Goal: Task Accomplishment & Management: Complete application form

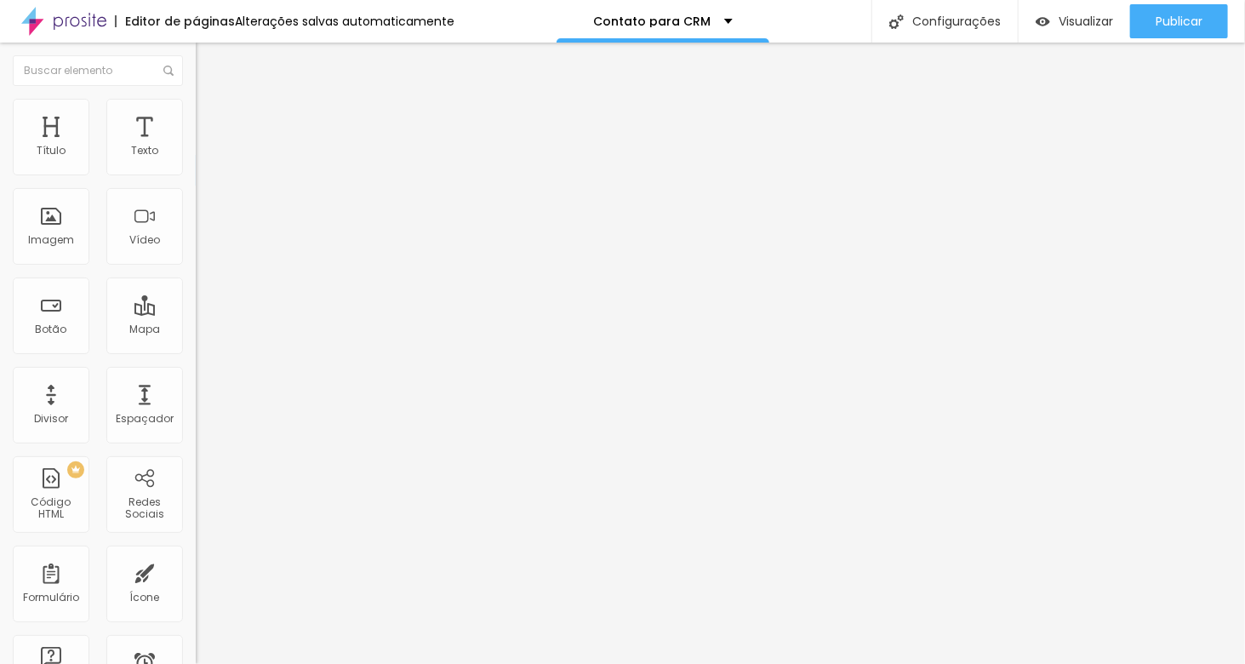
click at [208, 63] on img "button" at bounding box center [215, 62] width 14 height 14
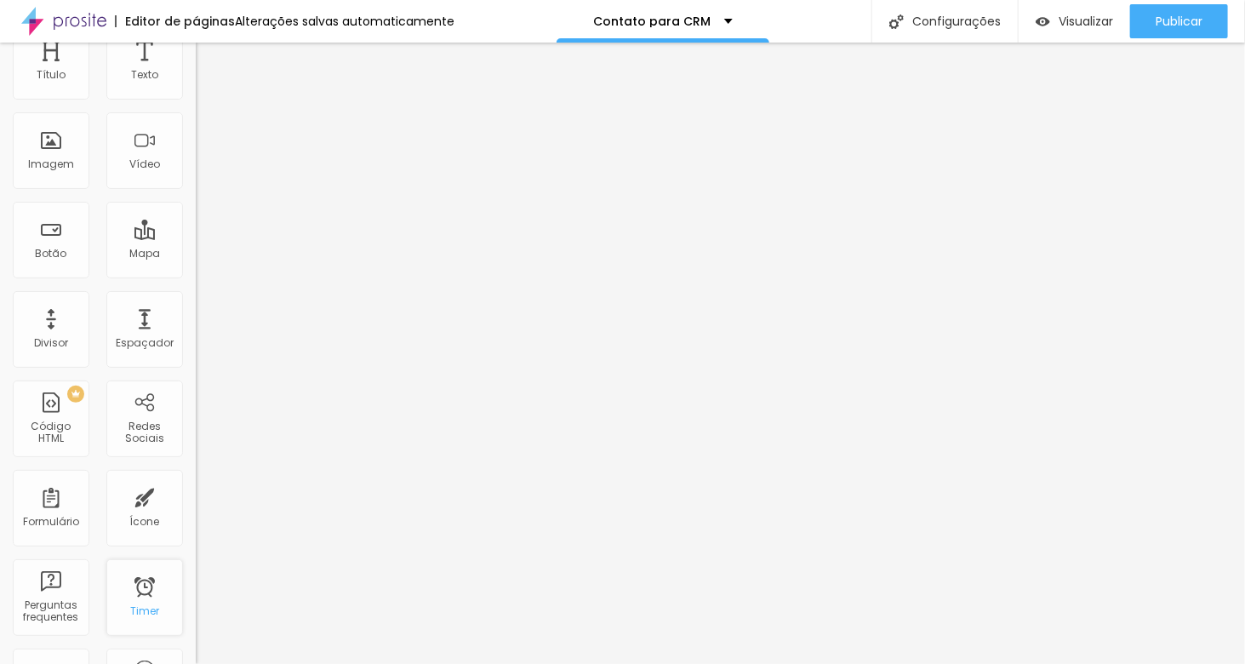
scroll to position [85, 0]
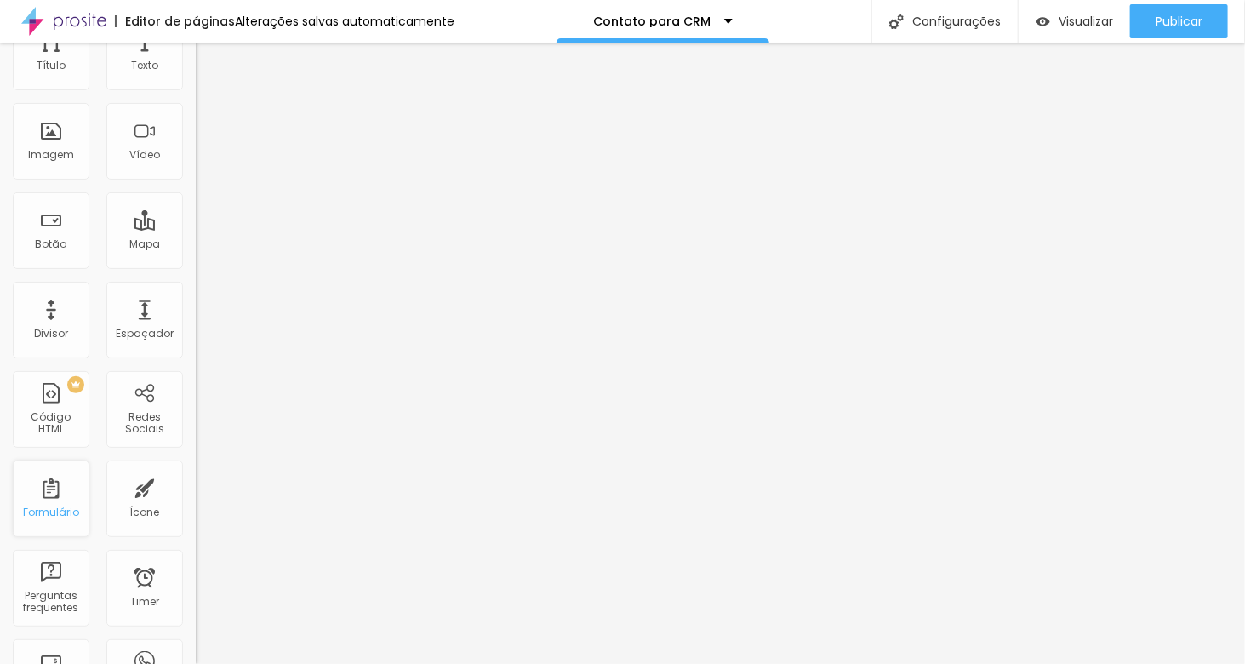
click at [51, 501] on div "Formulário" at bounding box center [51, 498] width 77 height 77
click at [51, 499] on div "Formulário" at bounding box center [51, 498] width 77 height 77
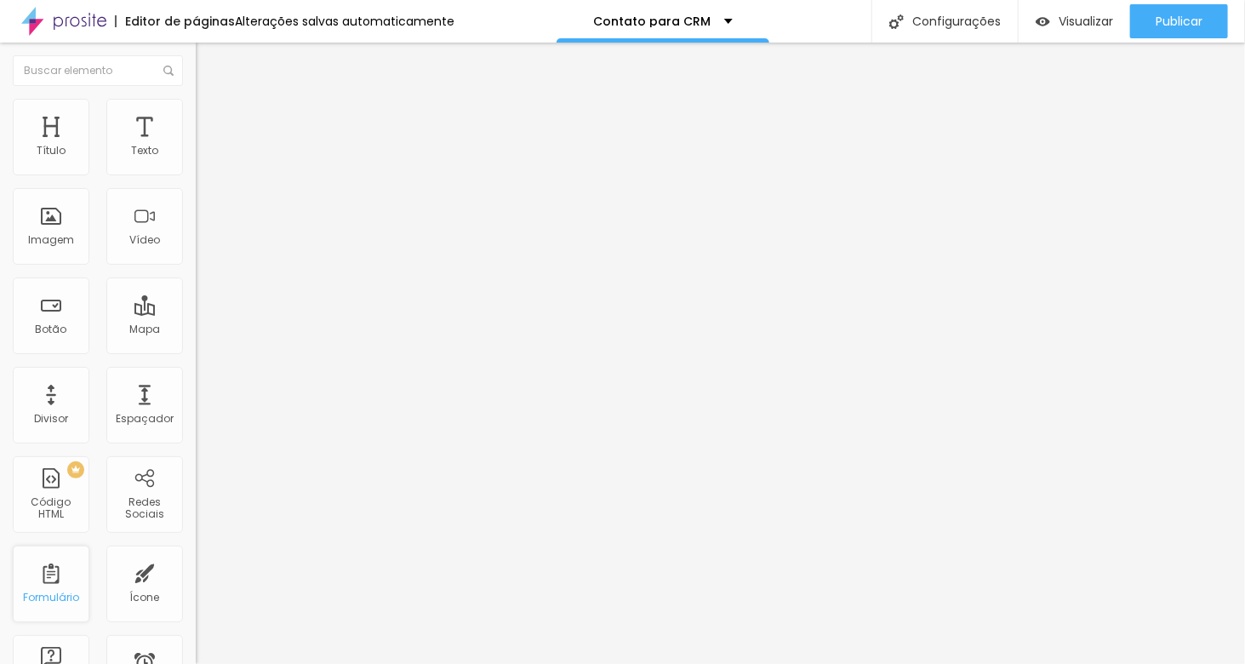
scroll to position [0, 0]
click at [207, 166] on div "Primeiro Contato" at bounding box center [294, 158] width 174 height 15
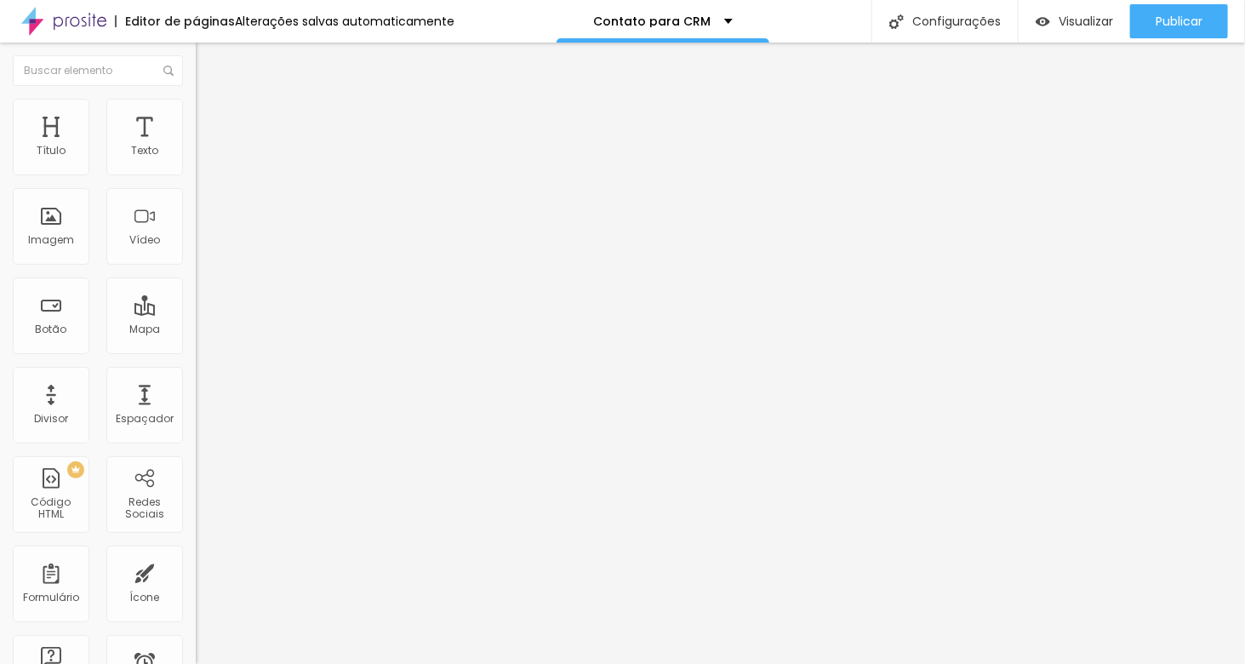
type input "Nome Completo"
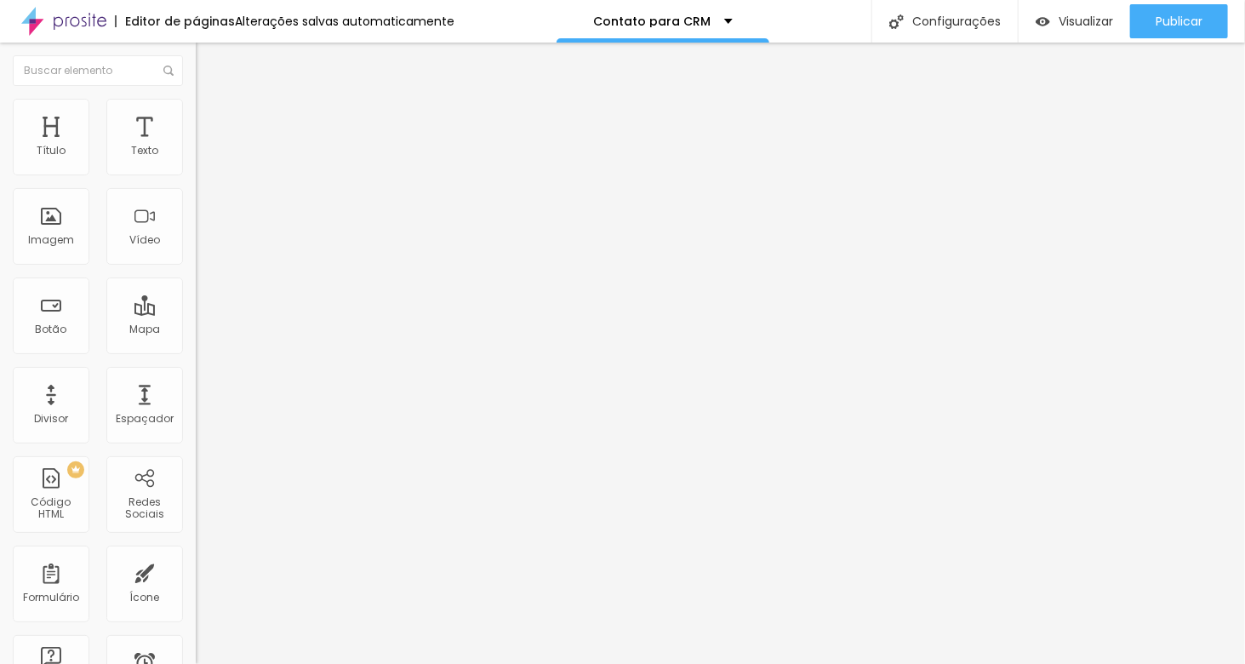
drag, startPoint x: 471, startPoint y: 495, endPoint x: 356, endPoint y: 482, distance: 116.5
type input "RG"
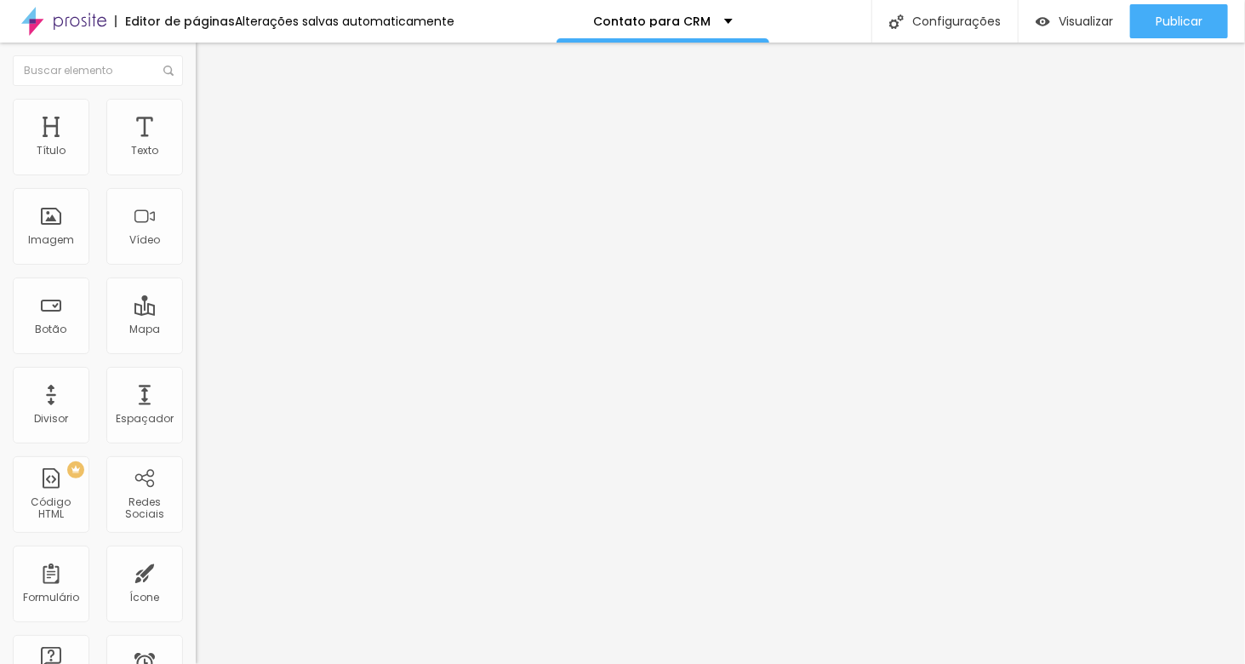
drag, startPoint x: 711, startPoint y: 492, endPoint x: 841, endPoint y: 499, distance: 130.4
type input "Coloque seu RG aqui (somente números)"
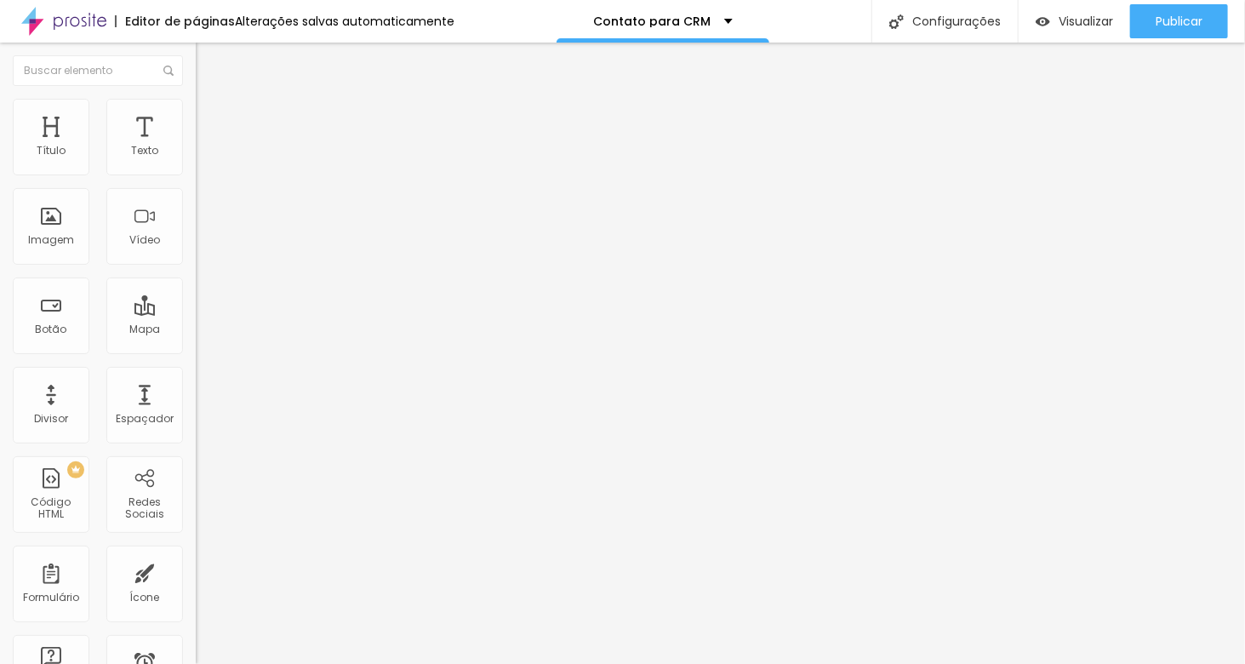
scroll to position [0, 0]
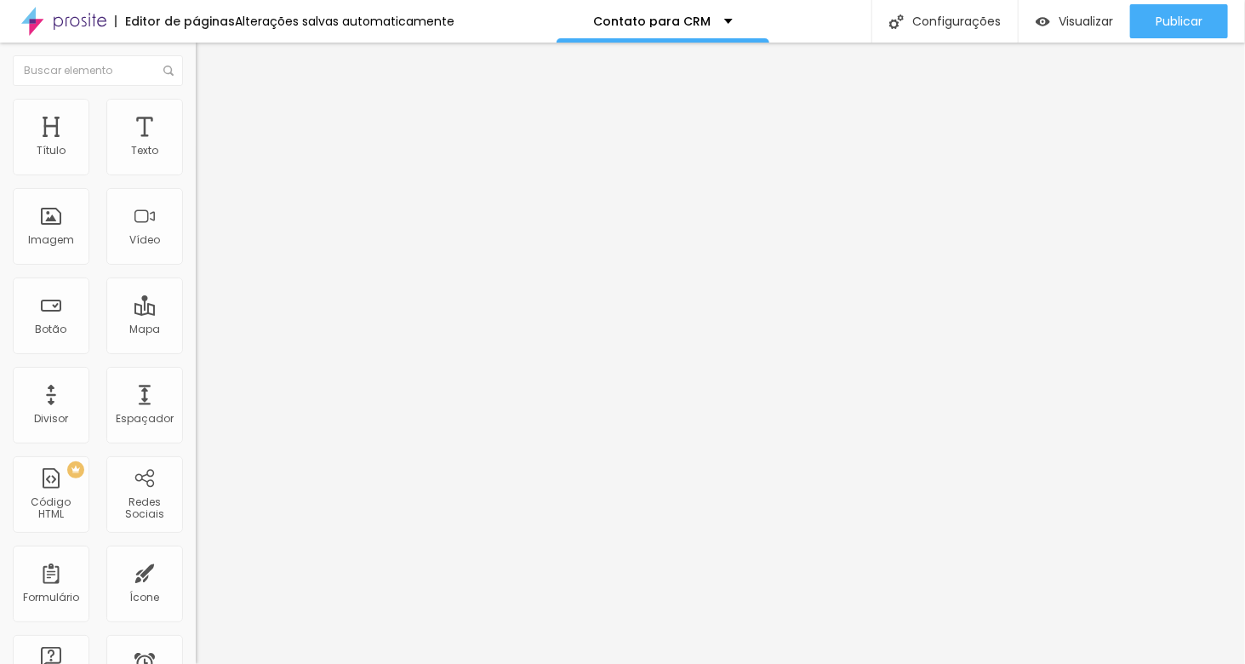
scroll to position [120, 0]
drag, startPoint x: 426, startPoint y: 423, endPoint x: 351, endPoint y: 433, distance: 75.6
drag, startPoint x: 407, startPoint y: 425, endPoint x: 362, endPoint y: 423, distance: 45.1
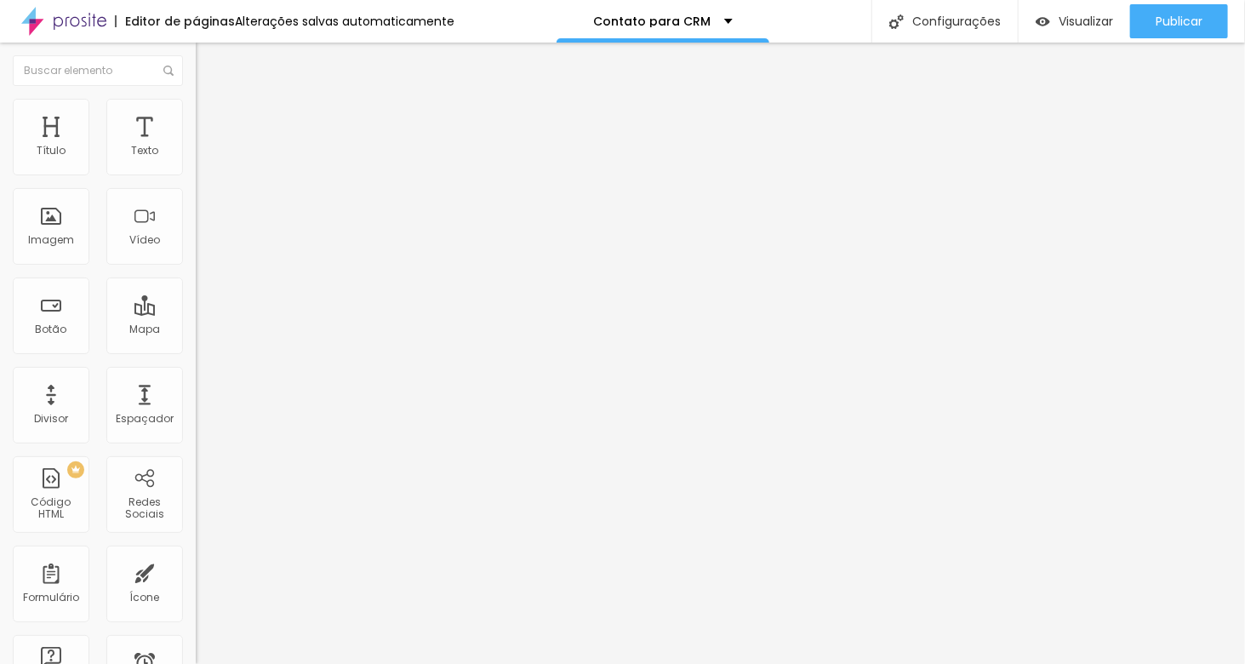
type input "CPF ou CNPJ"
drag, startPoint x: 716, startPoint y: 425, endPoint x: 732, endPoint y: 425, distance: 15.3
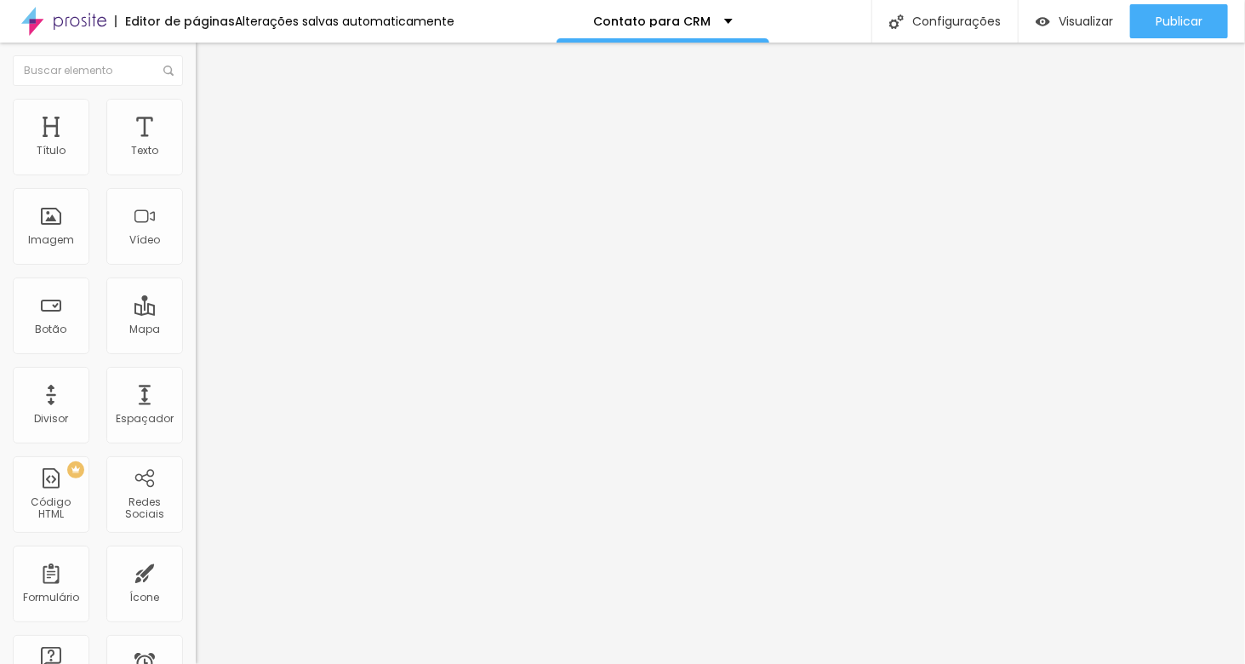
type input "Coloque seu CPF aqui (somente números)"
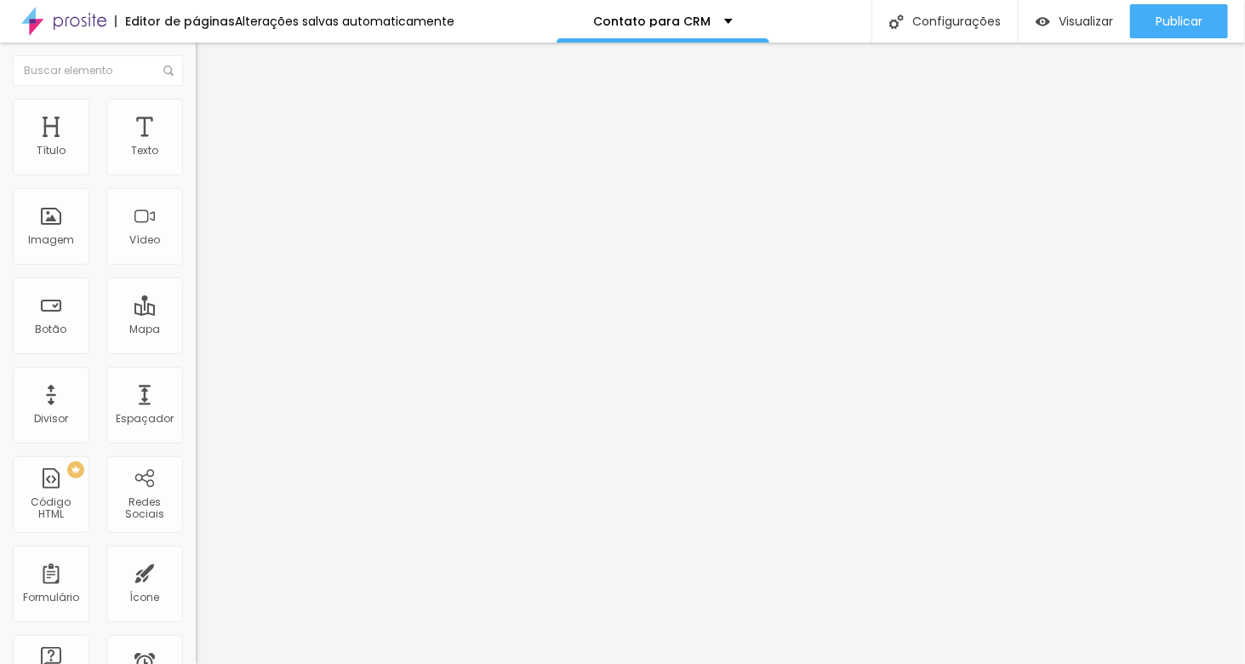
scroll to position [0, 0]
type input "CPF"
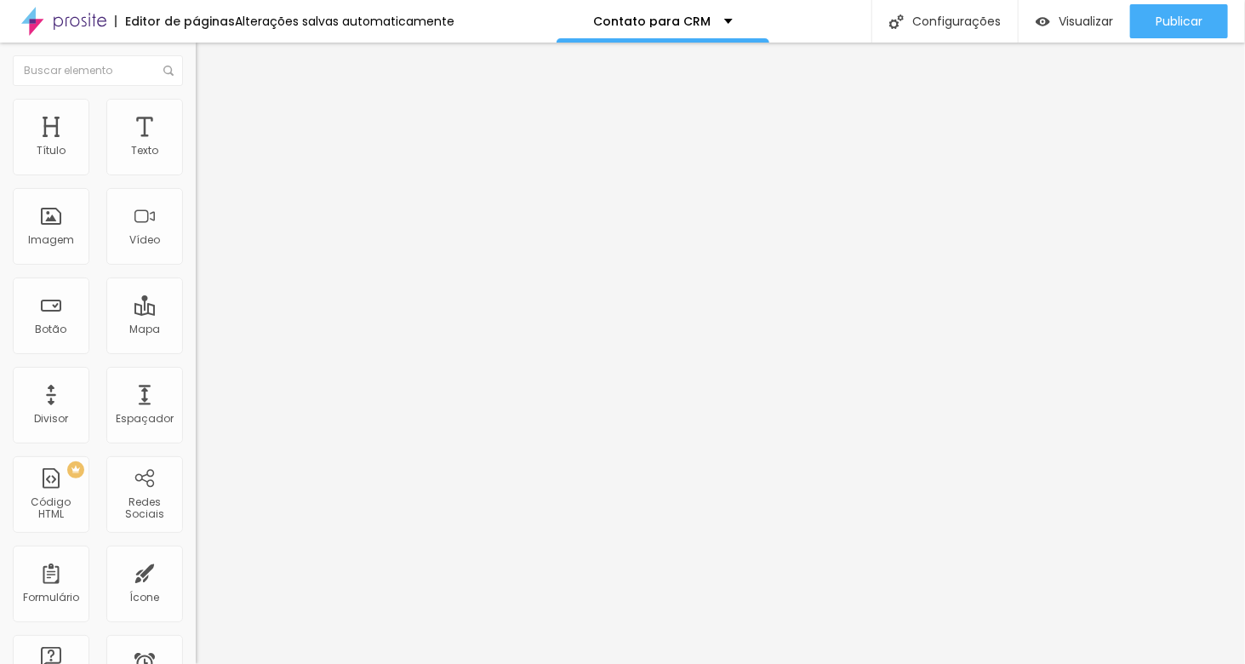
drag, startPoint x: 412, startPoint y: 140, endPoint x: 298, endPoint y: 139, distance: 114.0
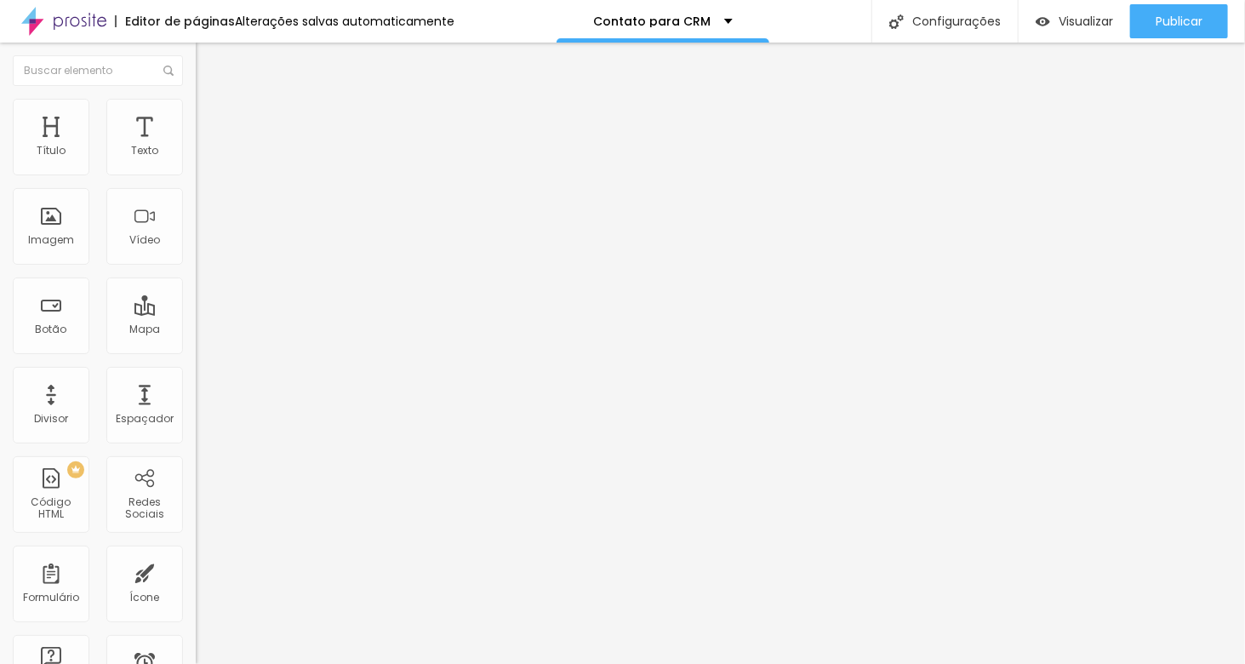
scroll to position [85, 0]
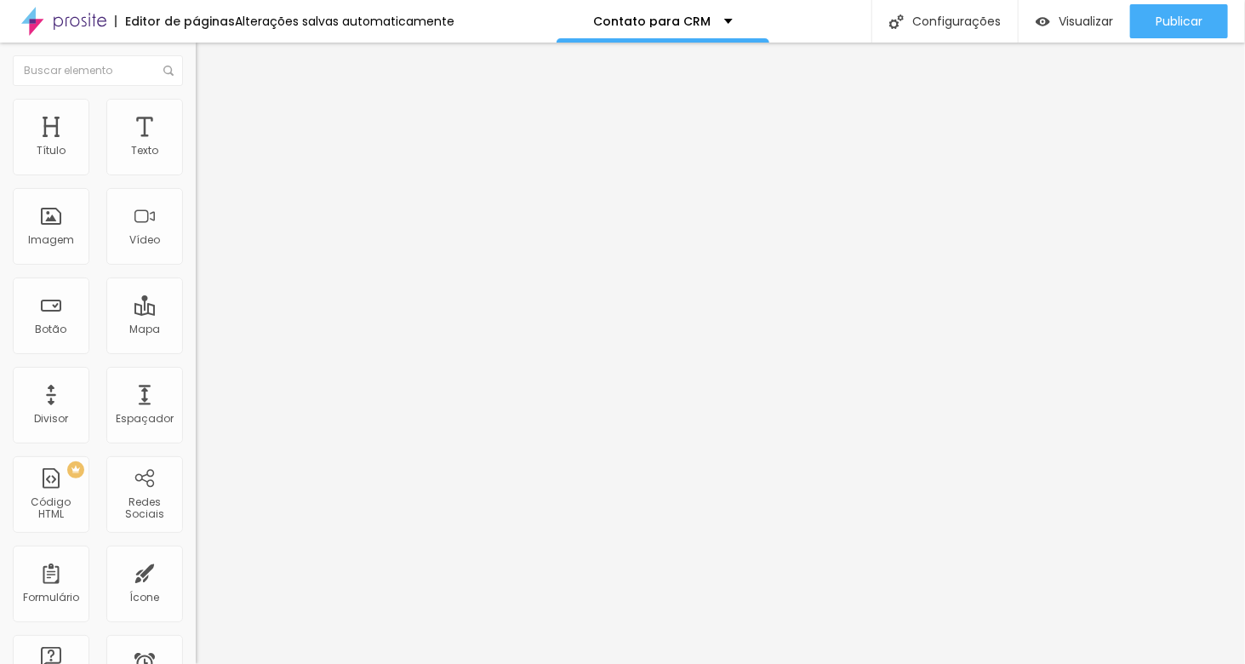
type input "Contato para CRM"
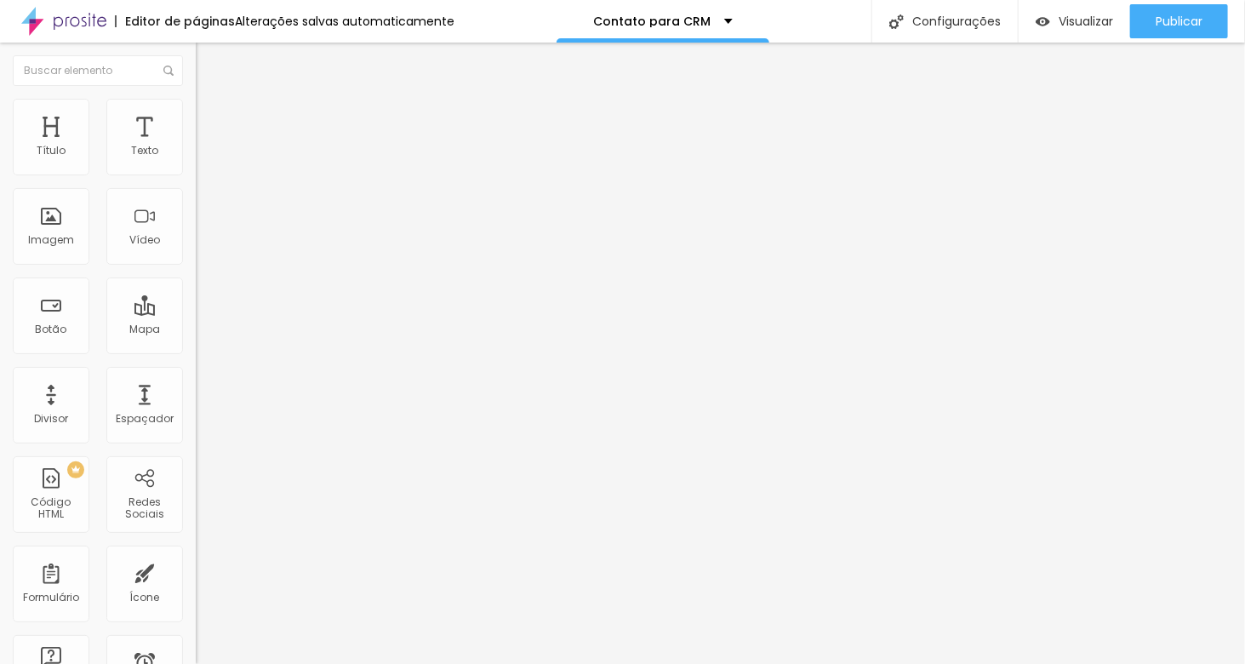
drag, startPoint x: 338, startPoint y: 322, endPoint x: 345, endPoint y: 213, distance: 109.2
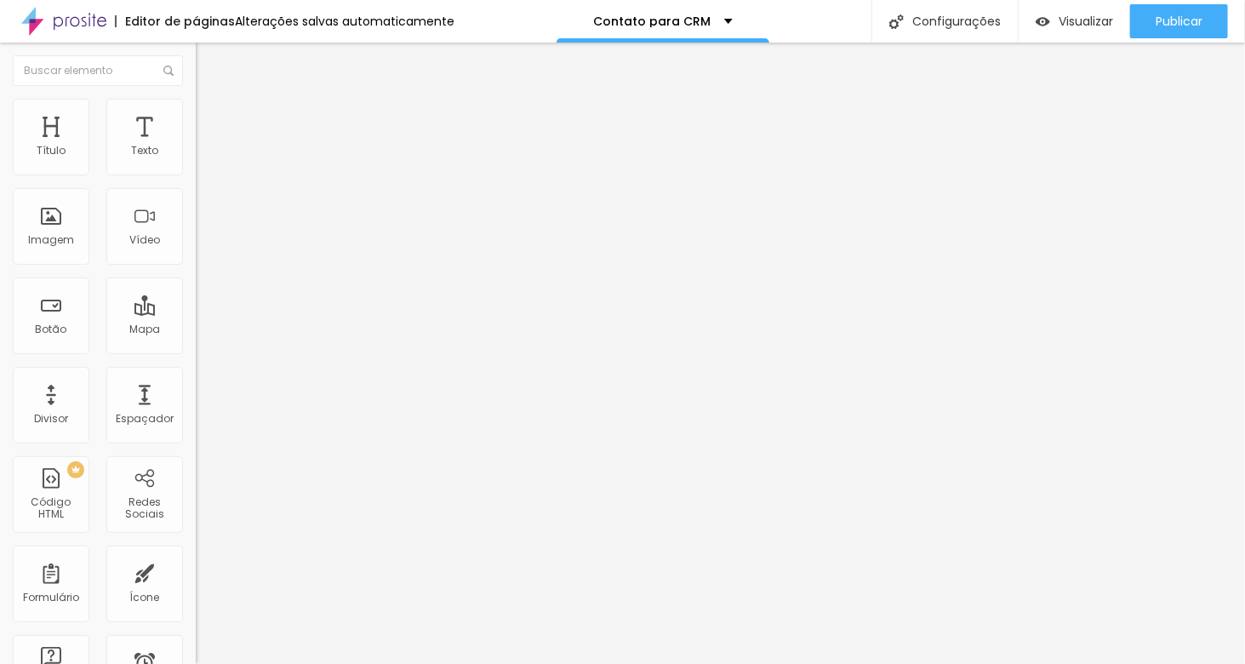
drag, startPoint x: 340, startPoint y: 376, endPoint x: 361, endPoint y: 260, distance: 118.3
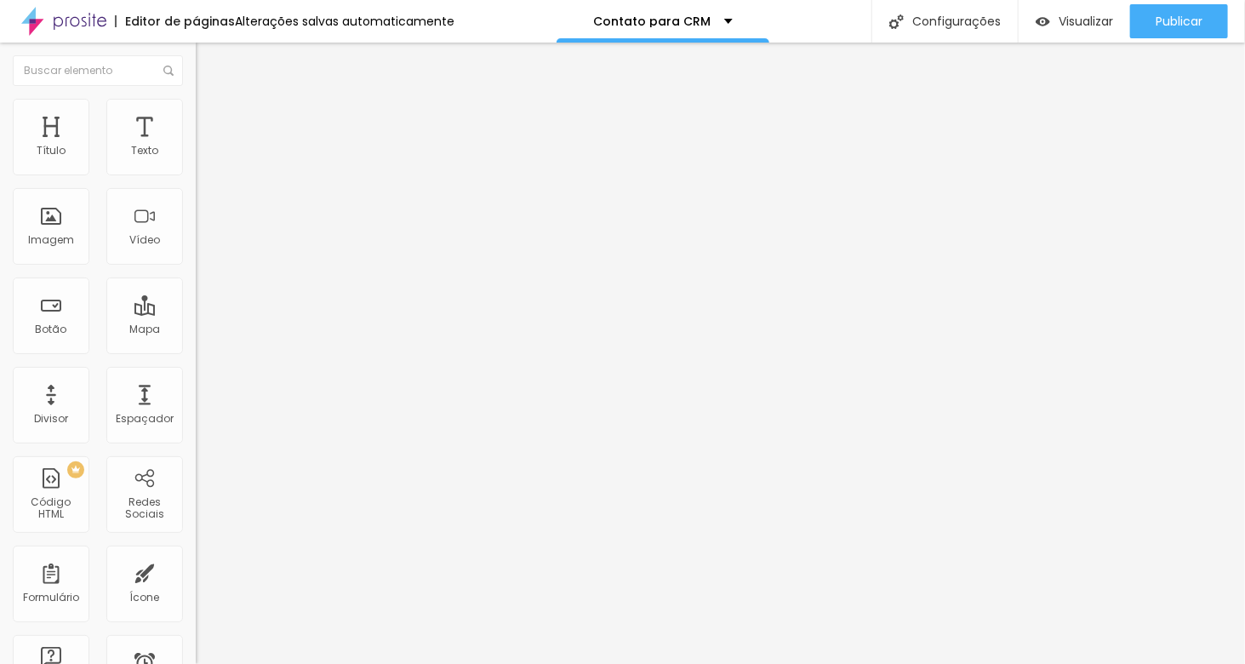
drag, startPoint x: 424, startPoint y: 493, endPoint x: 364, endPoint y: 491, distance: 59.6
type input "Nacionalidade"
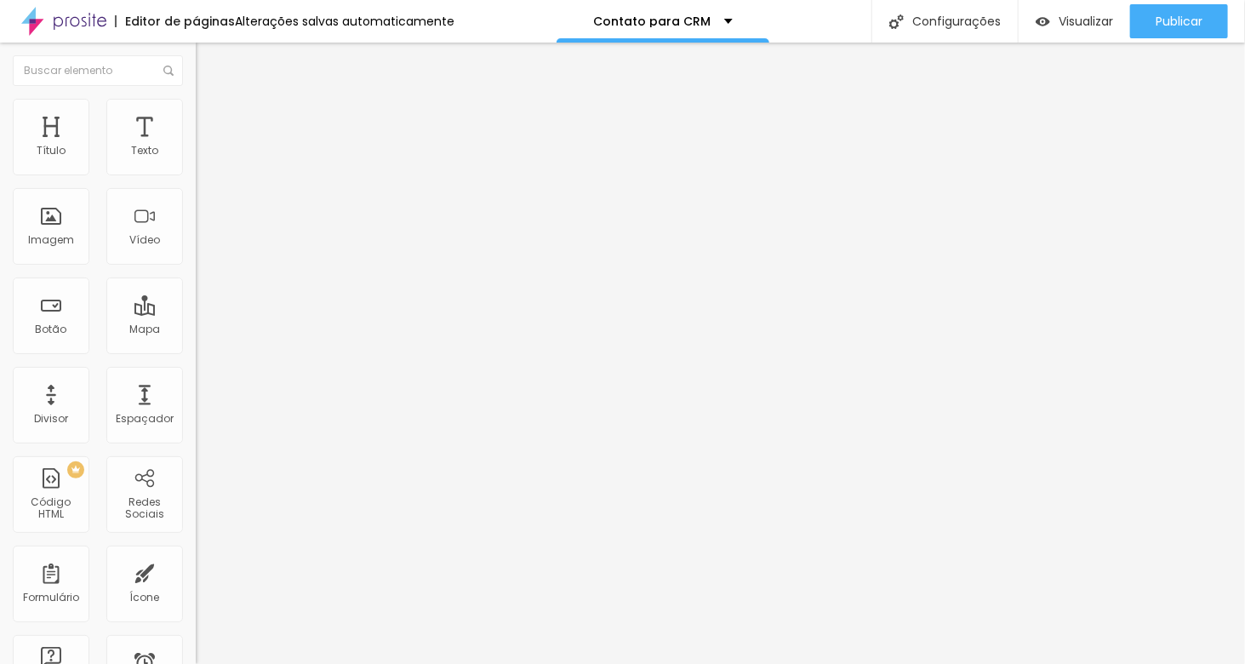
drag, startPoint x: 697, startPoint y: 491, endPoint x: 795, endPoint y: 489, distance: 97.9
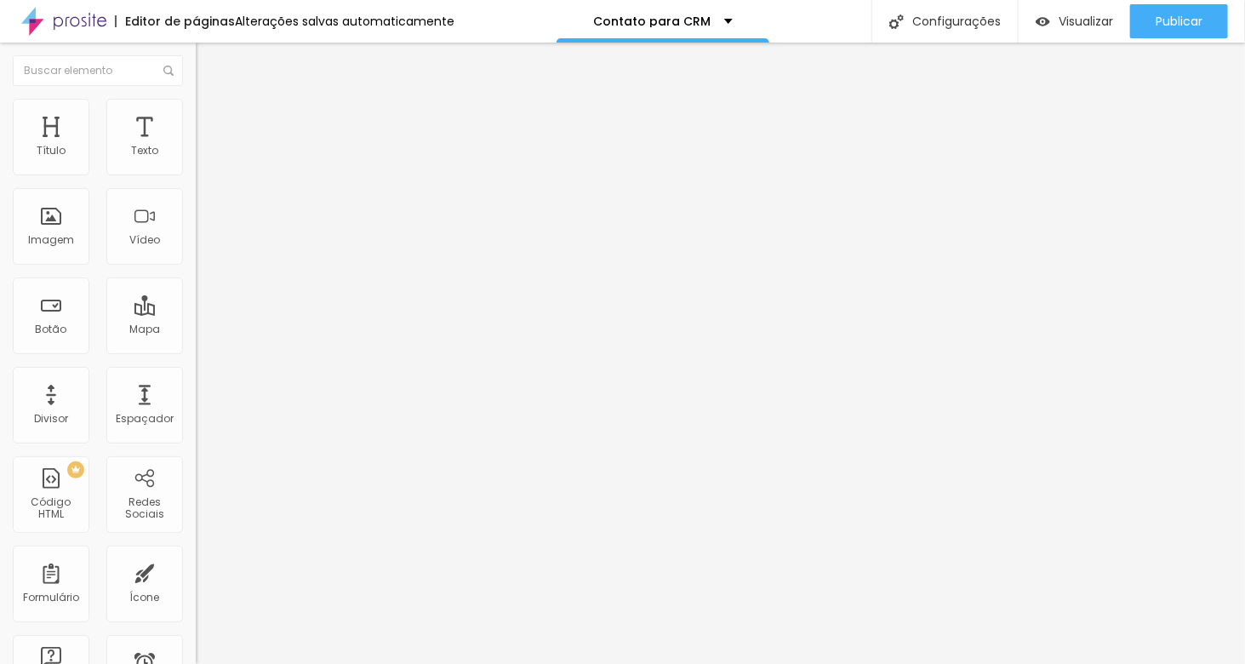
scroll to position [247, 0]
type input "Coloque sua nacionalidade aqui"
drag, startPoint x: 478, startPoint y: 431, endPoint x: 453, endPoint y: 408, distance: 34.3
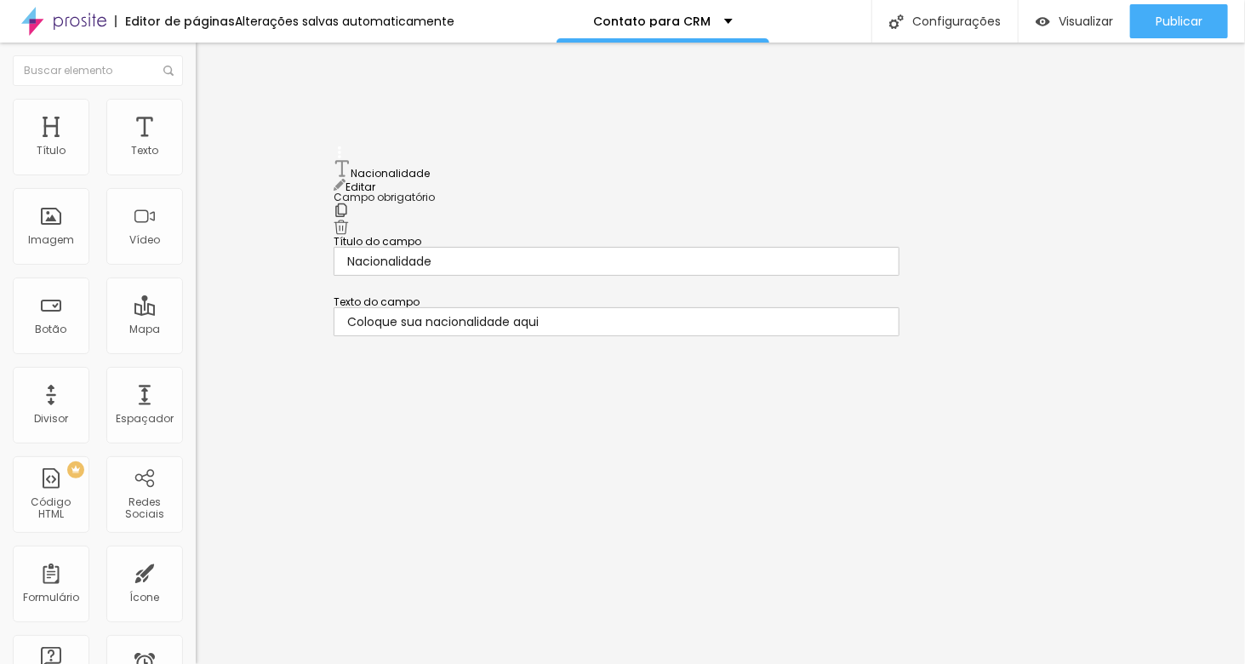
drag, startPoint x: 338, startPoint y: 289, endPoint x: 334, endPoint y: 168, distance: 120.9
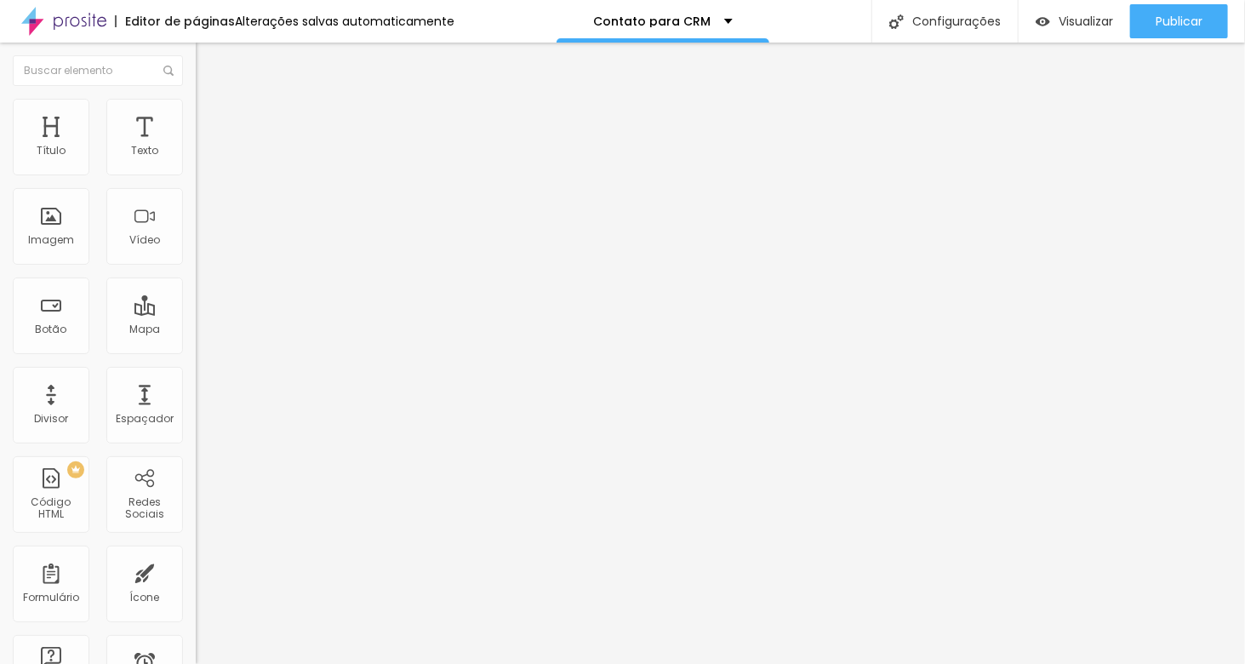
drag, startPoint x: 419, startPoint y: 413, endPoint x: 358, endPoint y: 400, distance: 62.6
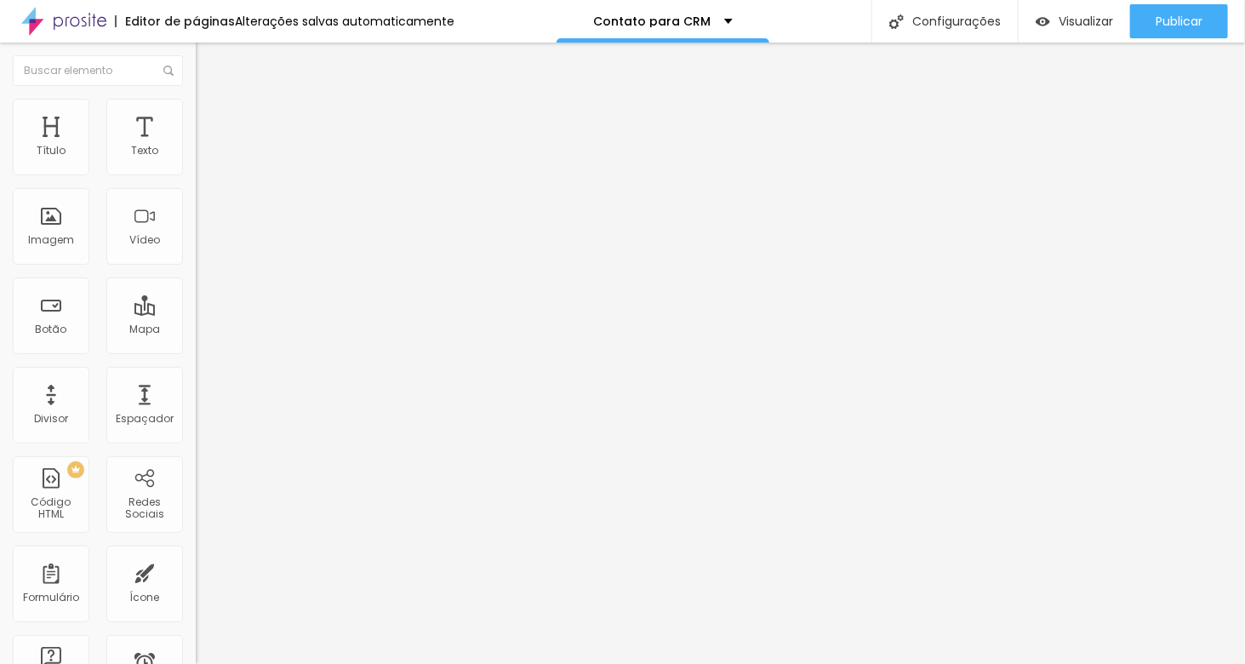
type input "T"
type input "Estado Civil"
type input "c"
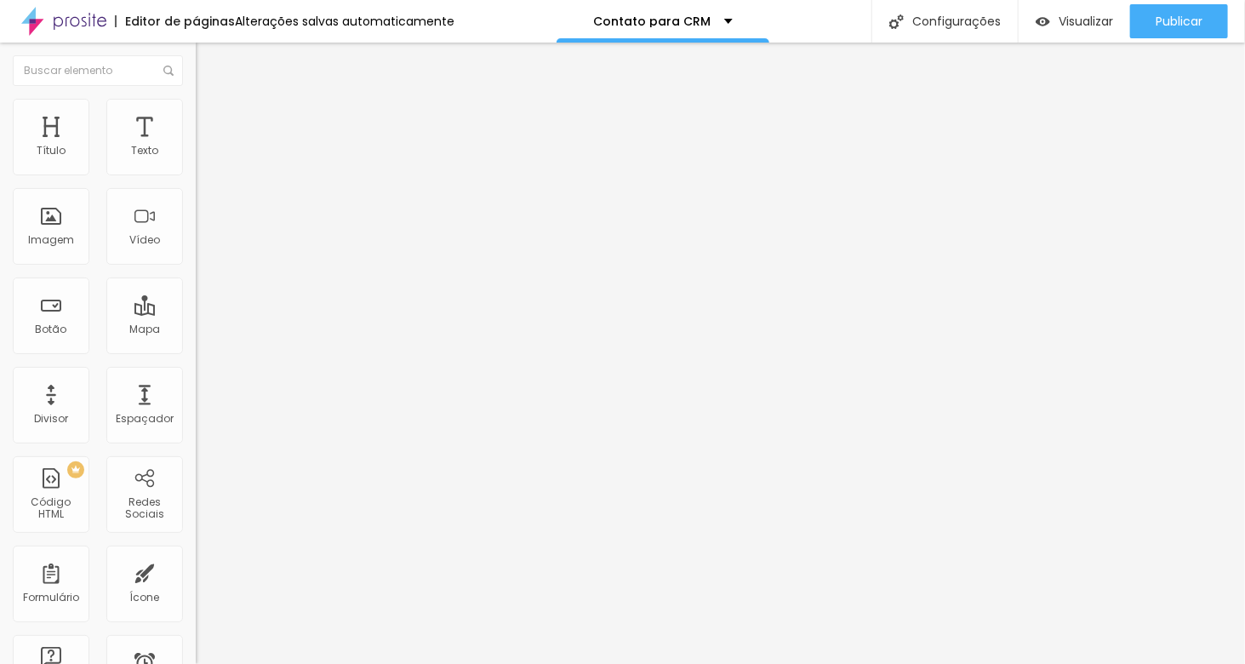
type input "c"
type input "Coloque seu estado civil aqui"
drag, startPoint x: 396, startPoint y: 345, endPoint x: 391, endPoint y: 261, distance: 83.5
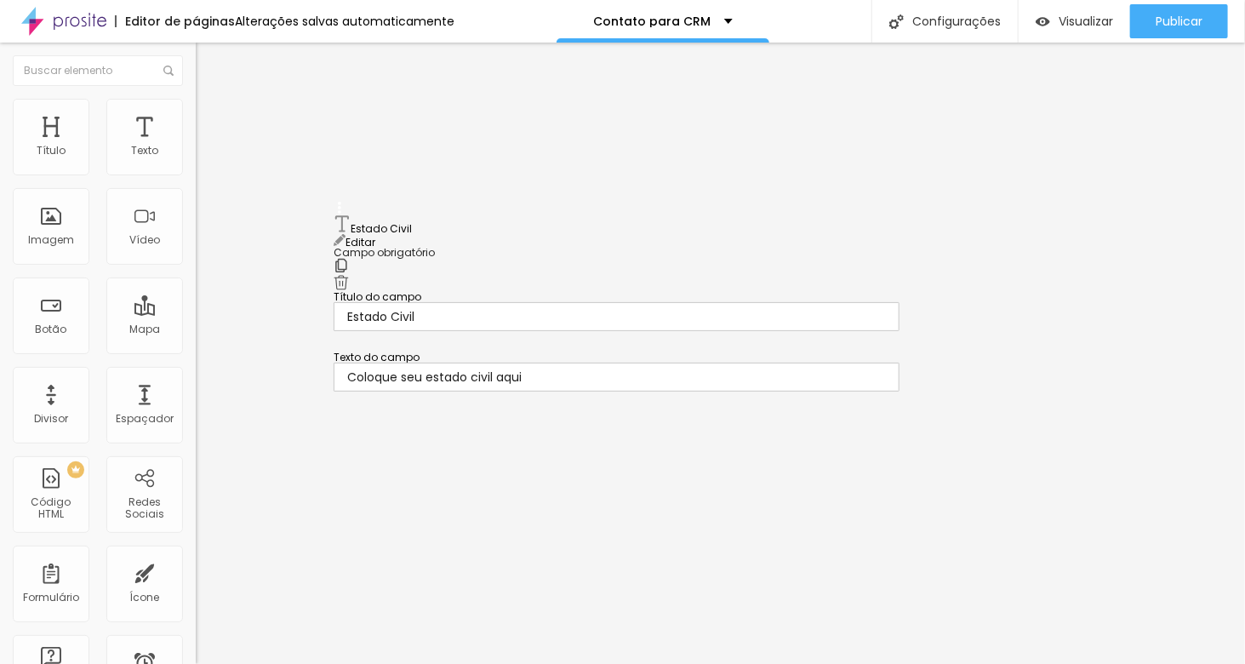
drag, startPoint x: 339, startPoint y: 341, endPoint x: 353, endPoint y: 220, distance: 121.7
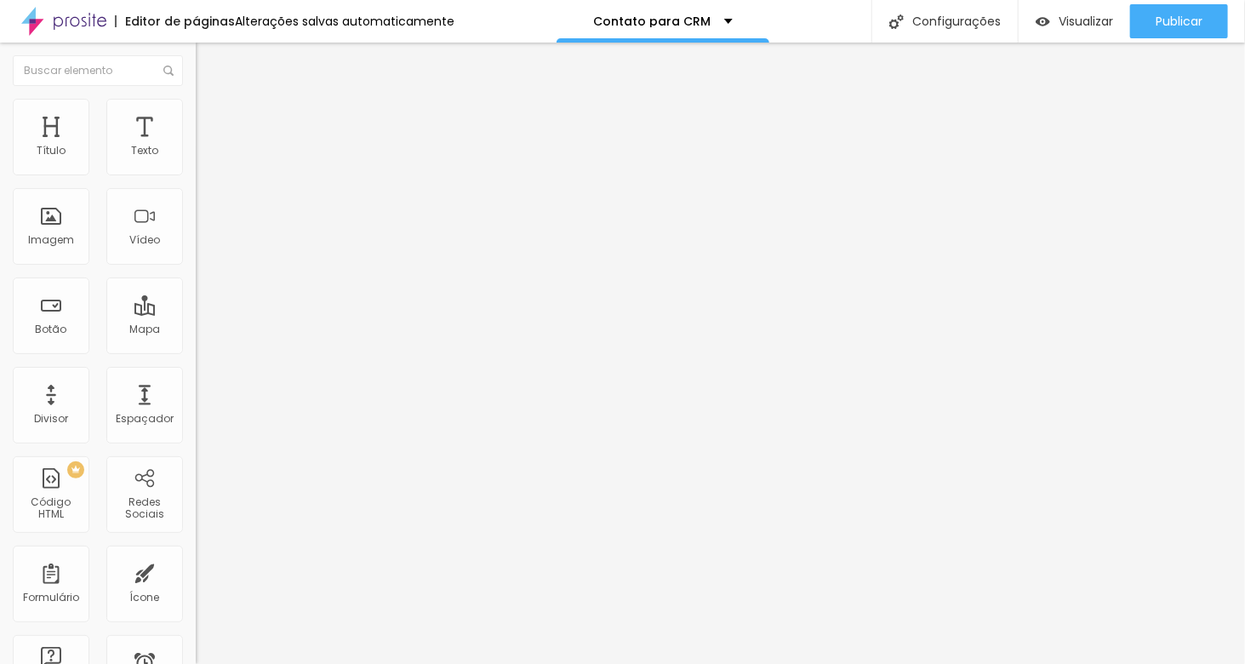
drag, startPoint x: 416, startPoint y: 466, endPoint x: 368, endPoint y: 460, distance: 48.9
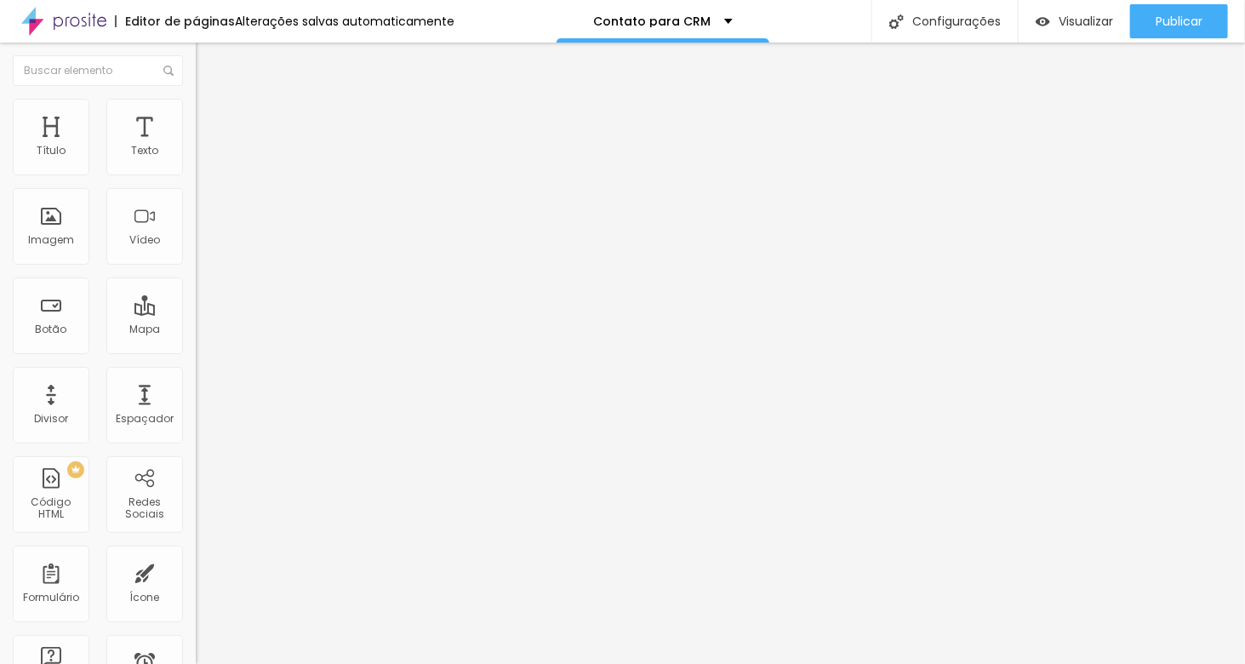
type input "Profissão"
type input "Coloque sua Profissão aqui"
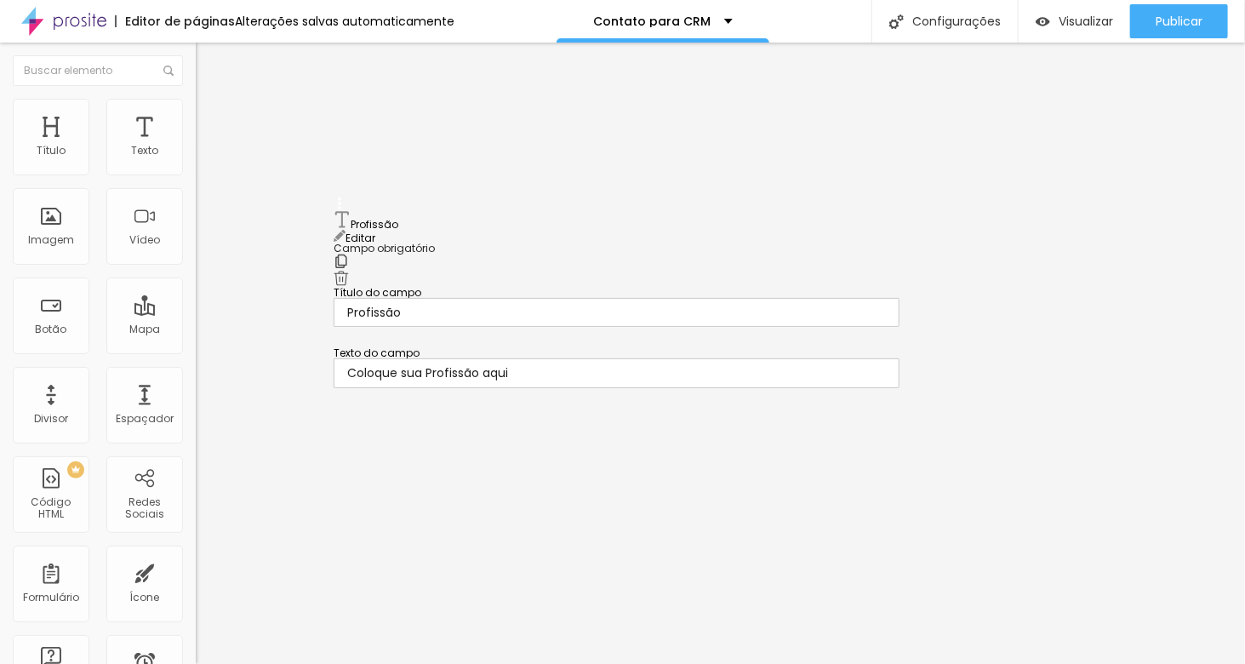
drag, startPoint x: 338, startPoint y: 343, endPoint x: 354, endPoint y: 220, distance: 124.4
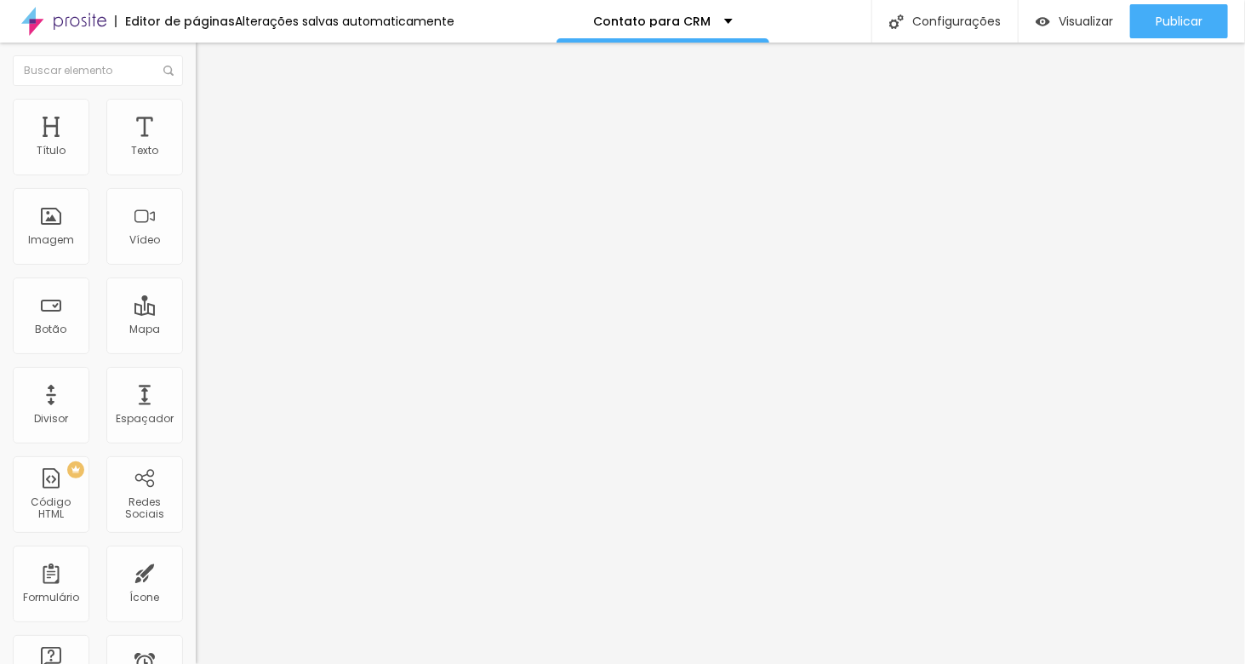
drag, startPoint x: 441, startPoint y: 465, endPoint x: 362, endPoint y: 463, distance: 79.1
drag, startPoint x: 436, startPoint y: 466, endPoint x: 357, endPoint y: 474, distance: 78.7
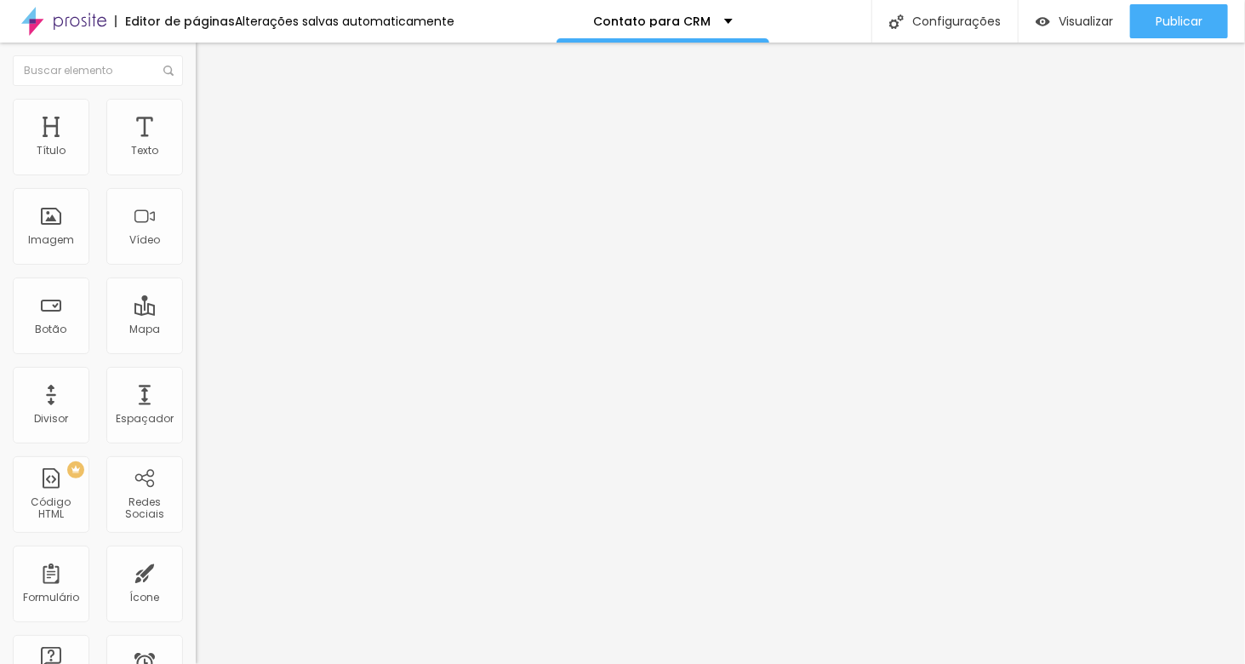
drag, startPoint x: 371, startPoint y: 460, endPoint x: 436, endPoint y: 463, distance: 64.7
type input "CEP"
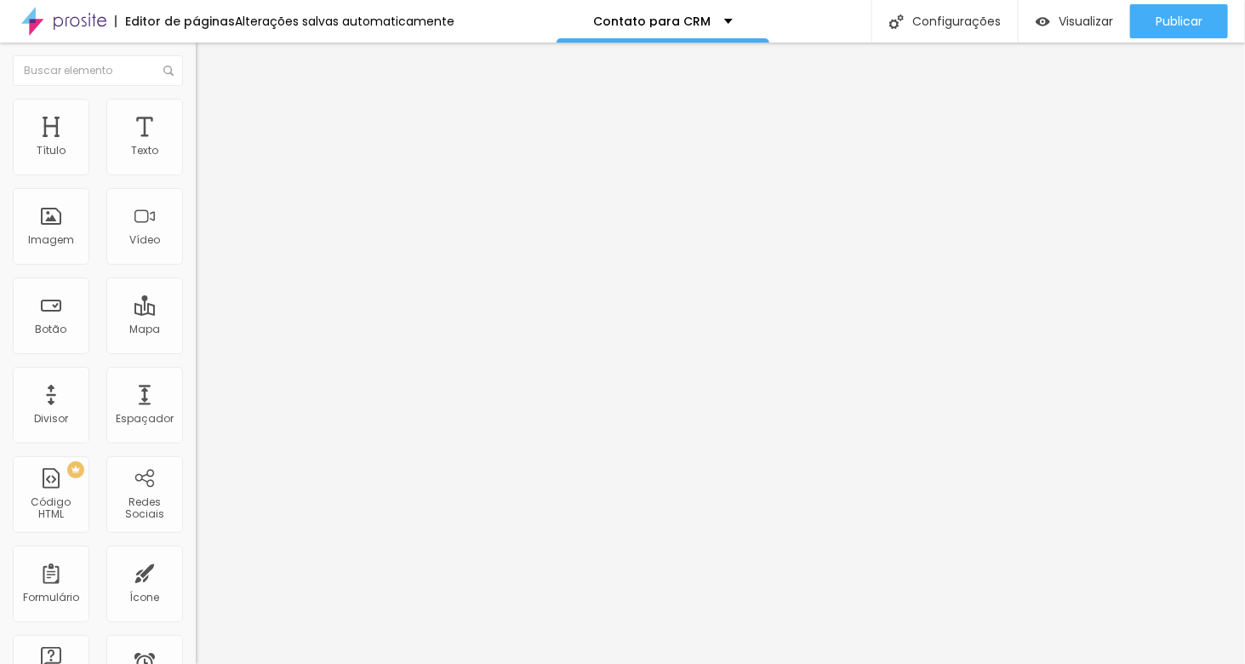
type input "Coloque seu CEP aqui"
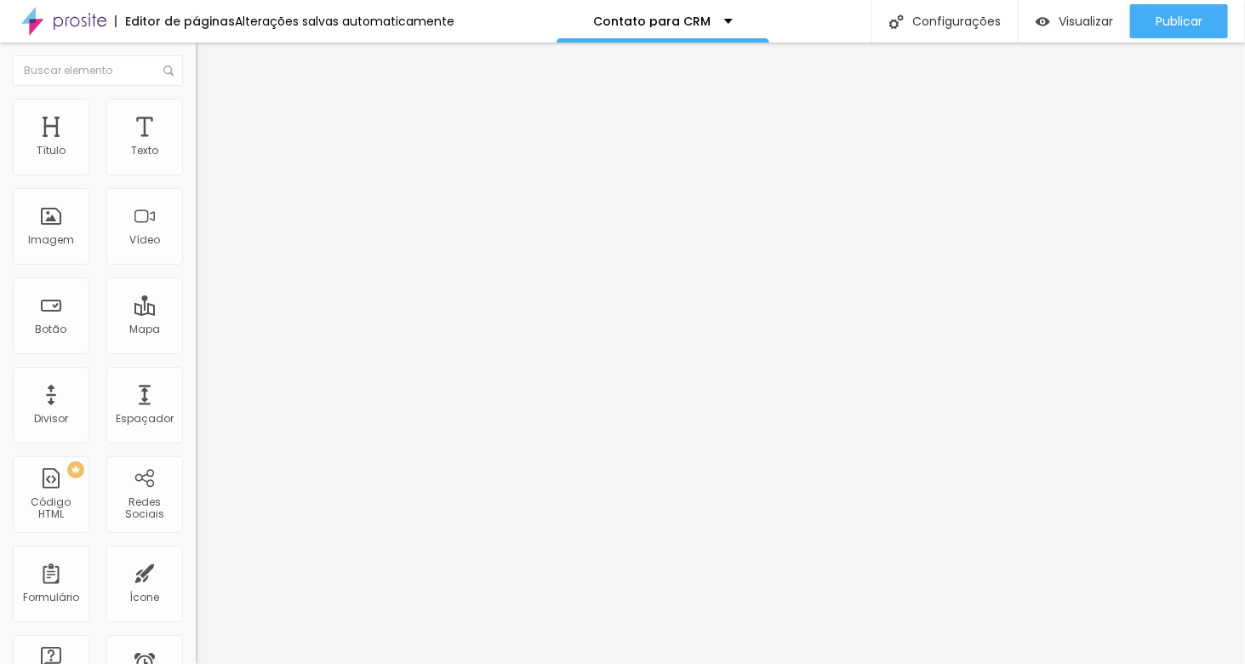
scroll to position [414, 0]
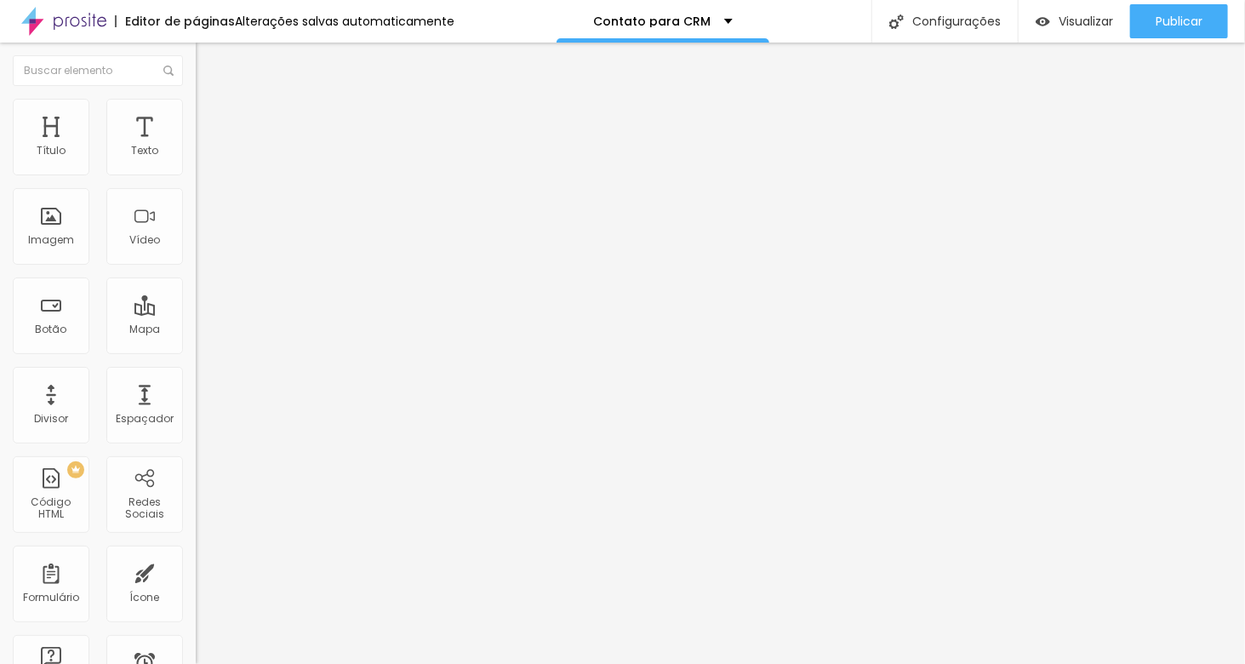
drag, startPoint x: 422, startPoint y: 410, endPoint x: 348, endPoint y: 413, distance: 74.1
type input "Endereço"
type input "Coloque seu endereço aqui"
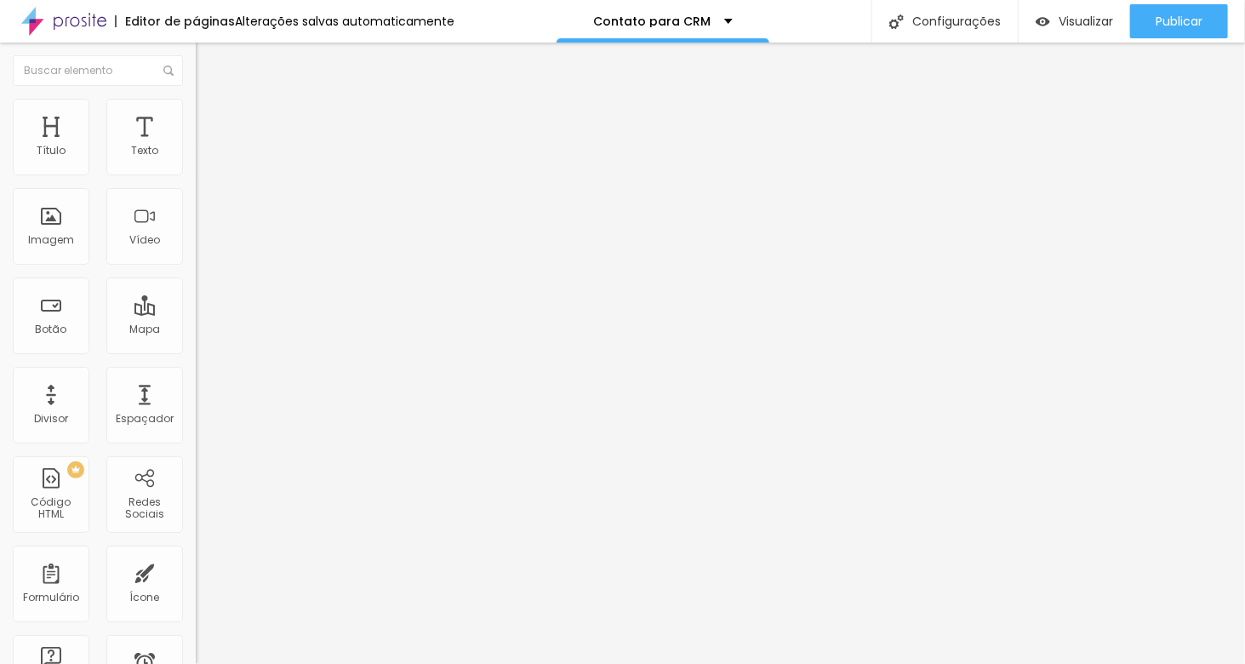
drag, startPoint x: 444, startPoint y: 469, endPoint x: 343, endPoint y: 472, distance: 101.3
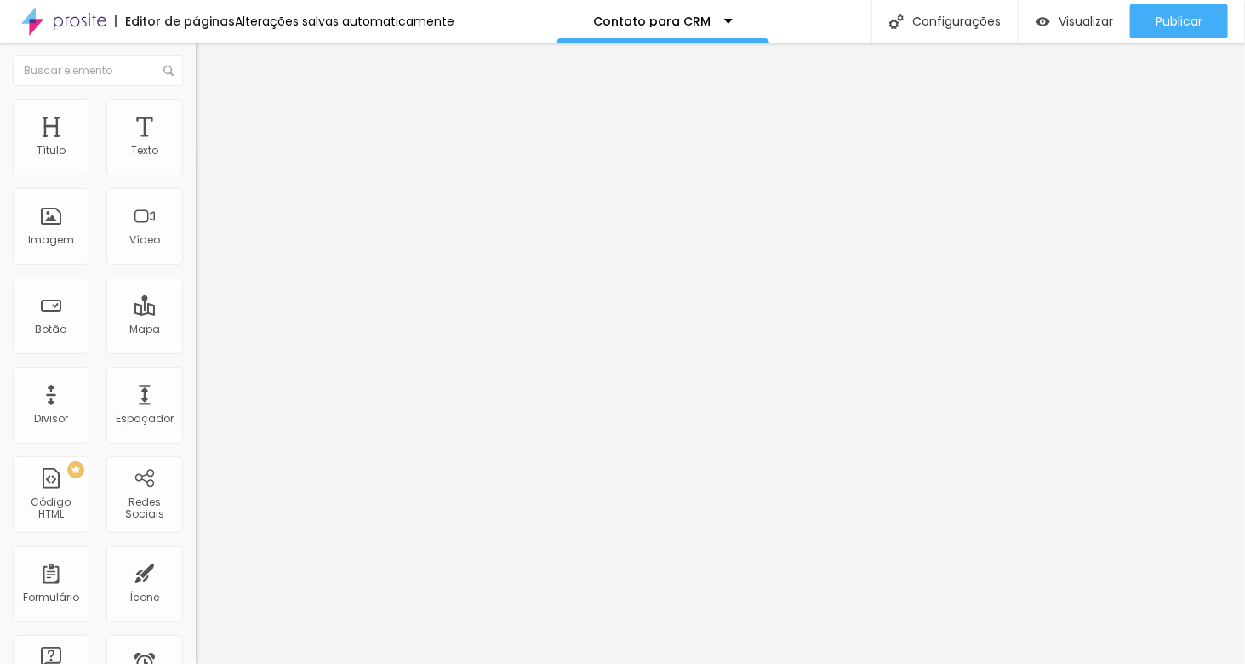
type input "Complemento"
type input "Coloque o complemento do seu endereço aqui (apto, bloco)"
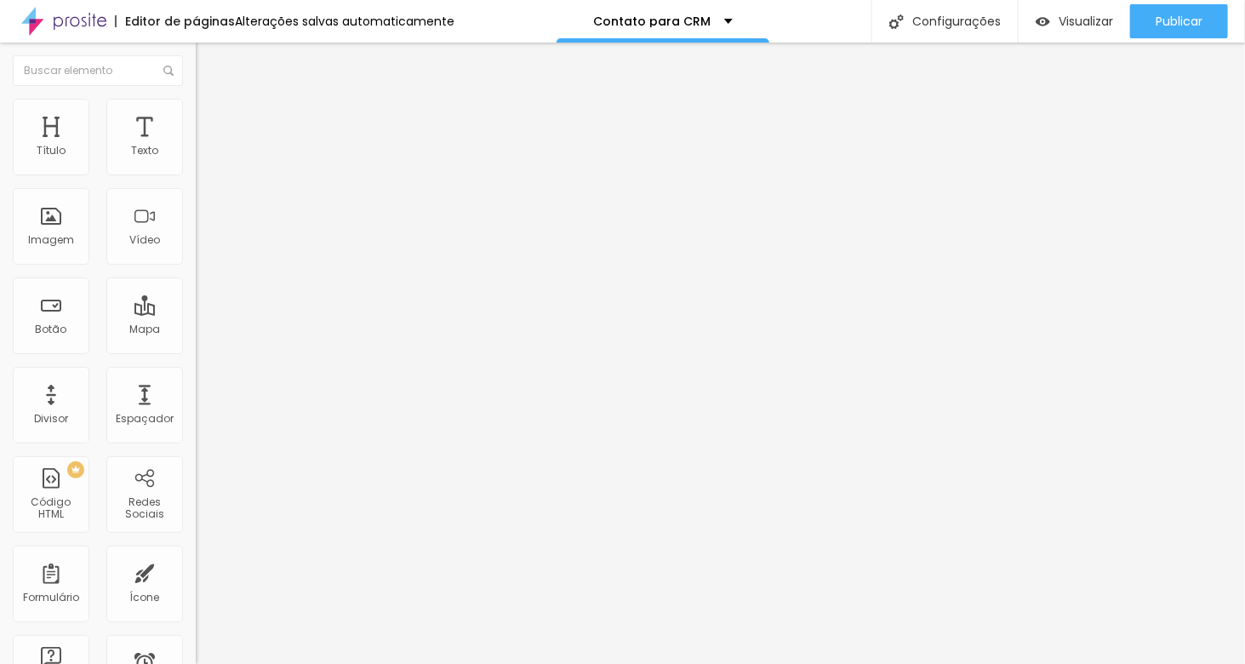
drag, startPoint x: 427, startPoint y: 408, endPoint x: 334, endPoint y: 413, distance: 93.7
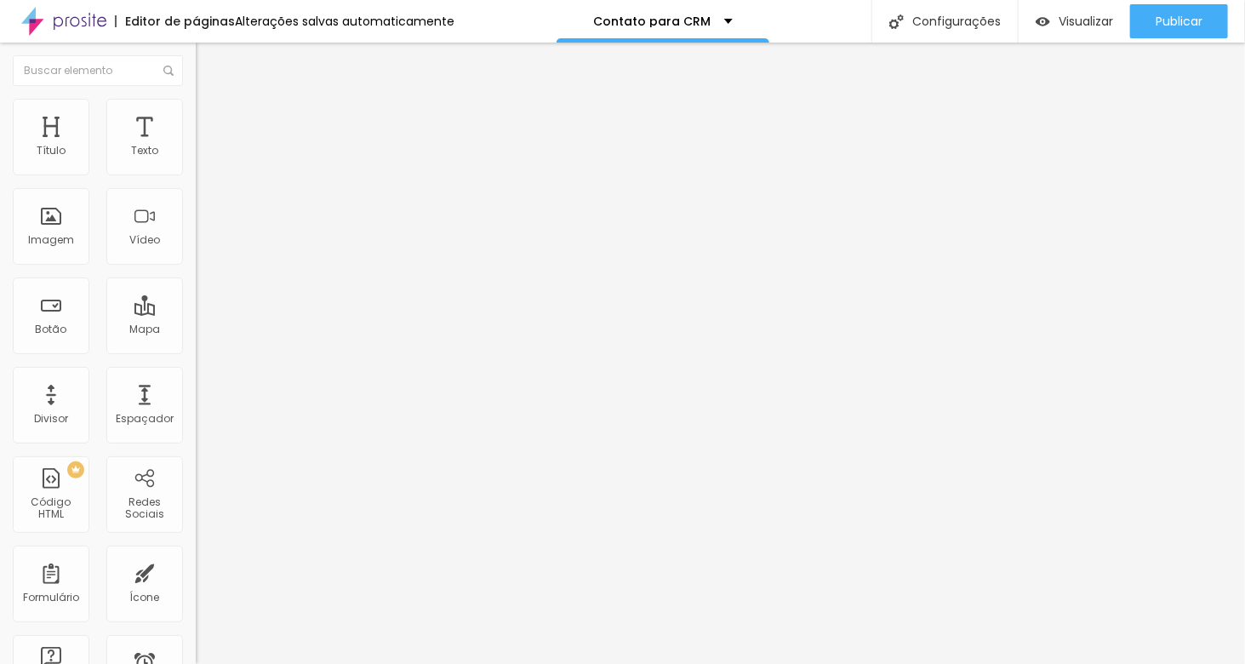
drag, startPoint x: 442, startPoint y: 413, endPoint x: 362, endPoint y: 396, distance: 81.6
drag, startPoint x: 417, startPoint y: 402, endPoint x: 348, endPoint y: 404, distance: 68.9
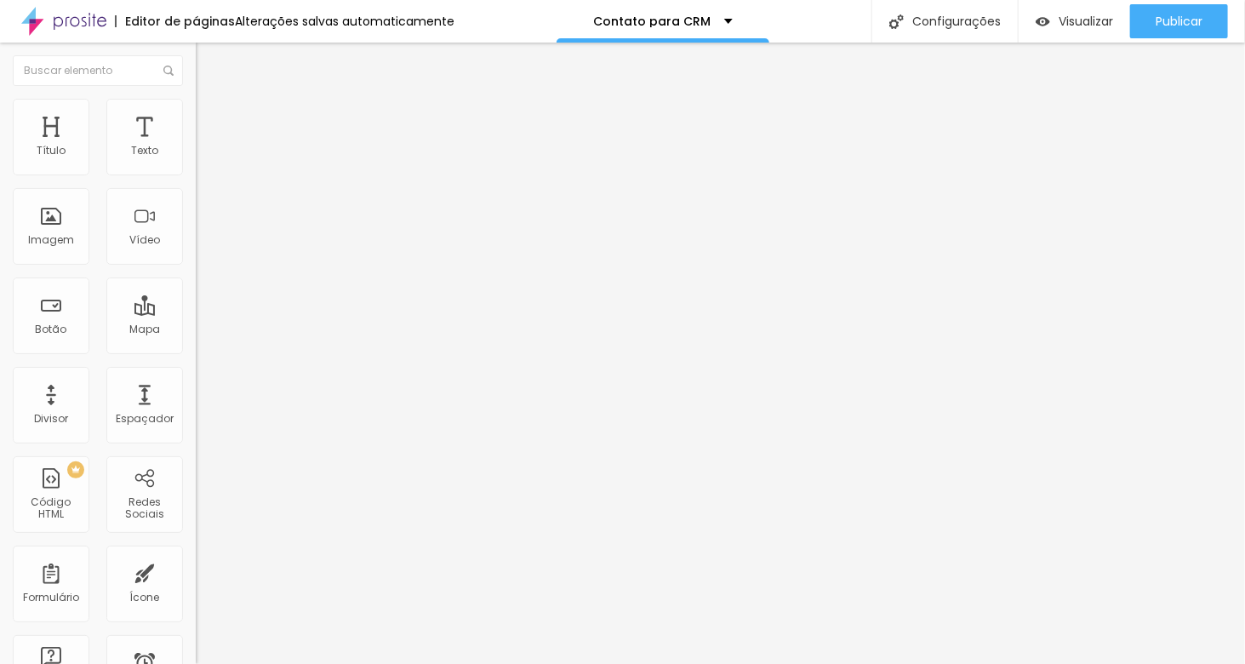
type input "Bairro"
drag, startPoint x: 716, startPoint y: 407, endPoint x: 732, endPoint y: 409, distance: 15.5
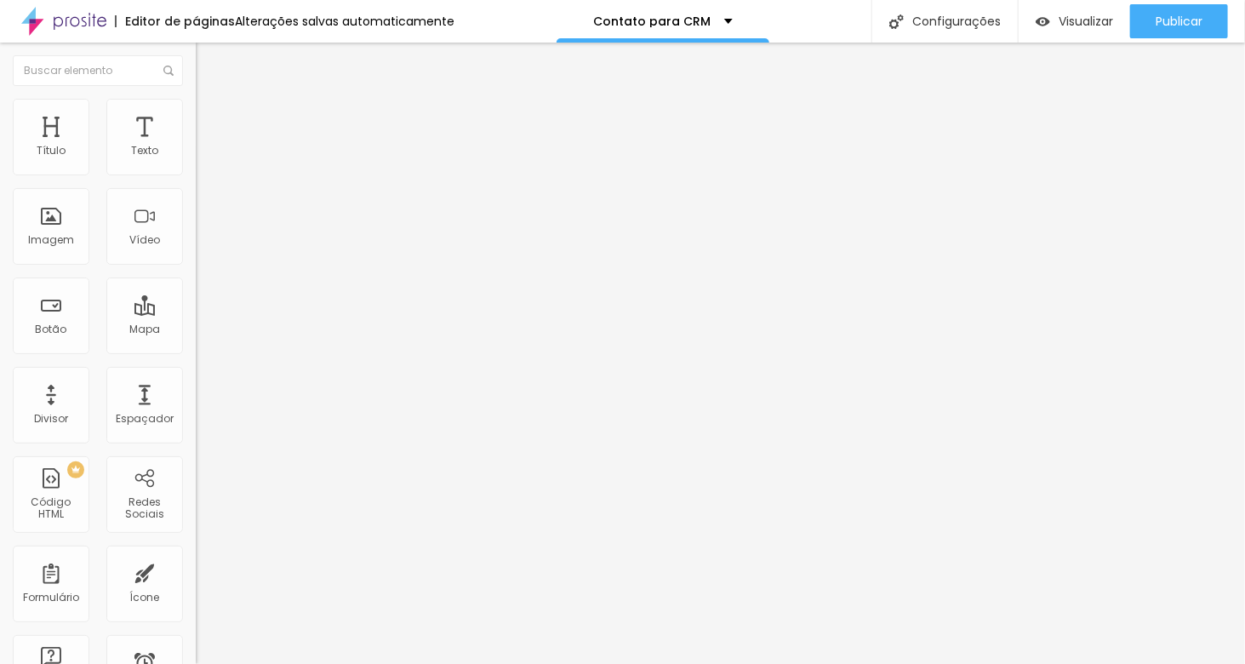
type input "Coloque seu bairro aqui"
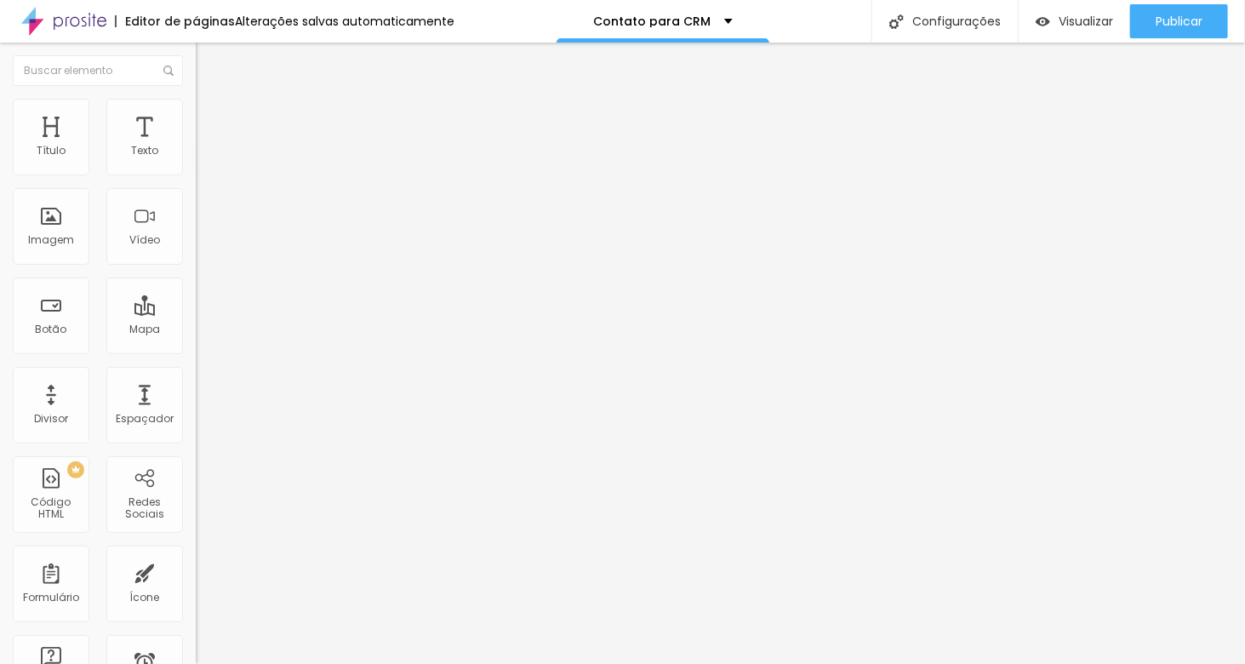
drag, startPoint x: 340, startPoint y: 155, endPoint x: 389, endPoint y: 516, distance: 364.8
drag, startPoint x: 338, startPoint y: 148, endPoint x: 368, endPoint y: 511, distance: 364.6
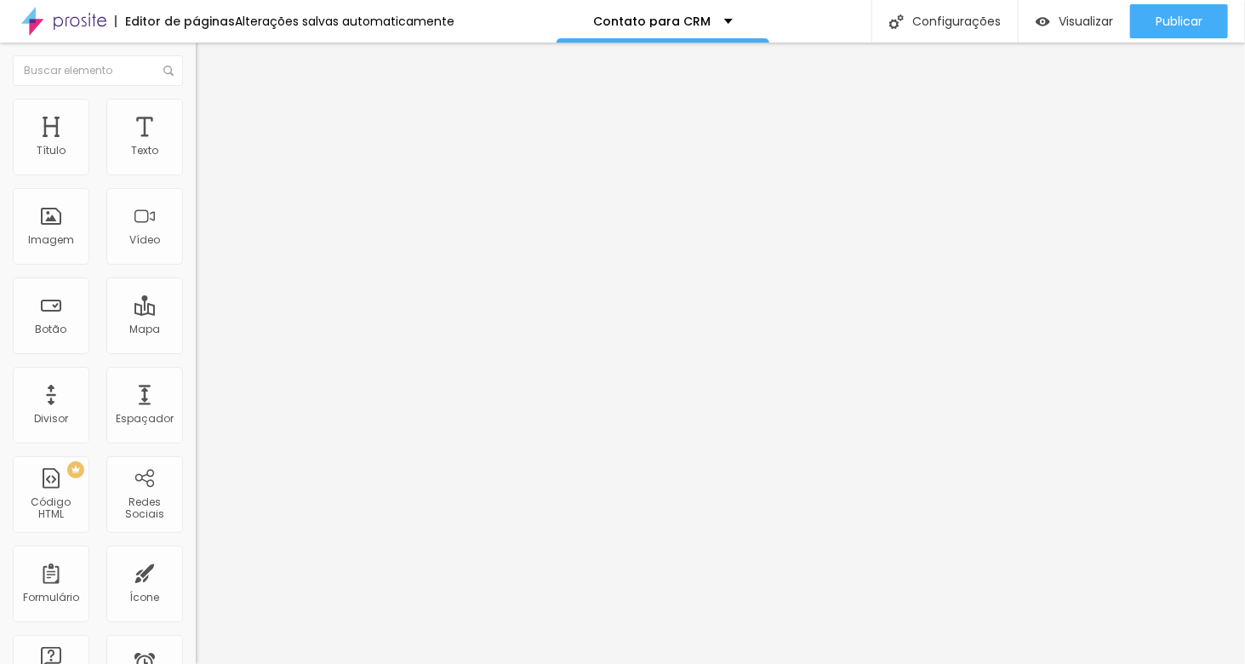
drag, startPoint x: 482, startPoint y: 494, endPoint x: 362, endPoint y: 495, distance: 119.1
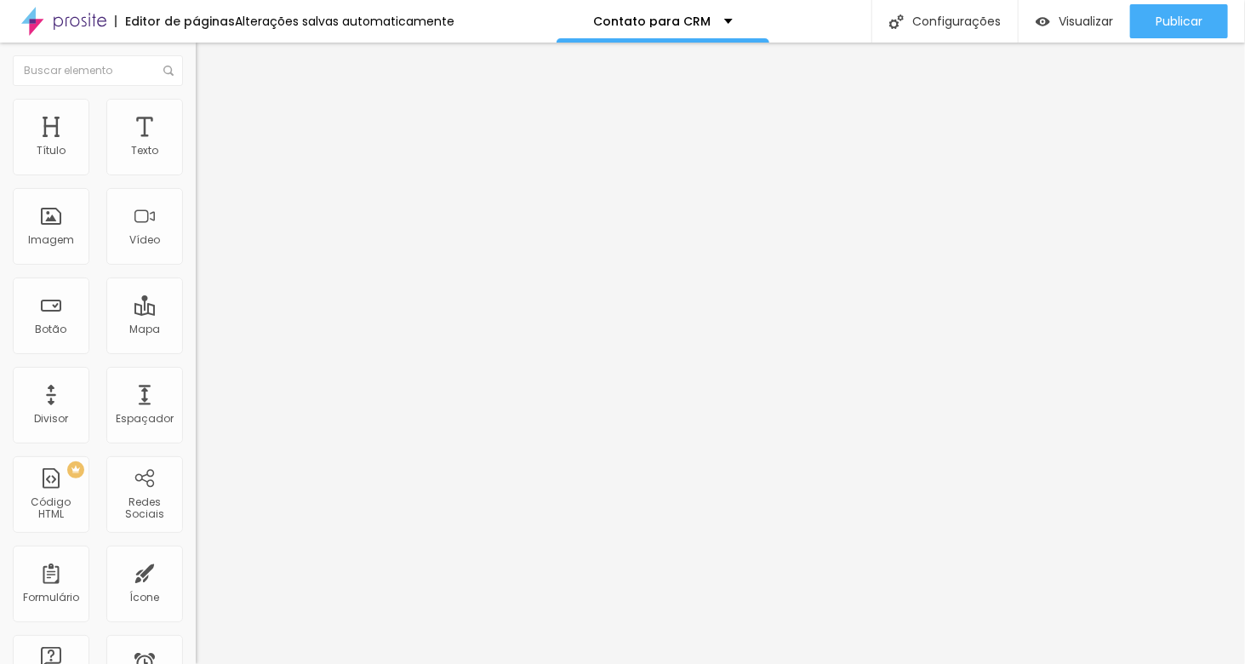
type input "Telefone de contato(1)"
drag, startPoint x: 704, startPoint y: 494, endPoint x: 830, endPoint y: 503, distance: 126.2
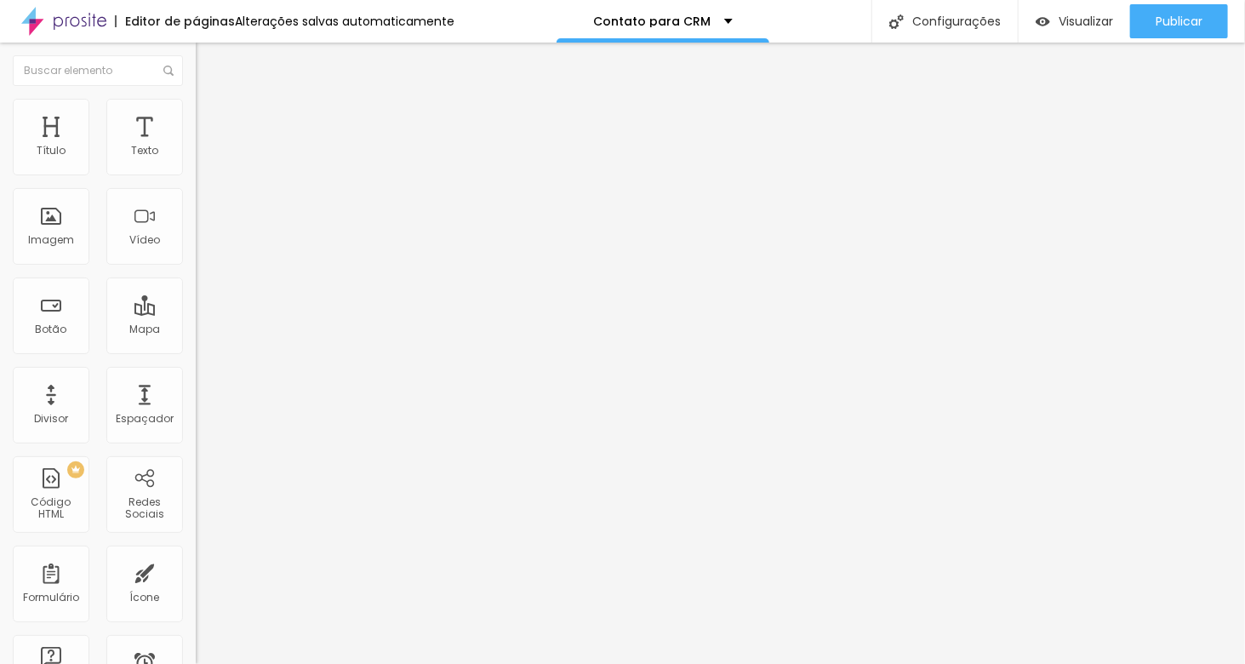
drag, startPoint x: 696, startPoint y: 493, endPoint x: 817, endPoint y: 496, distance: 120.8
type input "Coloque seu telefone de contato aqui"
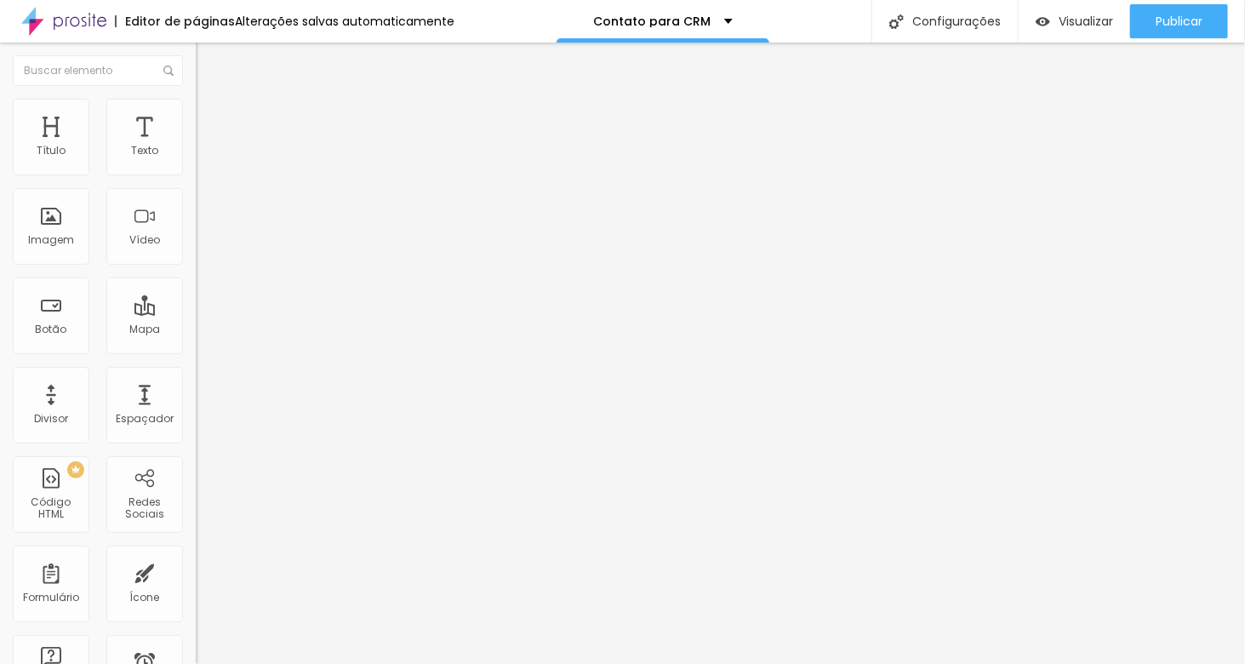
drag, startPoint x: 502, startPoint y: 414, endPoint x: 362, endPoint y: 424, distance: 140.7
type input "Telefone de contato (2)"
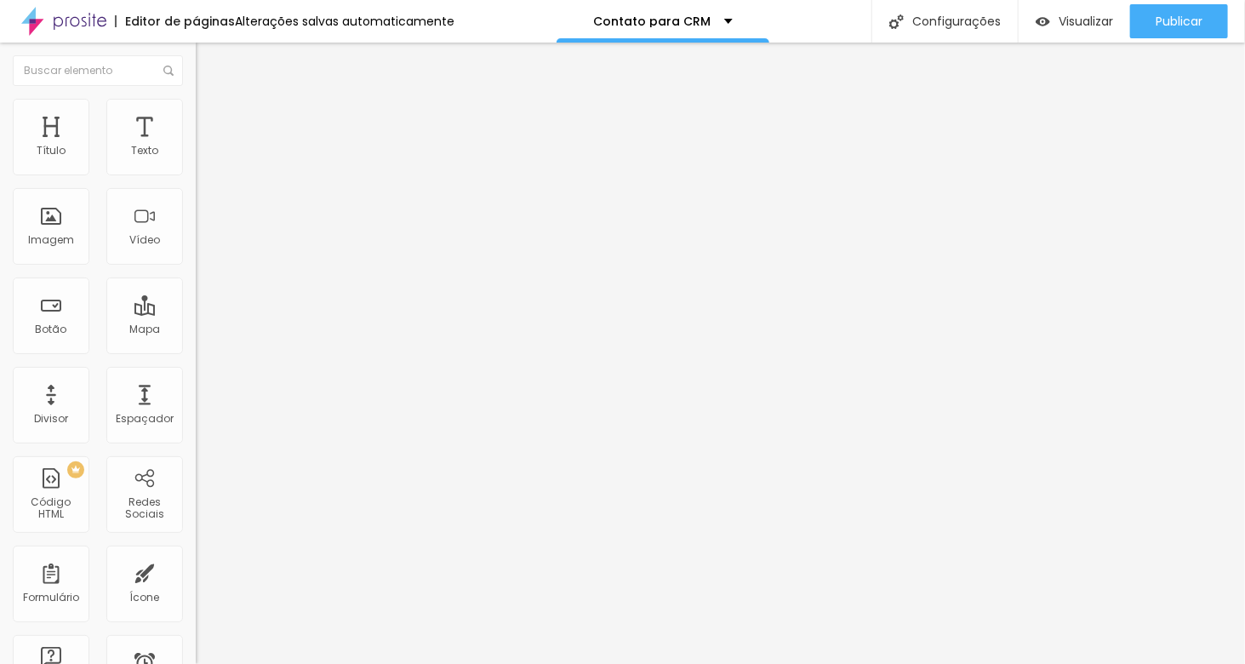
type input "Coloque seu telefone de contato aqui"
drag, startPoint x: 335, startPoint y: 227, endPoint x: 344, endPoint y: 421, distance: 194.2
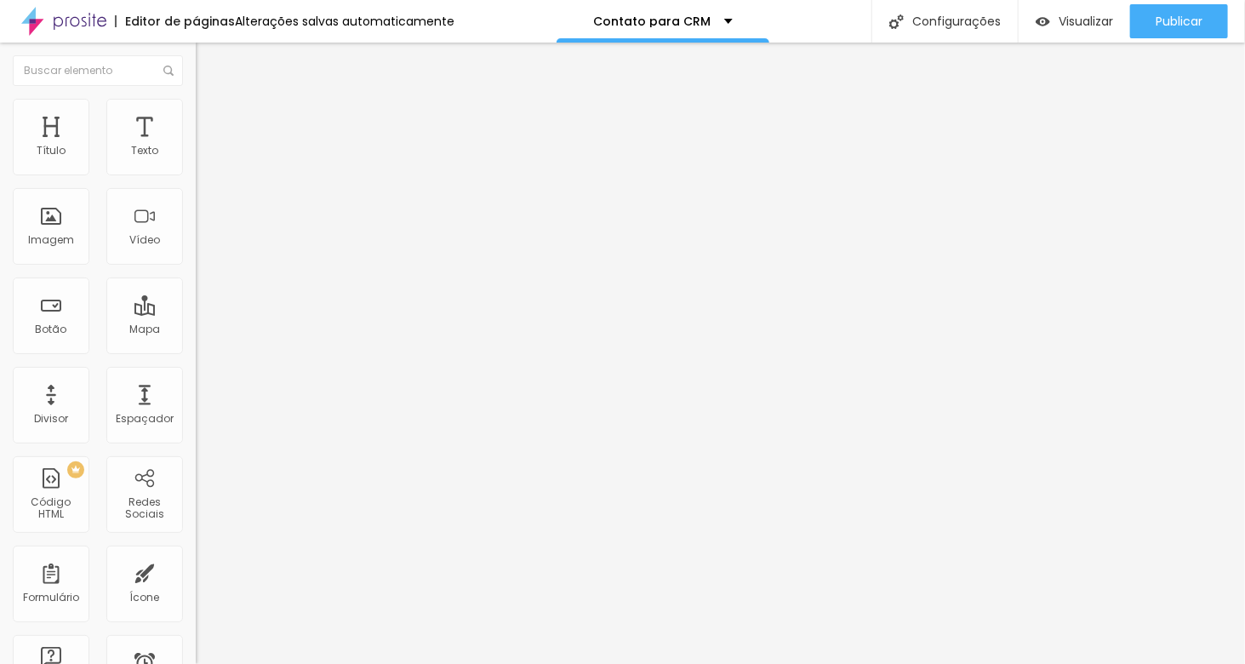
drag, startPoint x: 444, startPoint y: 466, endPoint x: 345, endPoint y: 446, distance: 101.6
type input "I"
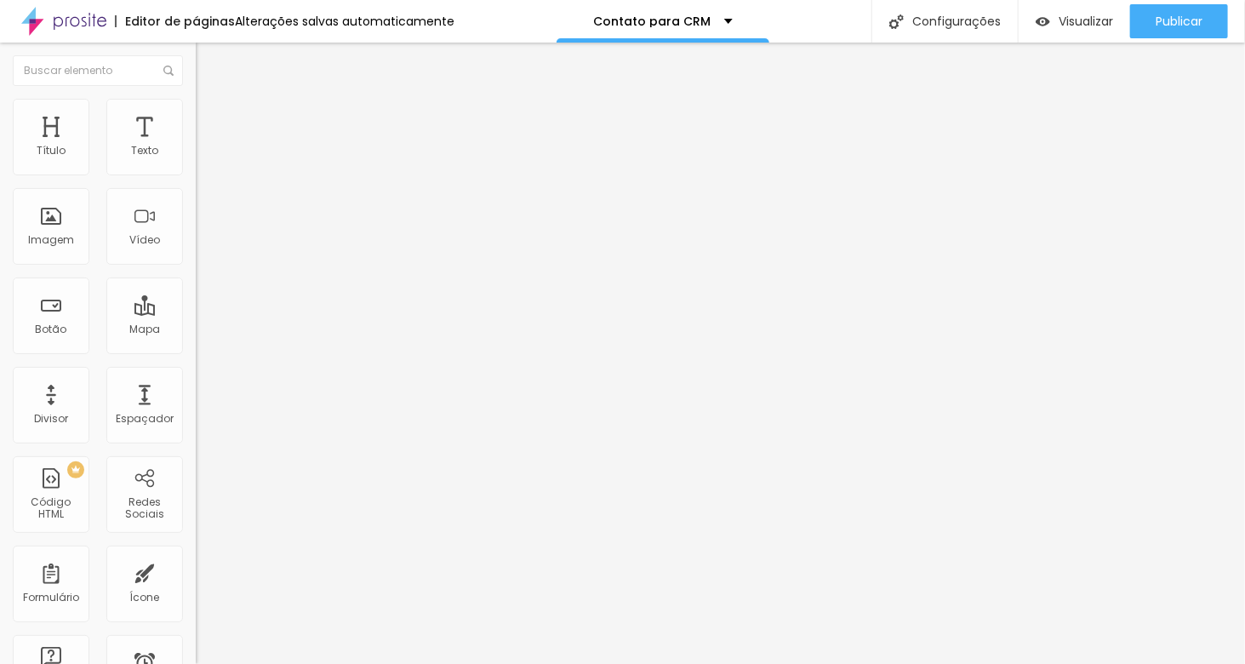
type input "P"
type input "Instagram"
type input "Coloque o perfil do seu instagram aqui"
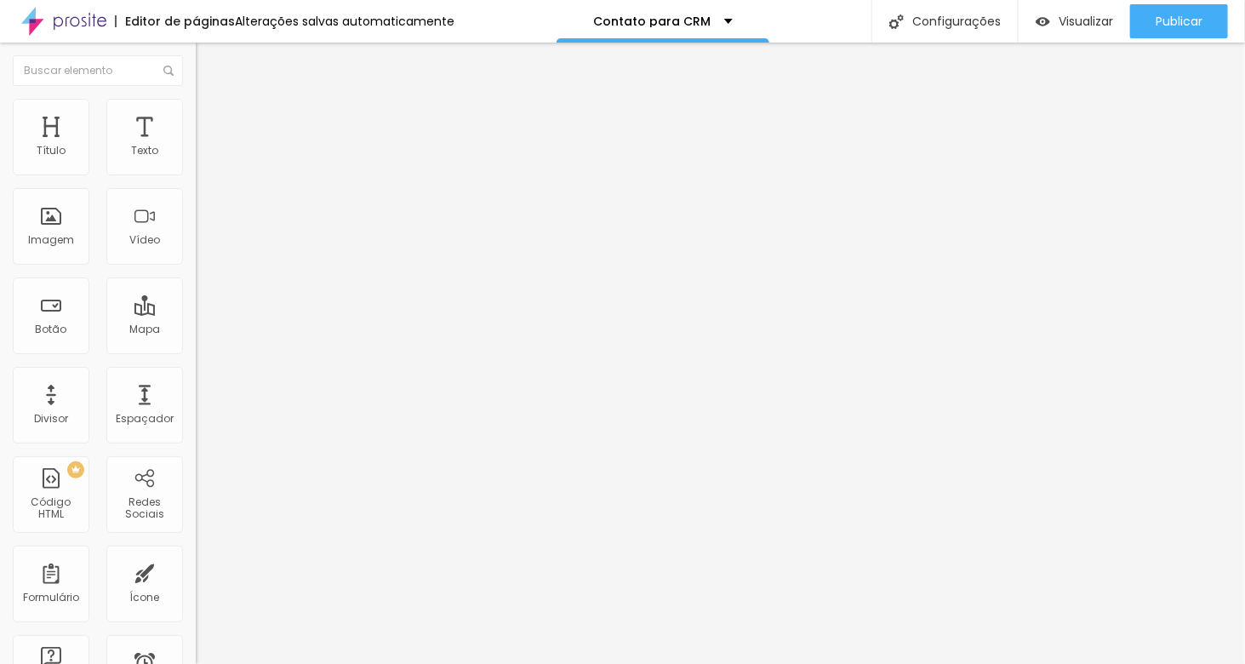
drag, startPoint x: 444, startPoint y: 413, endPoint x: 351, endPoint y: 414, distance: 93.6
type input "D"
type input "Endereço da Festa"
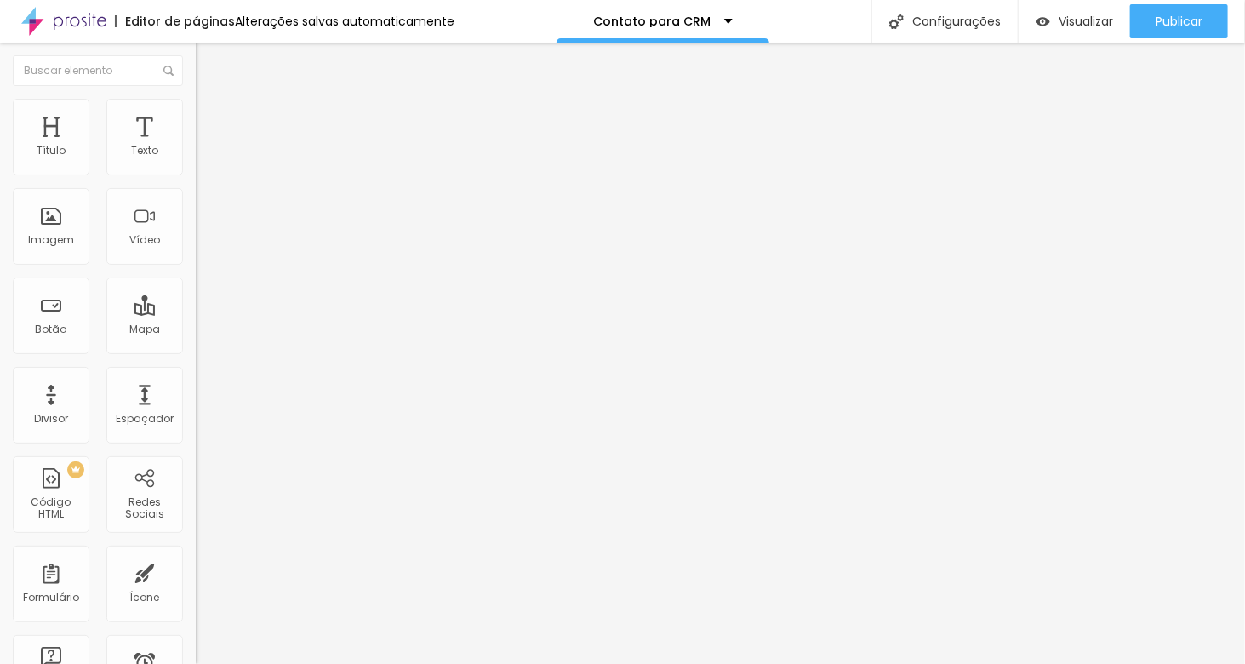
type input "Coloque o endereço da festa aqui"
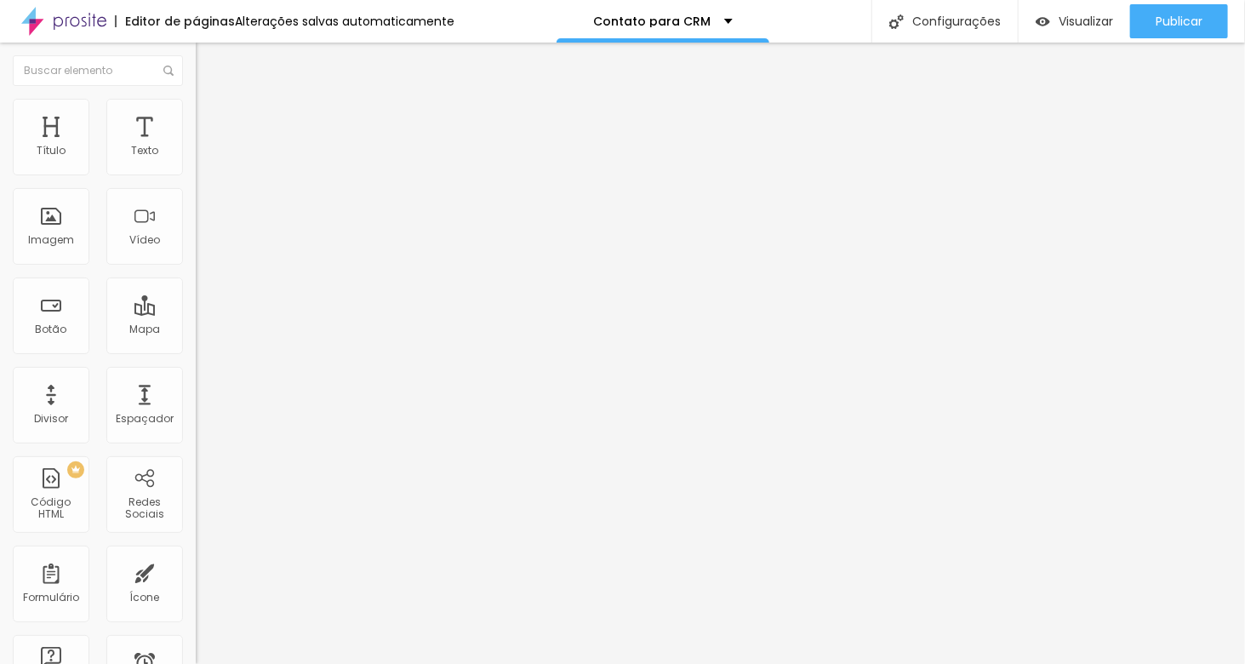
drag, startPoint x: 430, startPoint y: 464, endPoint x: 353, endPoint y: 468, distance: 76.7
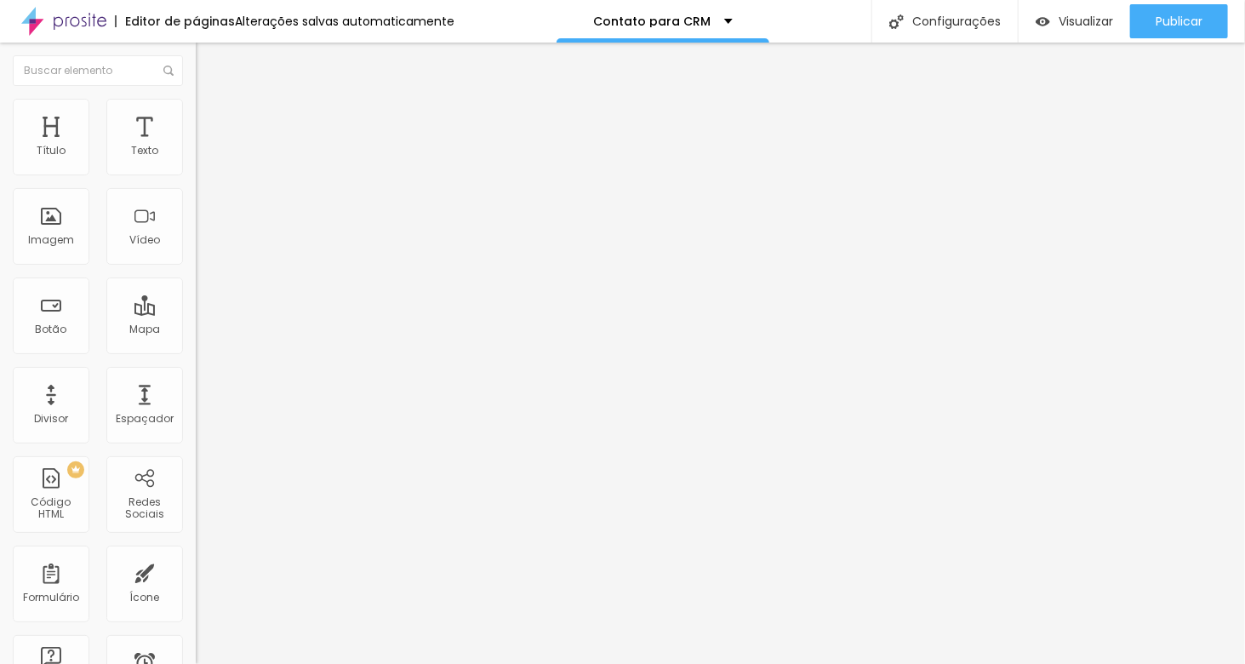
drag, startPoint x: 413, startPoint y: 465, endPoint x: 357, endPoint y: 453, distance: 56.4
type input "Horário do evento"
type input "Coloque o horário do evento aqui"
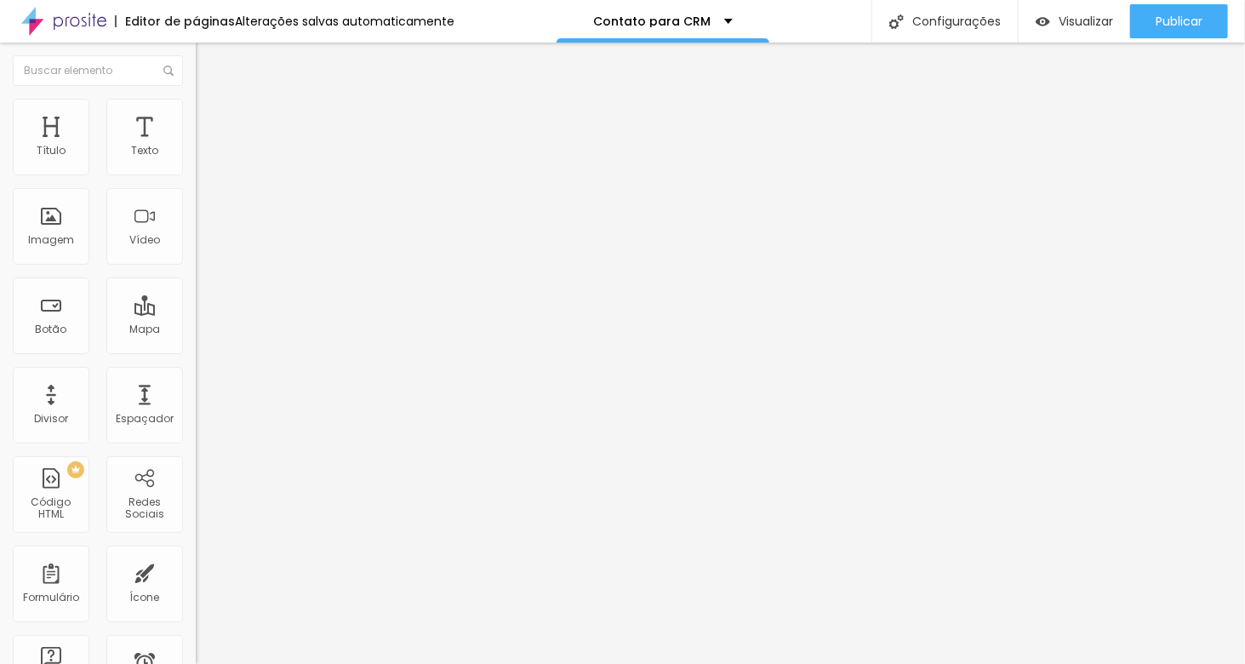
drag, startPoint x: 442, startPoint y: 405, endPoint x: 502, endPoint y: 419, distance: 61.9
type input "Endereço do evento"
drag, startPoint x: 770, startPoint y: 408, endPoint x: 856, endPoint y: 408, distance: 85.9
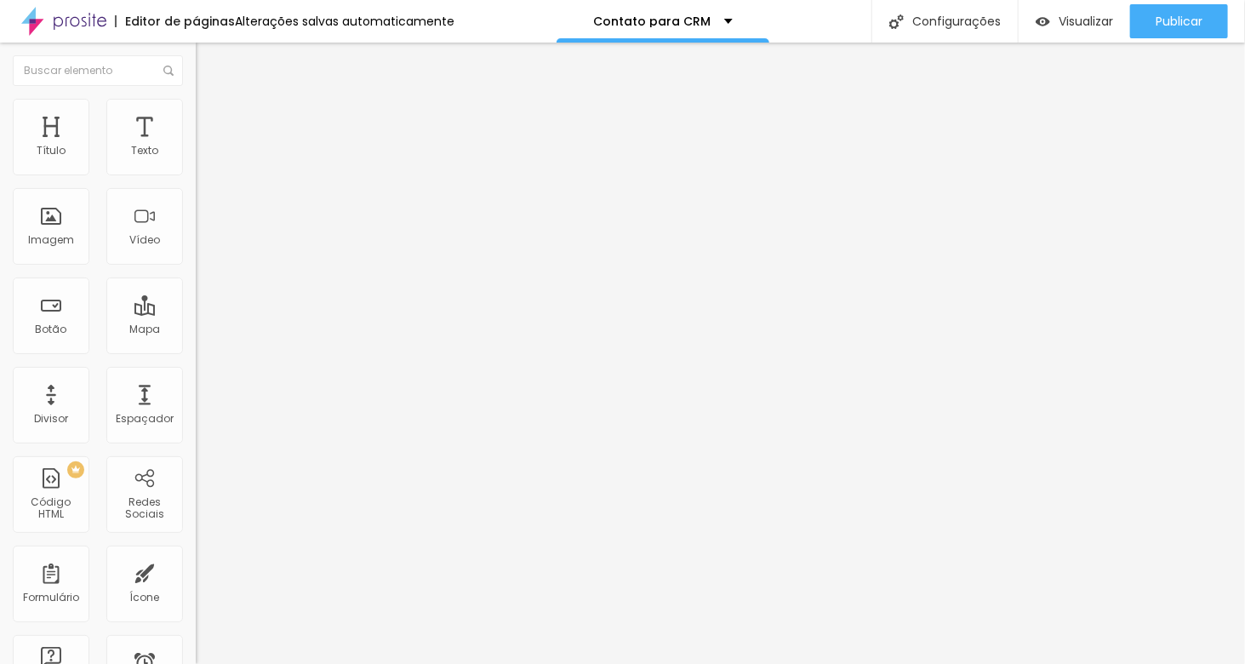
type input "Coloque o endereço do evento aqui"
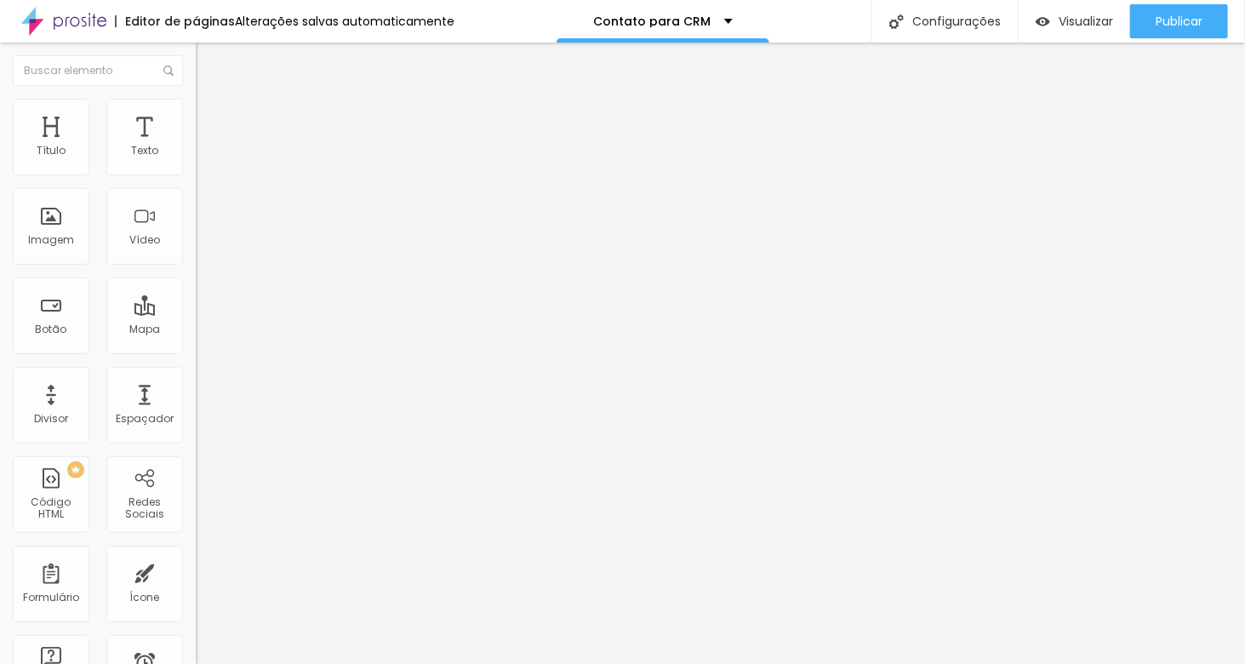
drag, startPoint x: 423, startPoint y: 409, endPoint x: 364, endPoint y: 407, distance: 58.8
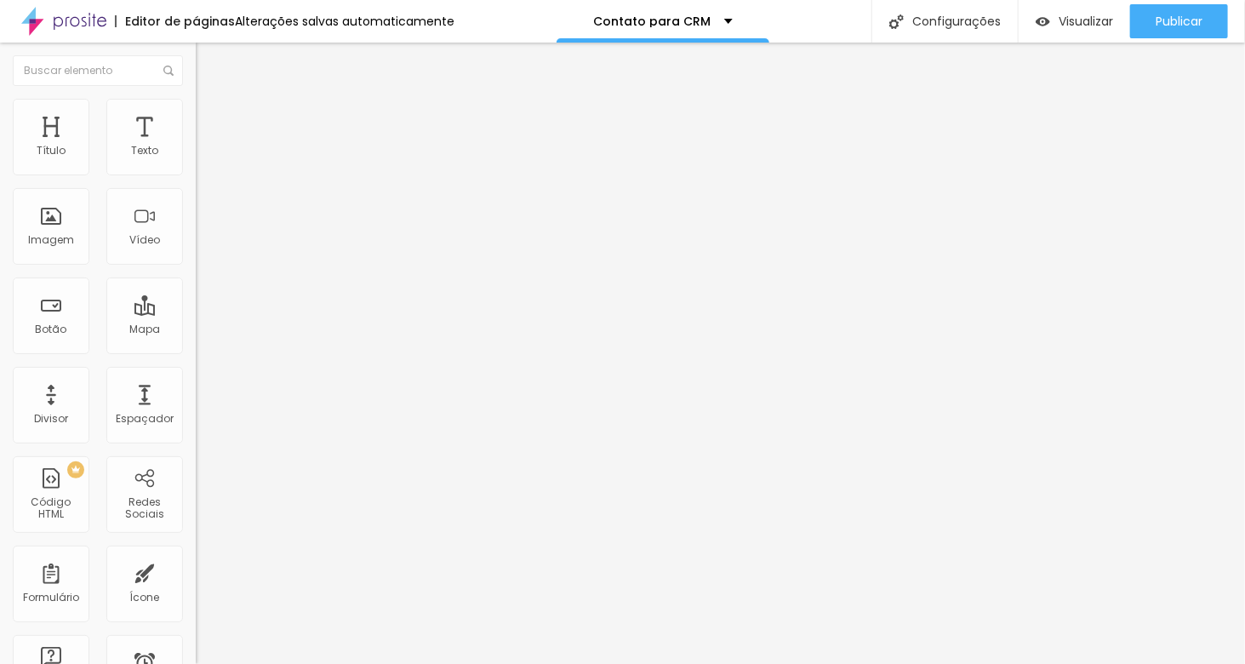
type input "Nome da(o) aniversariante"
type input "c"
type input "Coloque o nome da(o) aniversariante aqui"
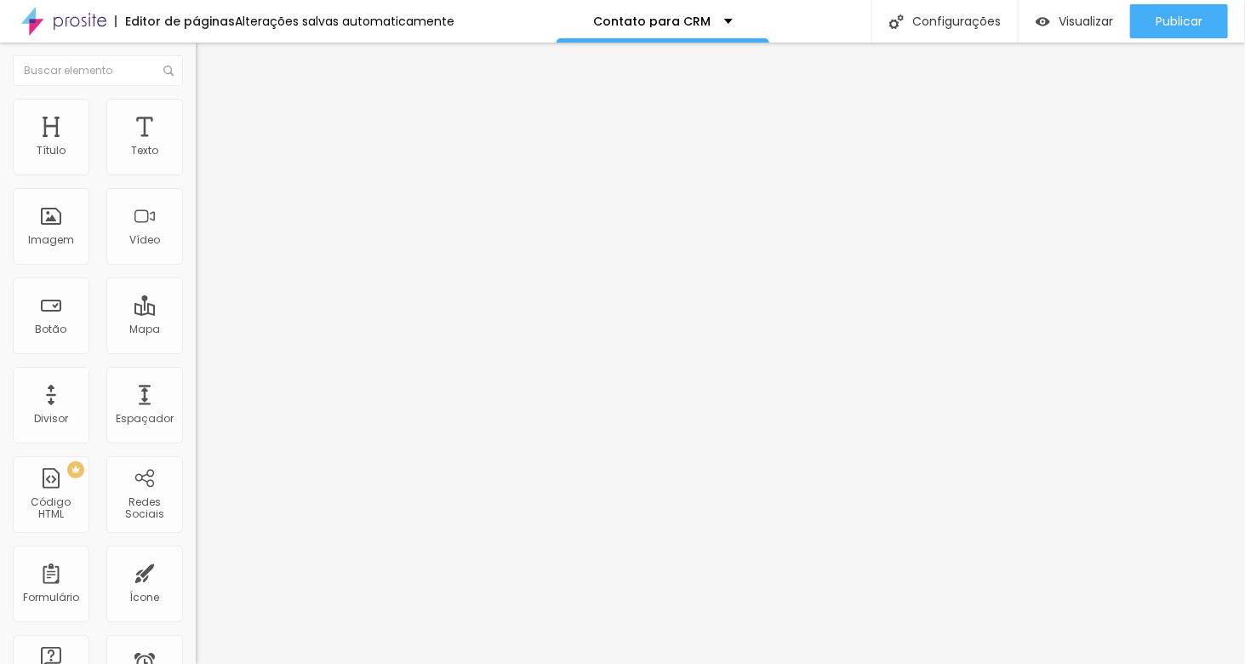
scroll to position [0, 0]
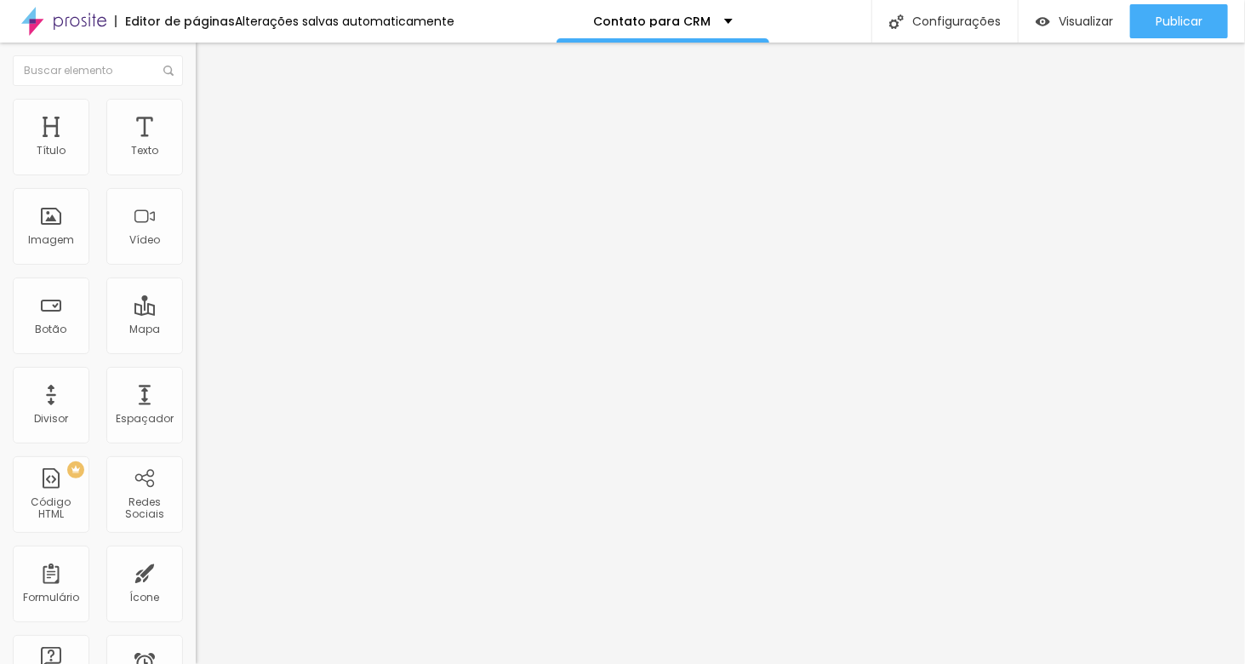
type input "Idade da(o) aniversariante"
type input "Coloque a idade da(o) aniversariante aqui"
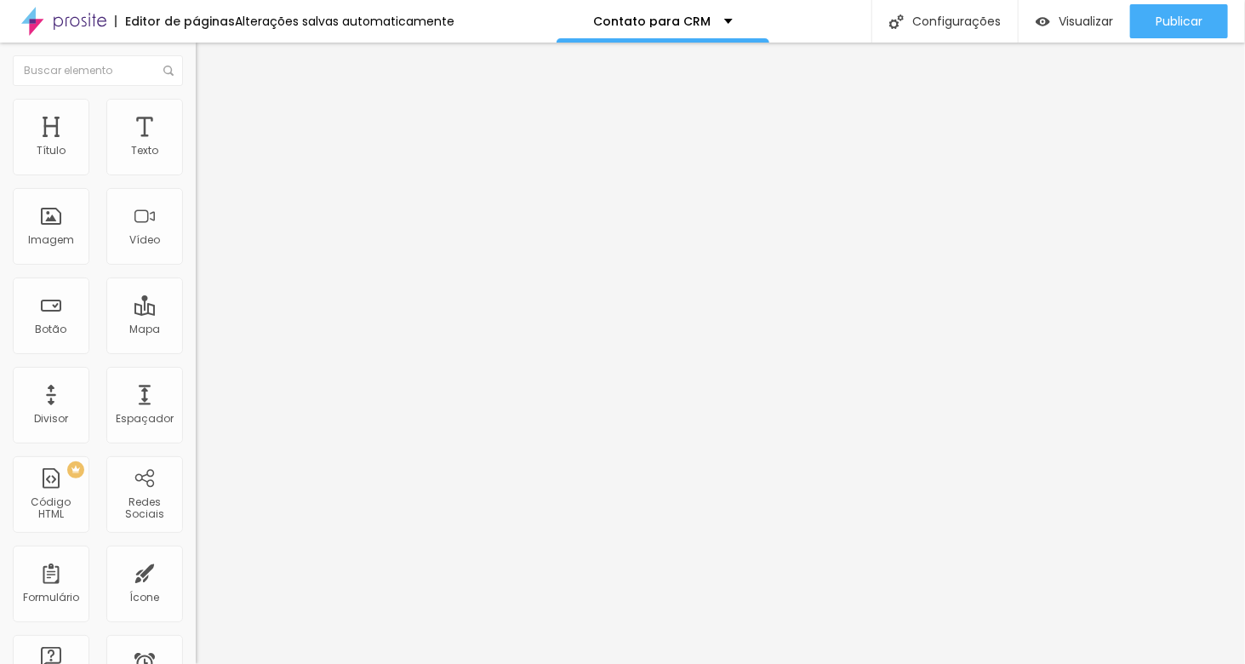
type input "Data do Evento"
type input "Coloque a data do evento aqui"
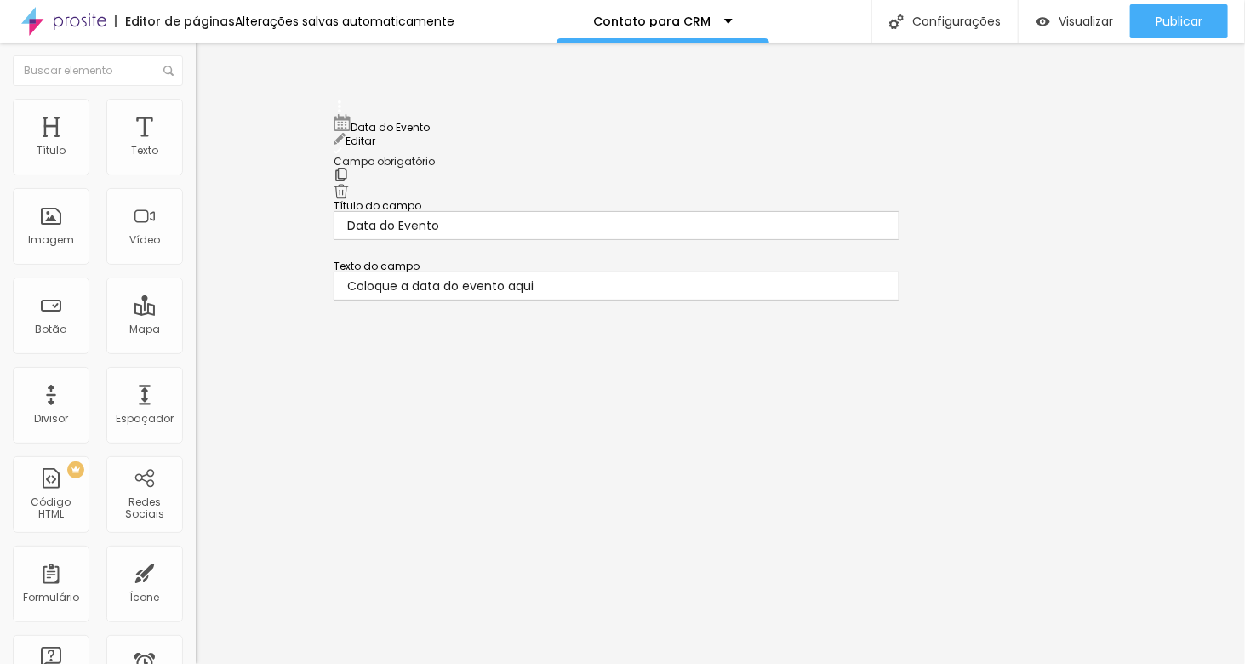
drag, startPoint x: 338, startPoint y: 345, endPoint x: 369, endPoint y: 123, distance: 224.3
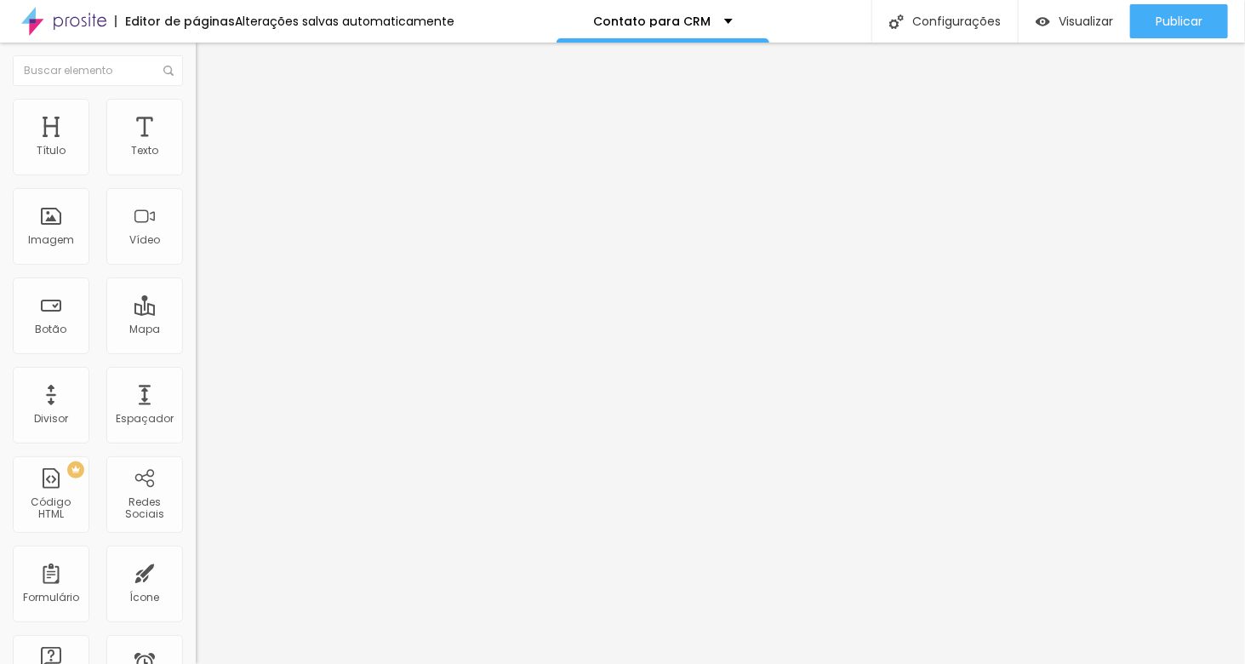
drag, startPoint x: 339, startPoint y: 423, endPoint x: 337, endPoint y: 197, distance: 226.3
drag, startPoint x: 339, startPoint y: 290, endPoint x: 345, endPoint y: 361, distance: 70.9
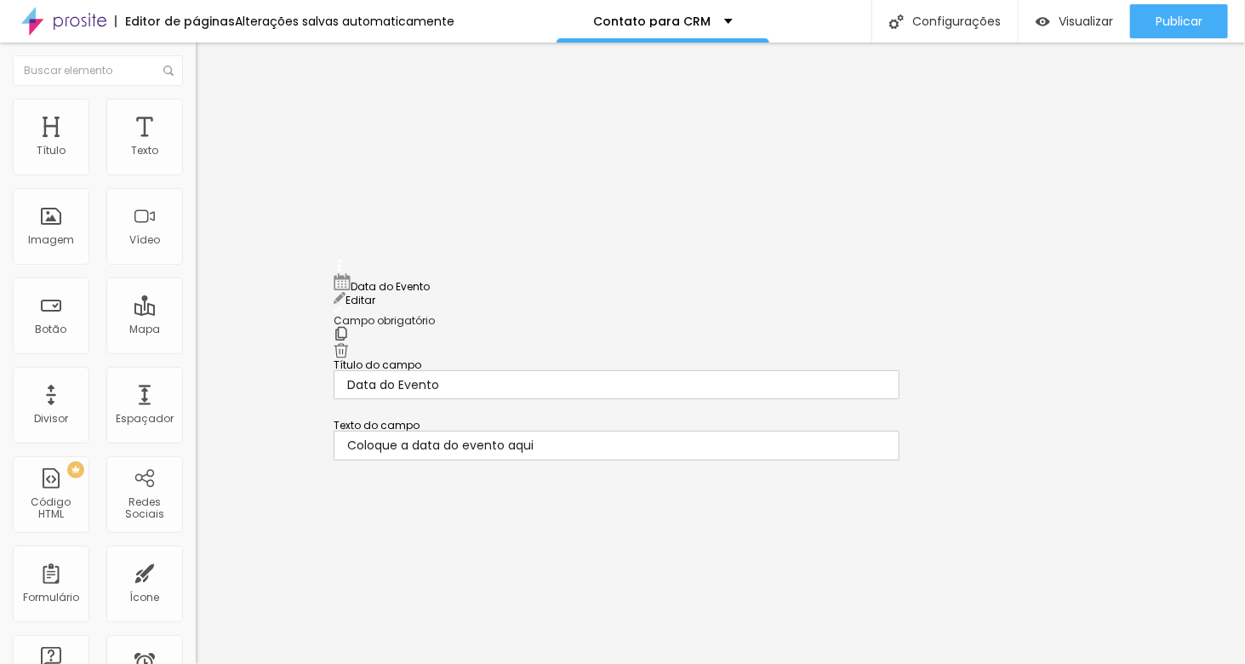
drag, startPoint x: 338, startPoint y: 148, endPoint x: 349, endPoint y: 277, distance: 129.8
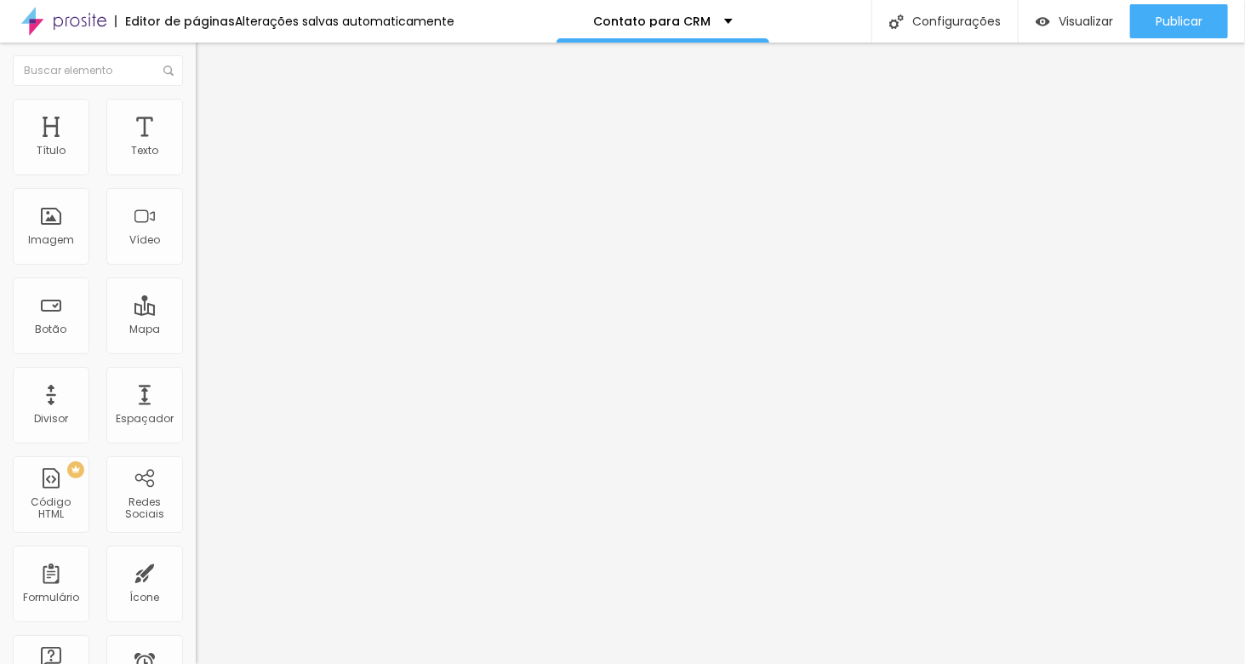
drag, startPoint x: 412, startPoint y: 342, endPoint x: 333, endPoint y: 331, distance: 79.9
type input "Horário do evento"
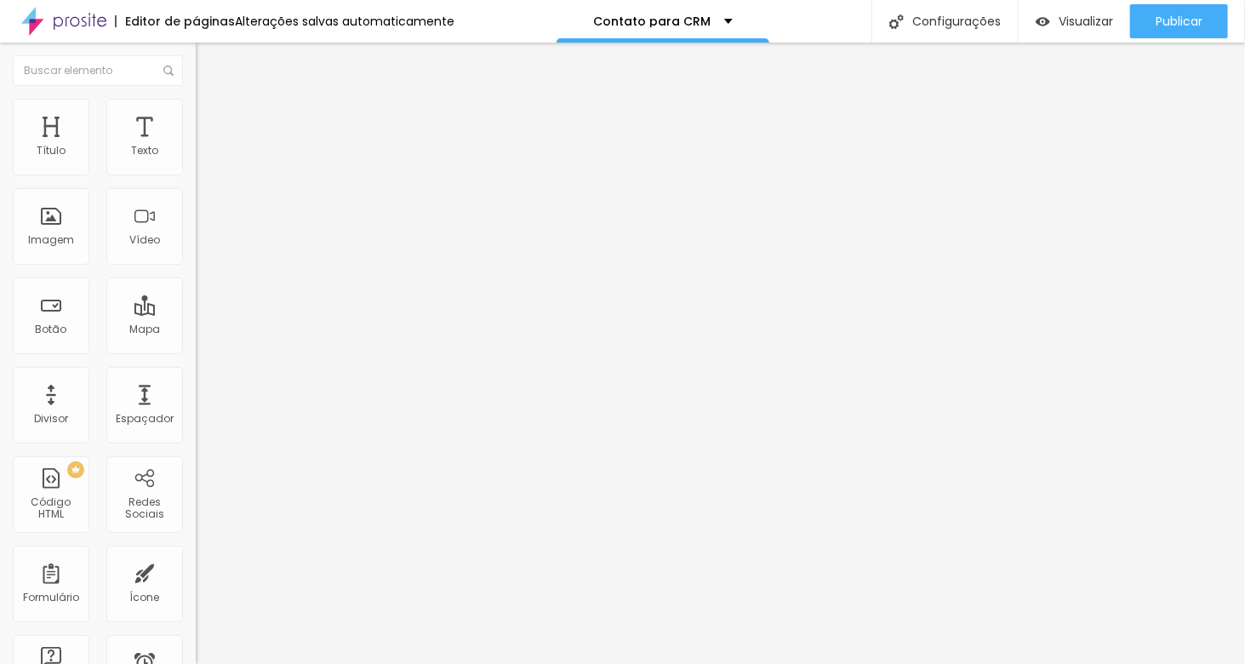
type input "c"
type input "Coloque o horário do evento aqui"
click at [207, 166] on div "Contato para CRM" at bounding box center [294, 158] width 174 height 15
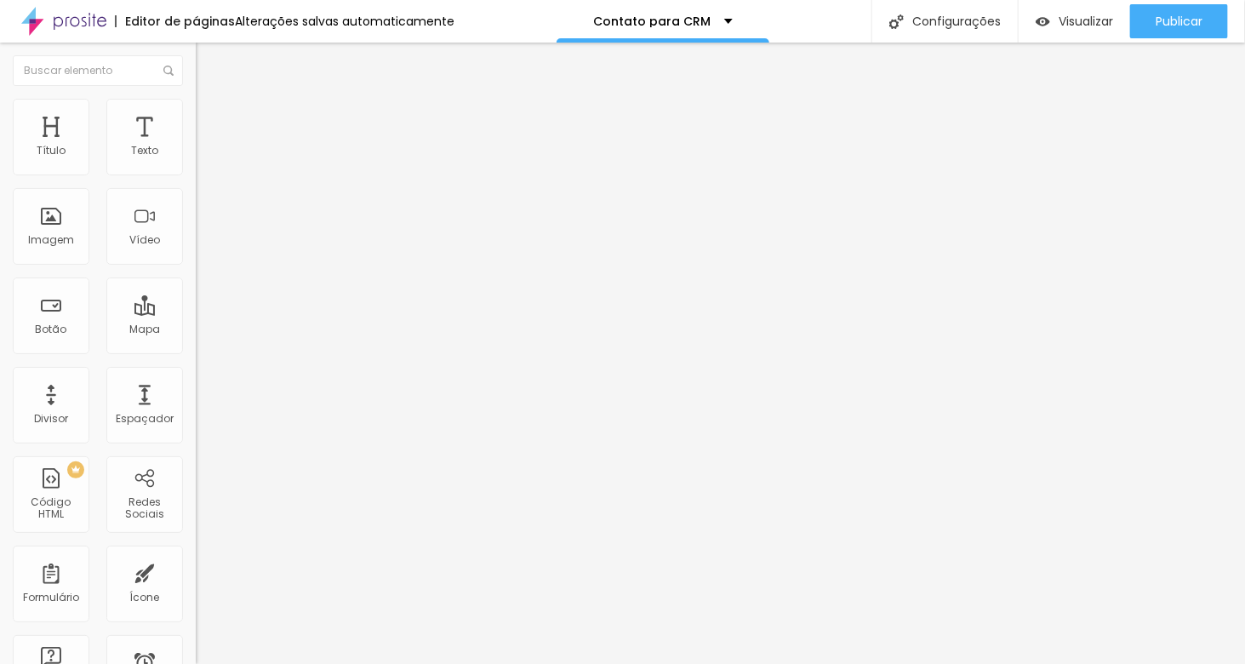
click at [196, 256] on div "Editar Formulário Conteúdo Estilo Avançado Formulário Contato para CRM" at bounding box center [294, 353] width 196 height 621
click at [207, 166] on div "Contato para CRM" at bounding box center [294, 158] width 174 height 15
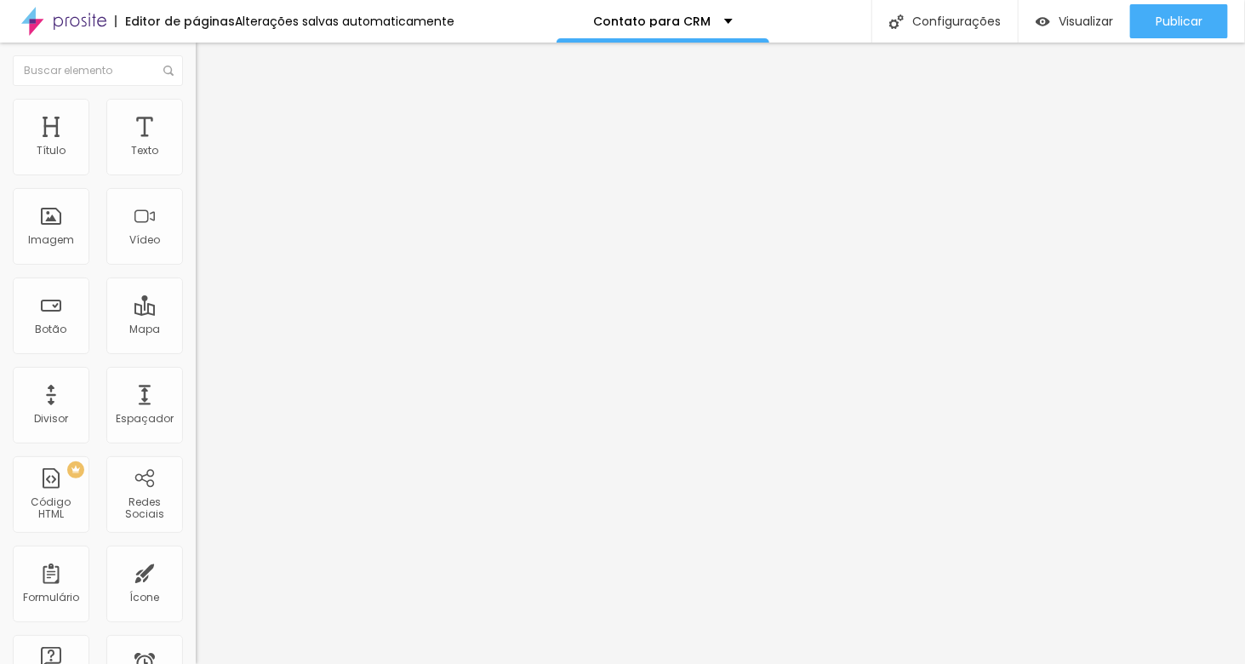
click at [196, 172] on img at bounding box center [201, 177] width 10 height 10
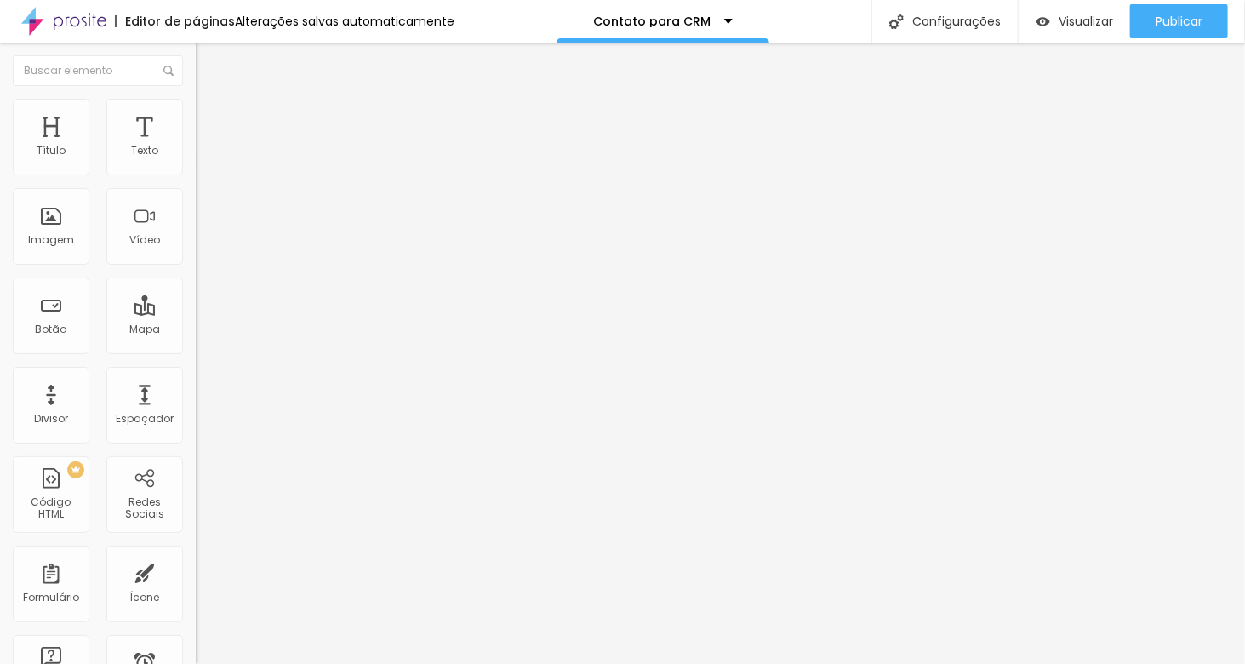
click at [196, 172] on div "Contato para CRM" at bounding box center [294, 157] width 196 height 29
click at [196, 172] on img at bounding box center [201, 177] width 10 height 10
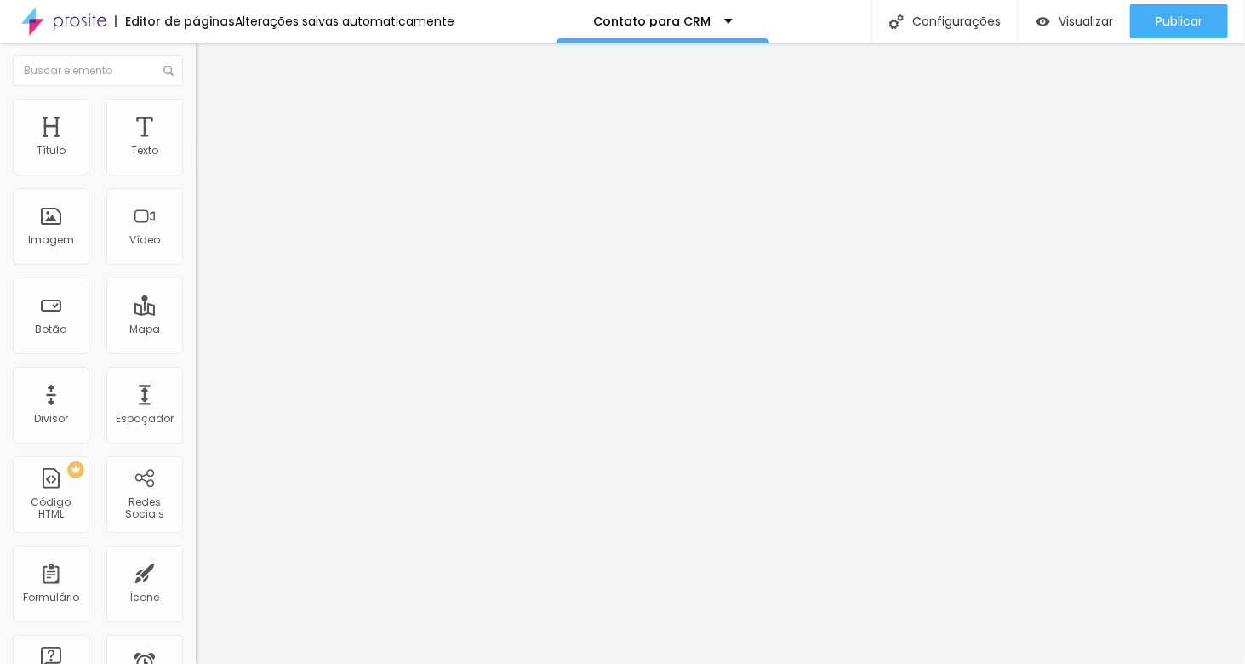
click at [196, 161] on span "Titulo 2" at bounding box center [223, 150] width 55 height 21
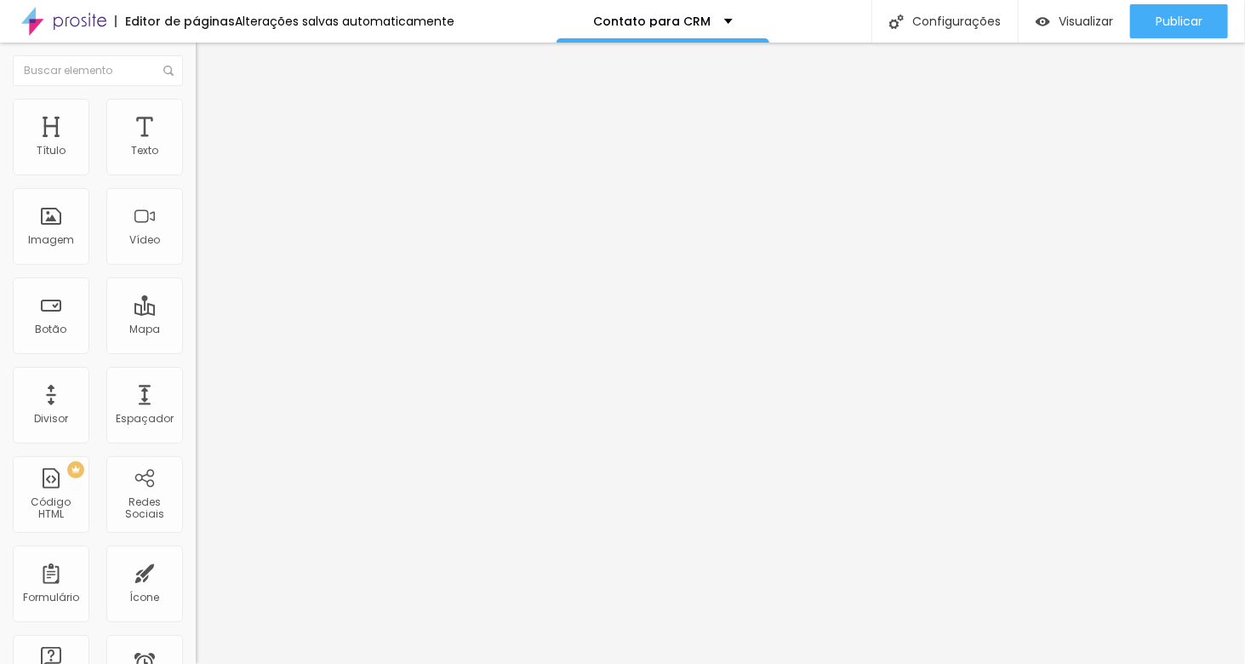
click at [196, 176] on span "Titulo 3" at bounding box center [220, 167] width 48 height 20
click at [196, 146] on span "Titulo 1" at bounding box center [223, 135] width 55 height 24
type input "21"
type input "22"
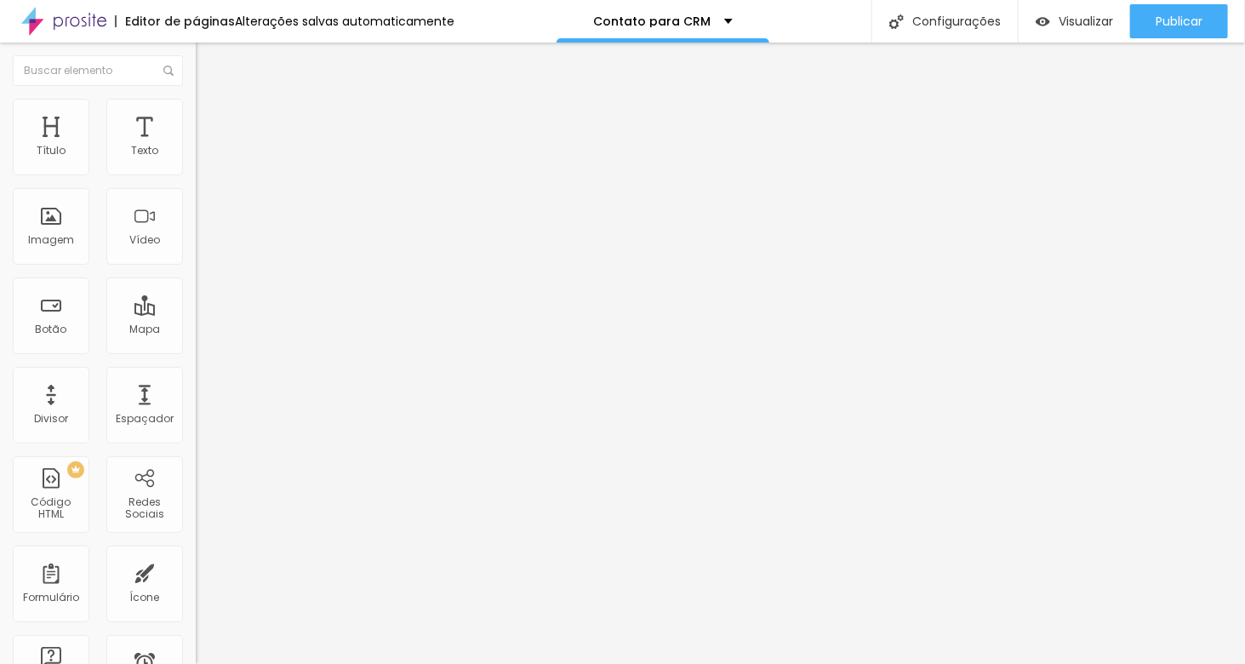
type input "22"
type input "23"
type input "24"
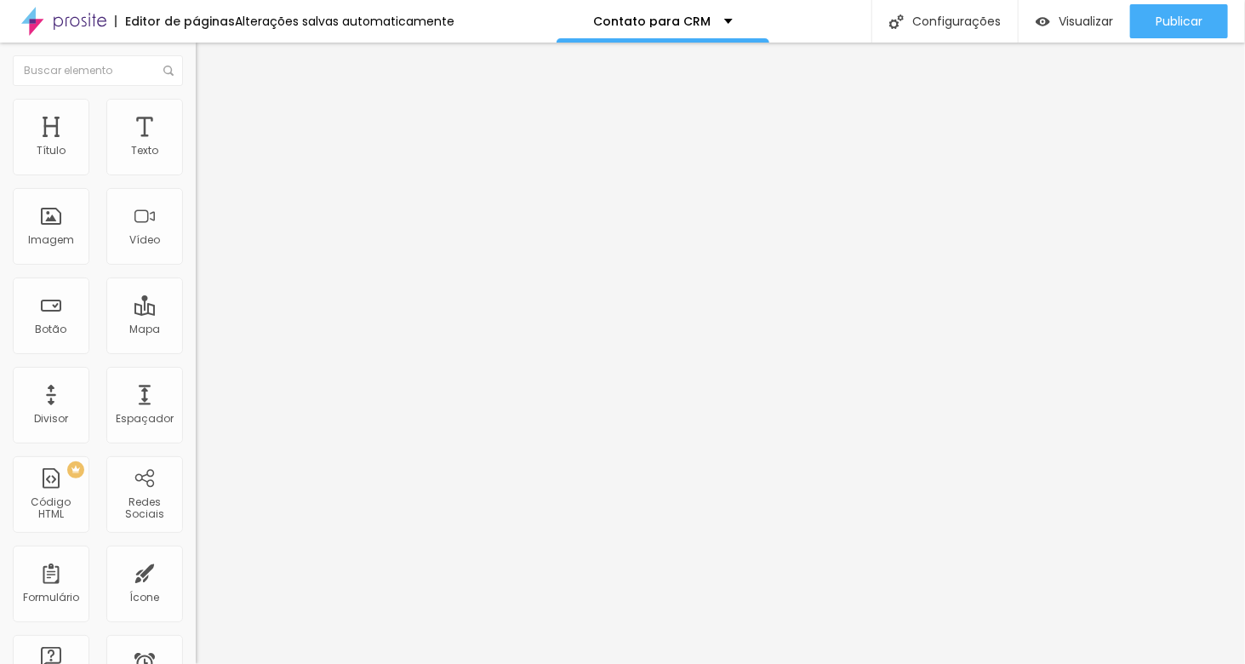
type input "25"
type input "26"
type input "27"
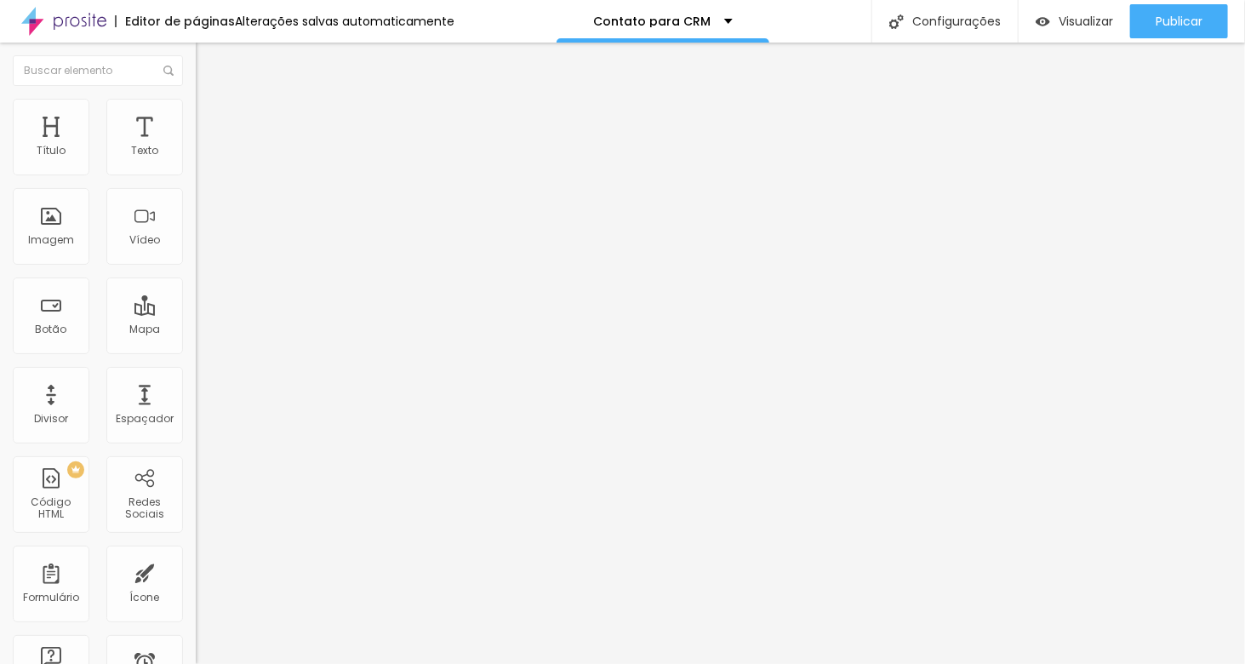
type input "27"
type input "28"
type input "29"
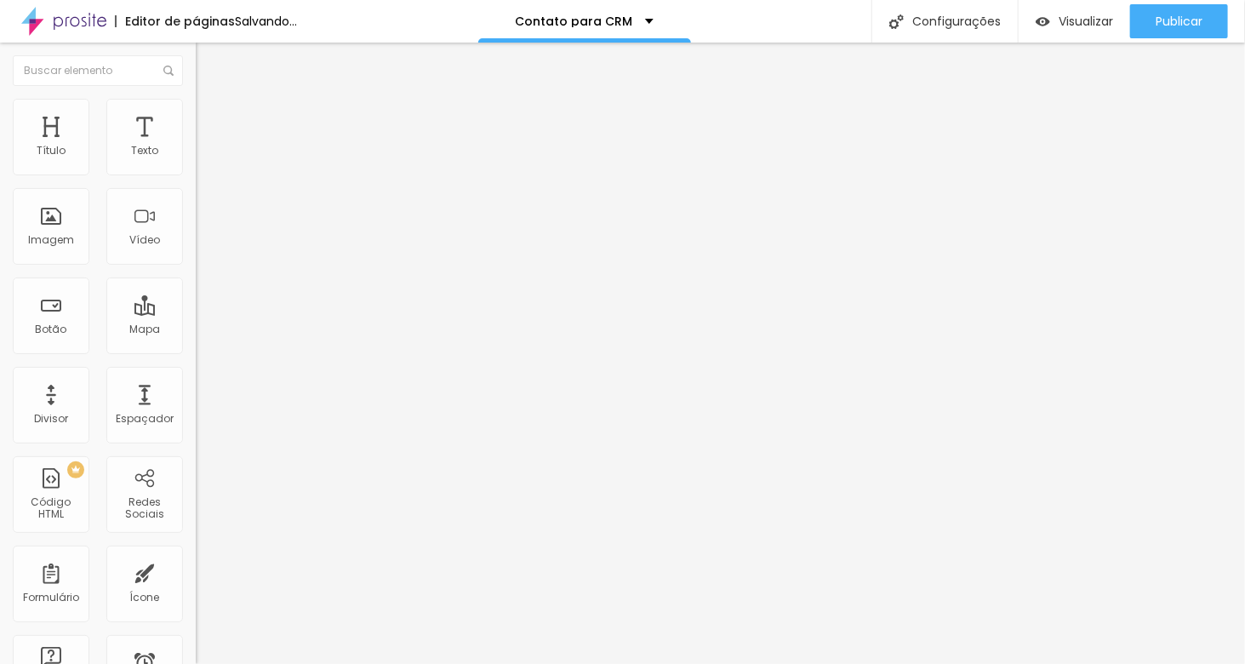
type input "30"
type input "29"
type input "28"
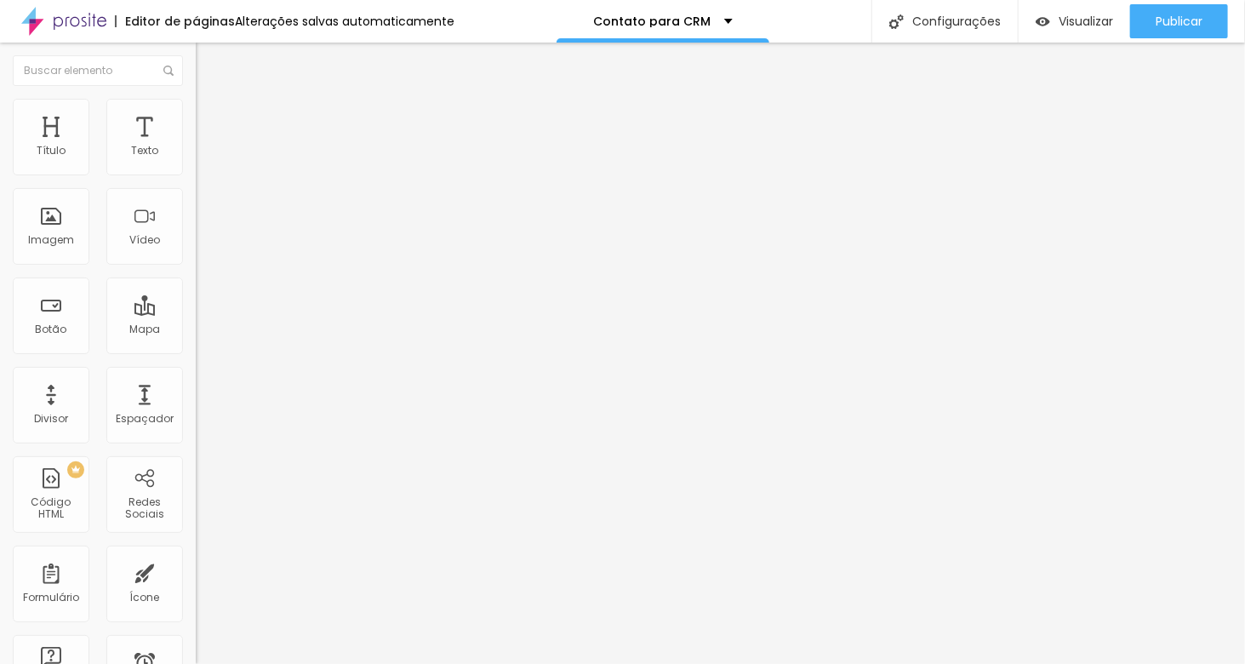
type input "28"
type input "27"
type input "26"
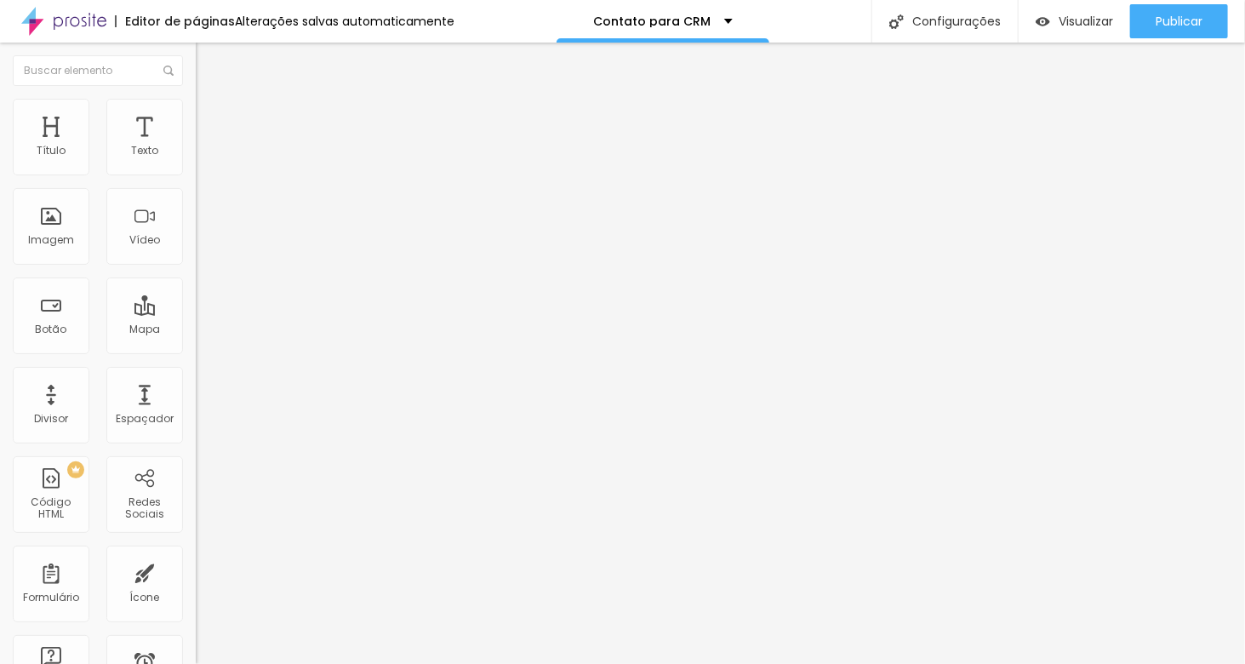
type input "26"
click at [196, 402] on input "range" at bounding box center [251, 409] width 110 height 14
click at [196, 516] on div "Editar Título Estilo Avançado Tamanho Titulo 1 H1 Titulo 2 H2 Titulo 3 H3 Titul…" at bounding box center [294, 353] width 196 height 621
click at [196, 107] on img at bounding box center [203, 106] width 15 height 15
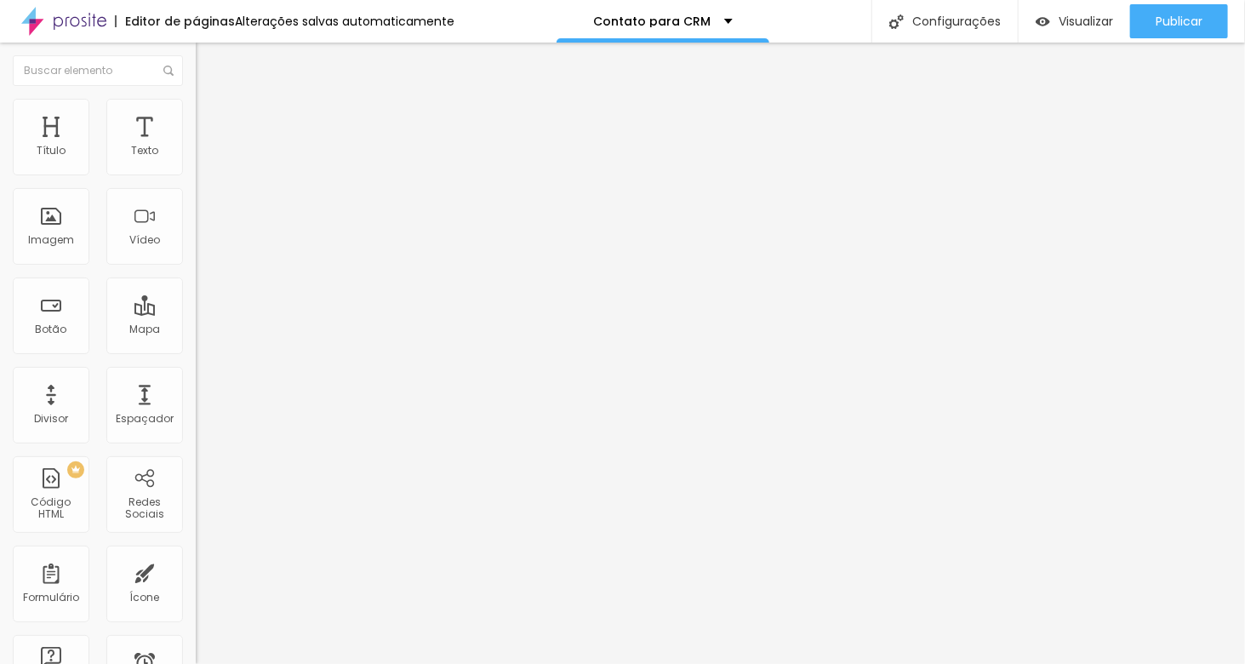
click at [196, 107] on img at bounding box center [203, 106] width 15 height 15
click at [196, 99] on li "Estilo" at bounding box center [294, 90] width 196 height 17
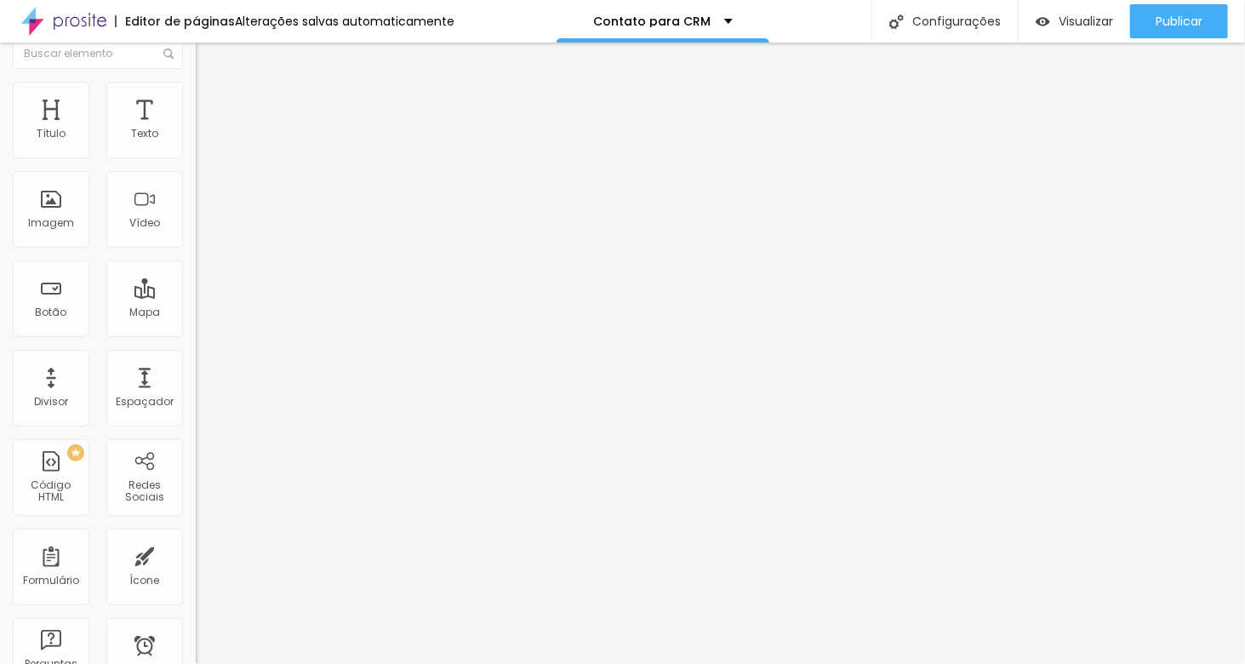
scroll to position [0, 0]
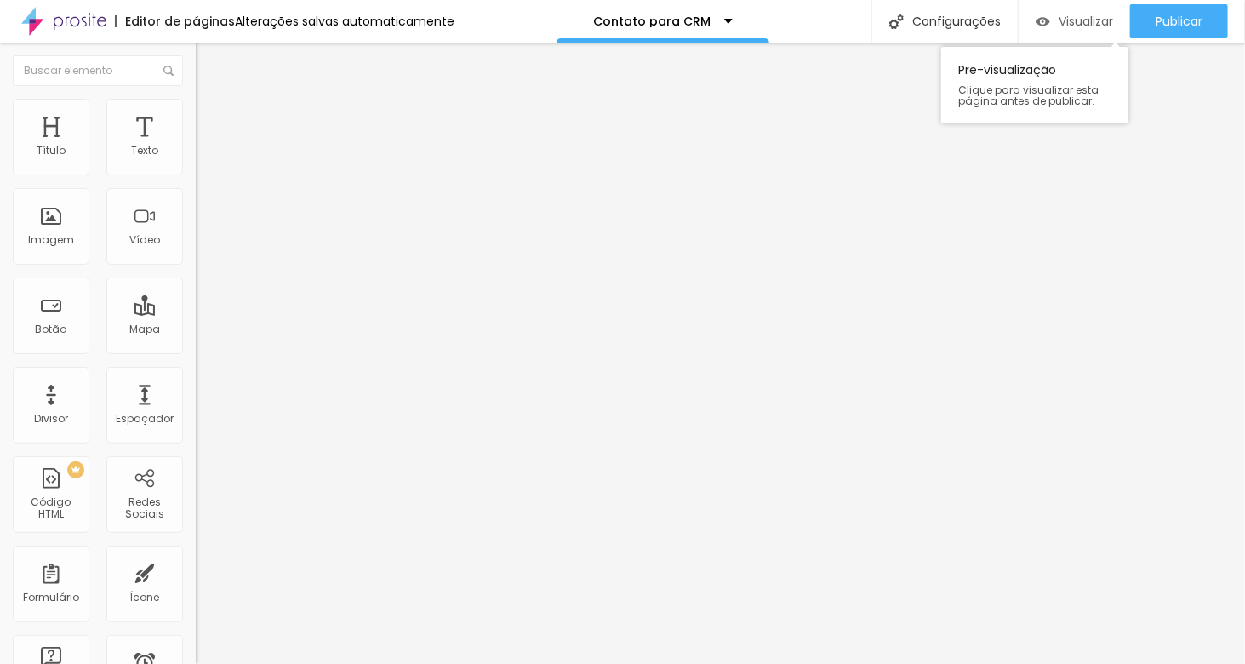
click at [1087, 24] on span "Visualizar" at bounding box center [1085, 21] width 54 height 14
click at [196, 172] on div "Contato para CRM" at bounding box center [294, 157] width 196 height 29
click at [196, 172] on img at bounding box center [201, 177] width 10 height 10
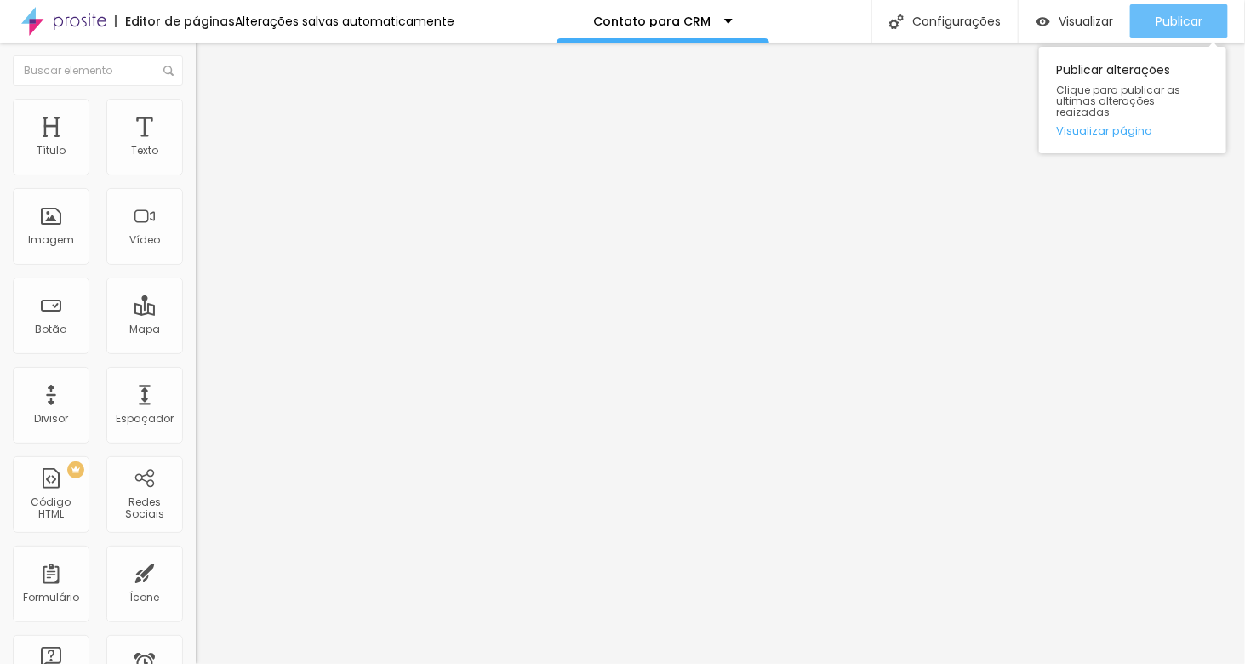
click at [1175, 19] on span "Publicar" at bounding box center [1178, 21] width 47 height 14
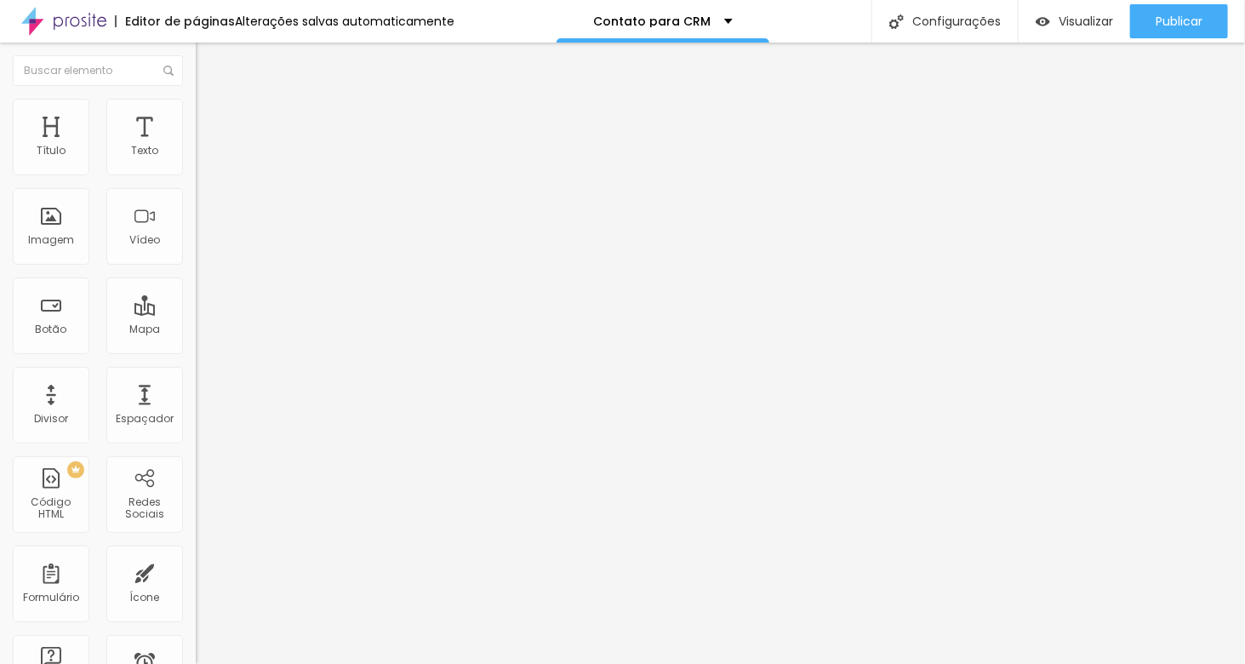
click at [161, 20] on div "Editor de páginas" at bounding box center [175, 21] width 120 height 12
click at [69, 20] on img at bounding box center [63, 21] width 85 height 43
click at [167, 22] on div "Editor de páginas" at bounding box center [175, 21] width 120 height 12
click at [93, 14] on img at bounding box center [63, 21] width 85 height 43
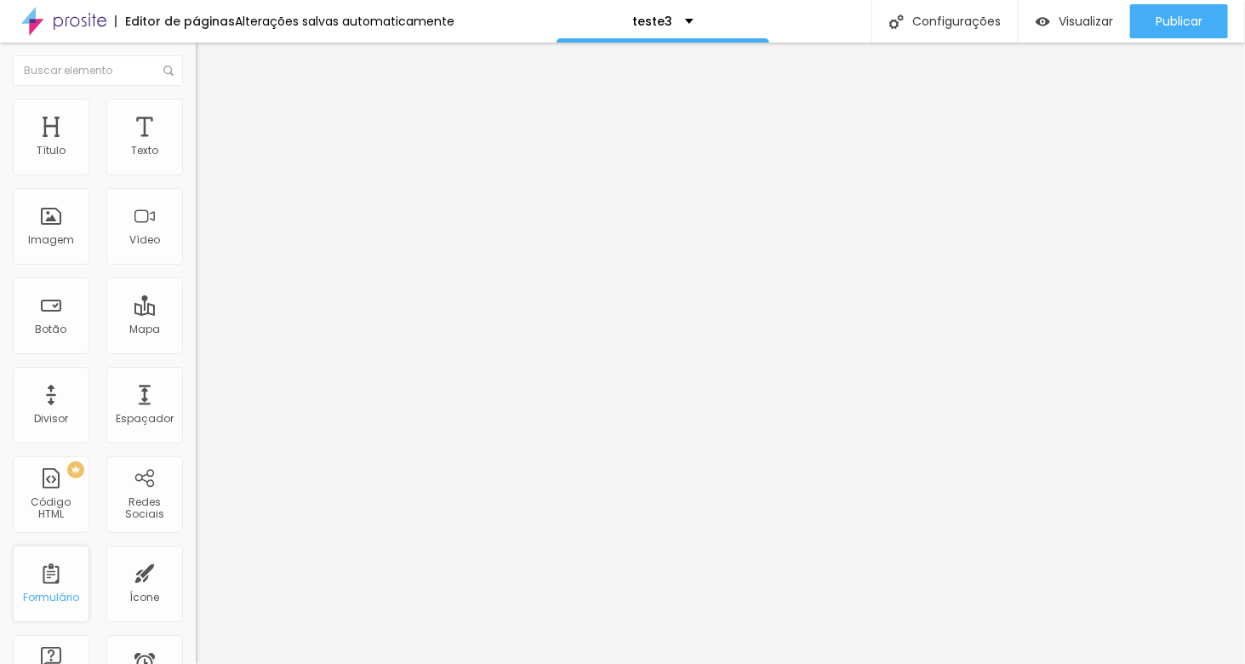
click at [54, 586] on div "Formulário" at bounding box center [51, 583] width 77 height 77
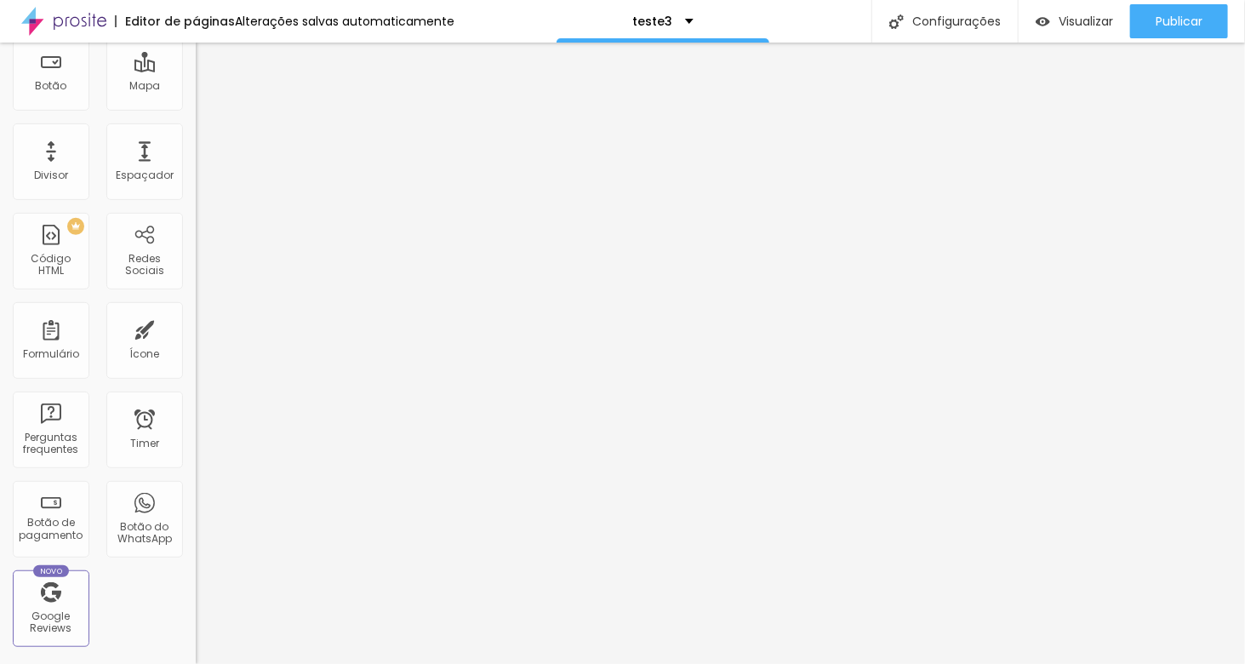
scroll to position [229, 0]
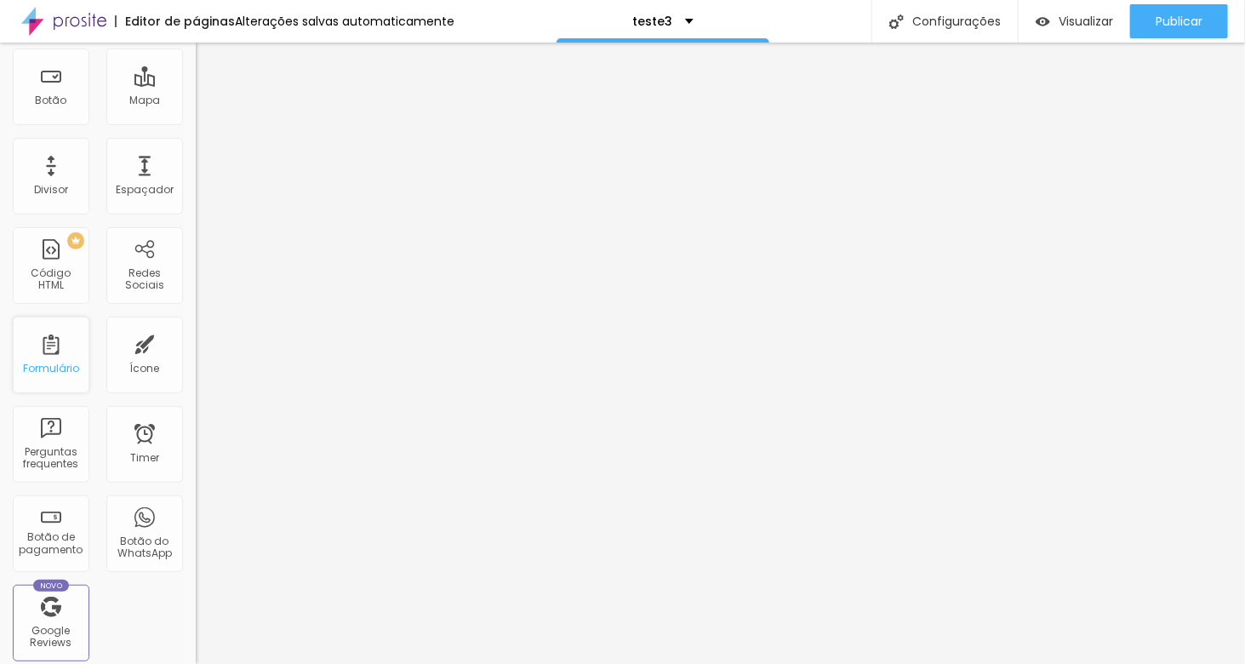
click at [56, 350] on div "Formulário" at bounding box center [51, 355] width 77 height 77
click at [58, 349] on div "Formulário" at bounding box center [51, 355] width 77 height 77
click at [59, 357] on div "Formulário" at bounding box center [51, 355] width 77 height 77
click at [49, 353] on div "Formulário" at bounding box center [51, 355] width 77 height 77
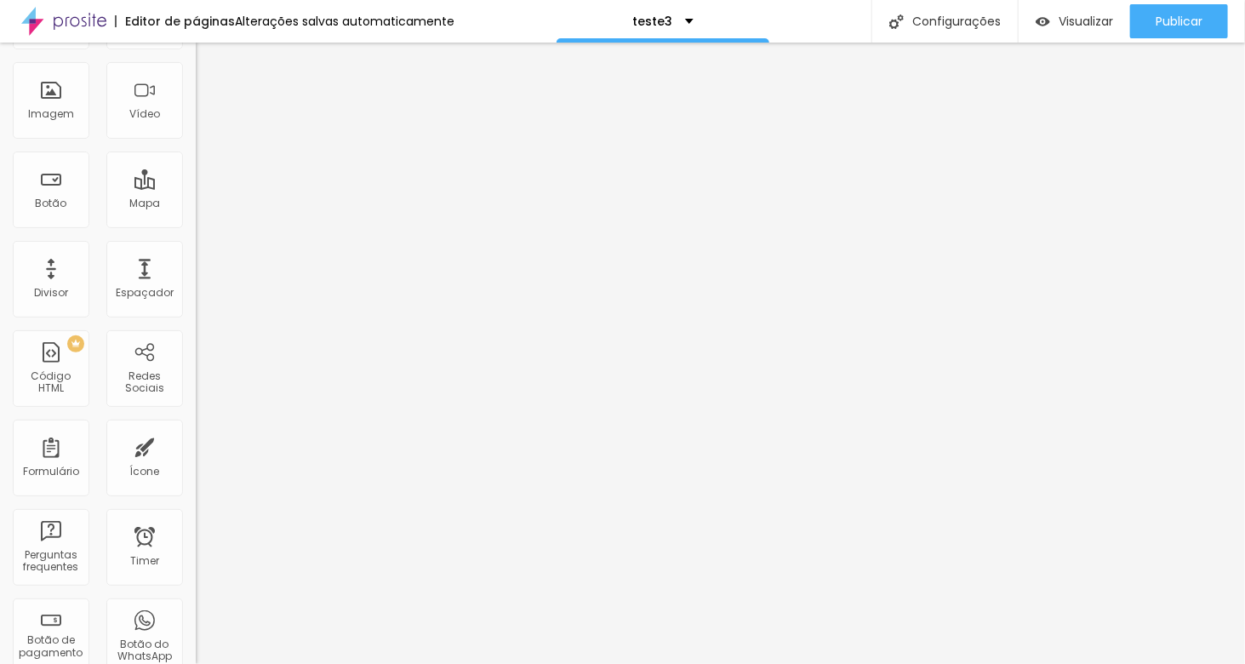
scroll to position [0, 0]
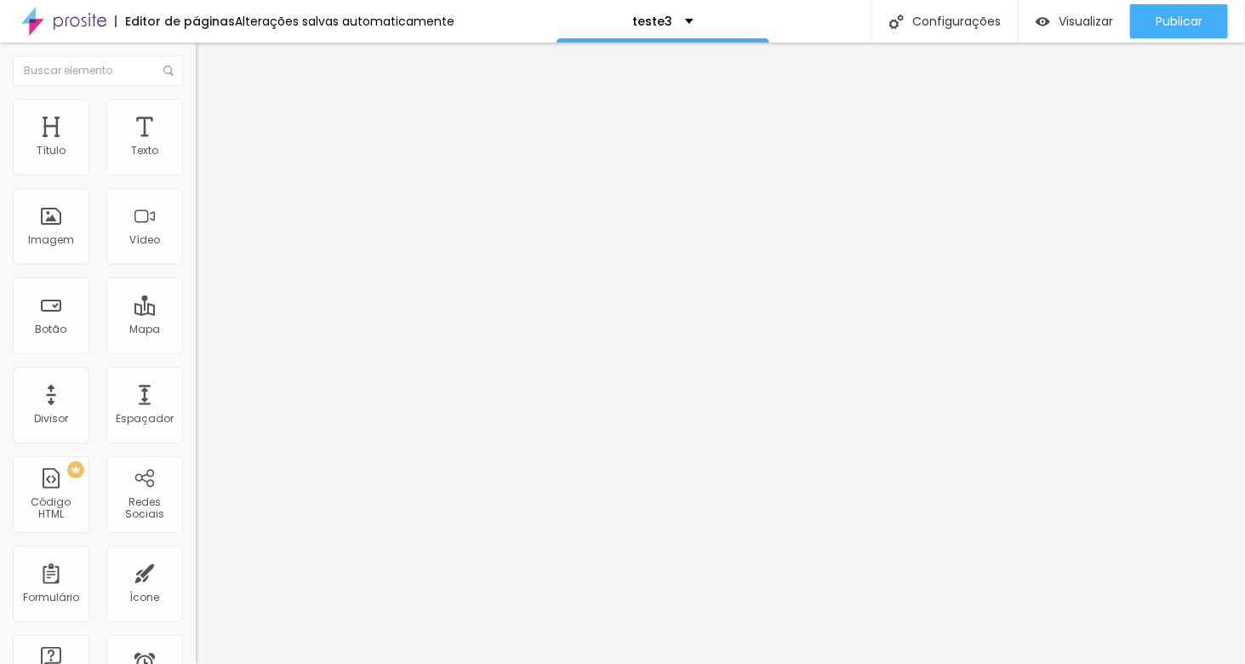
click at [196, 172] on div "Primeiro Contato" at bounding box center [294, 157] width 196 height 29
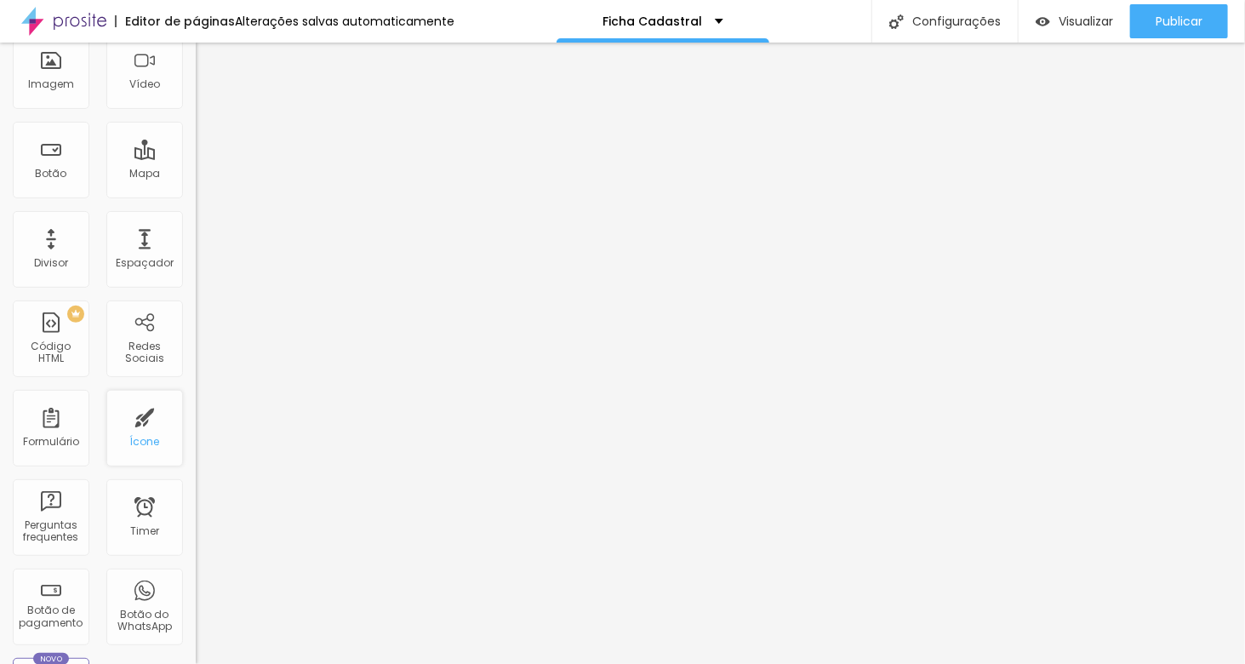
scroll to position [59, 0]
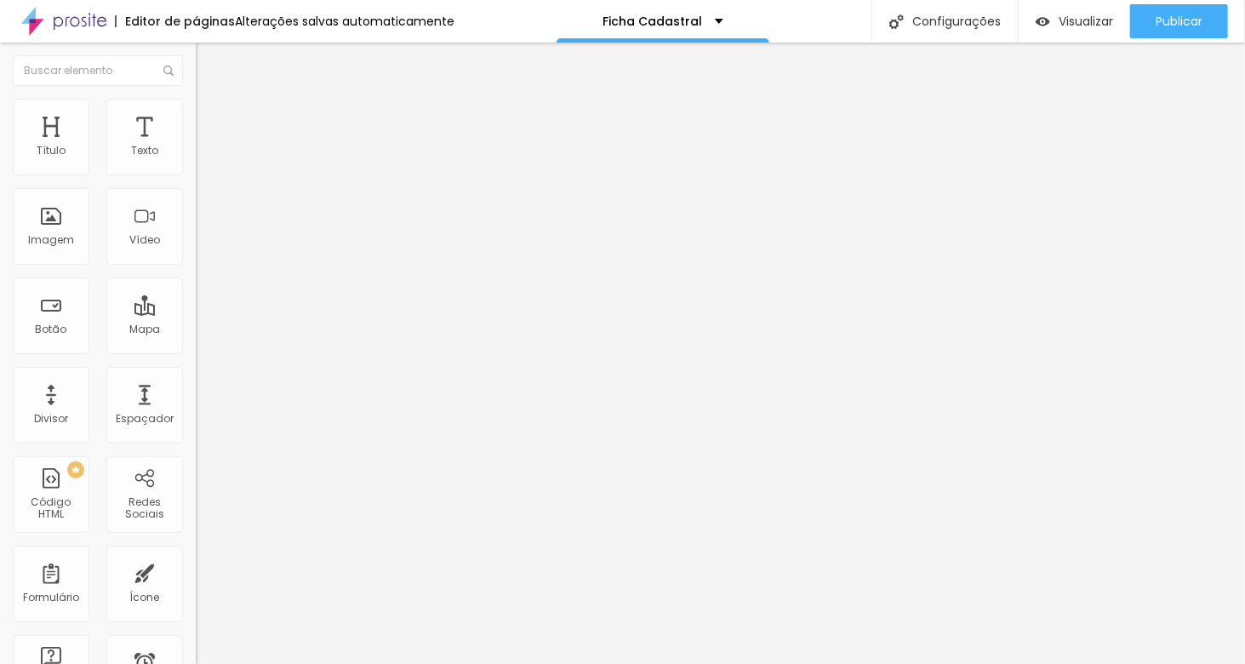
click at [196, 116] on img at bounding box center [203, 123] width 15 height 15
click at [196, 111] on li "Estilo" at bounding box center [294, 107] width 196 height 17
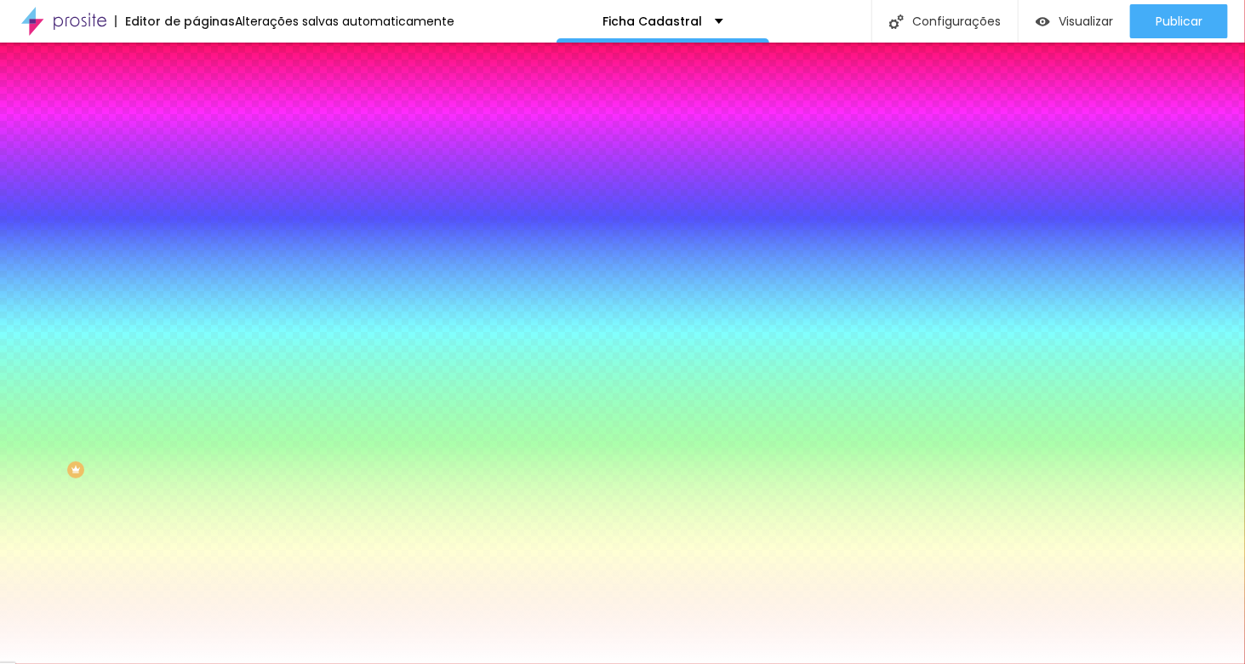
click at [196, 99] on li "Conteúdo" at bounding box center [294, 90] width 196 height 17
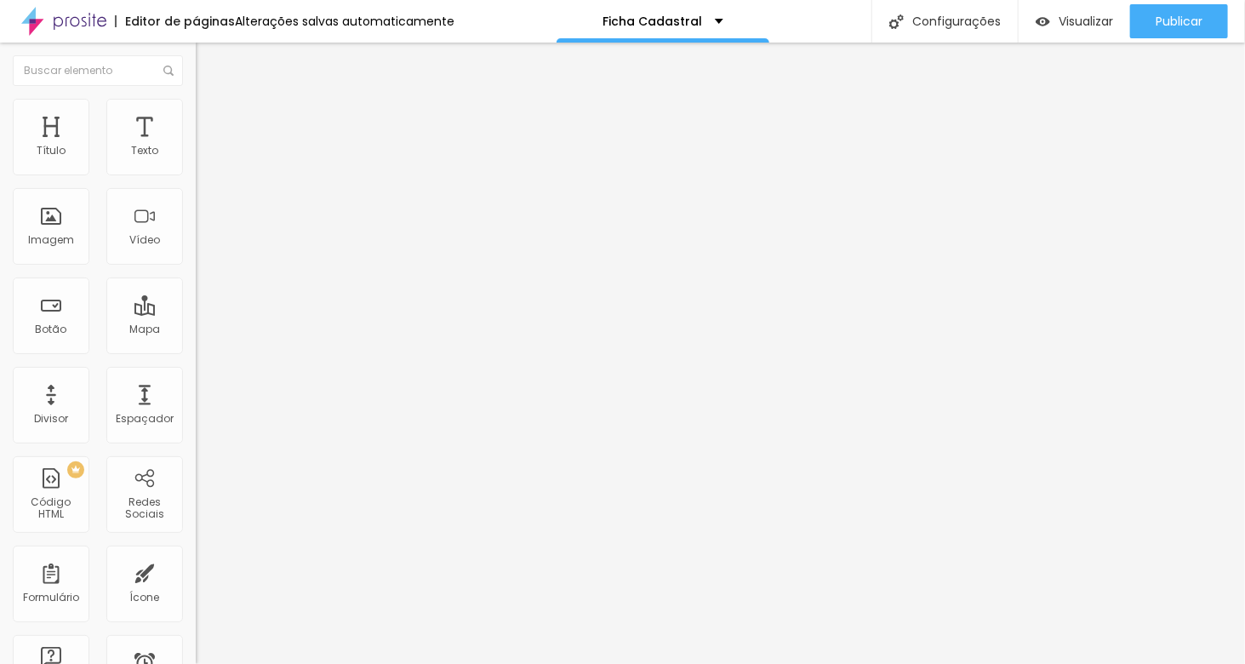
click at [196, 145] on span "Formulário" at bounding box center [224, 137] width 56 height 14
click at [207, 166] on div "Contato para CRM" at bounding box center [294, 158] width 174 height 15
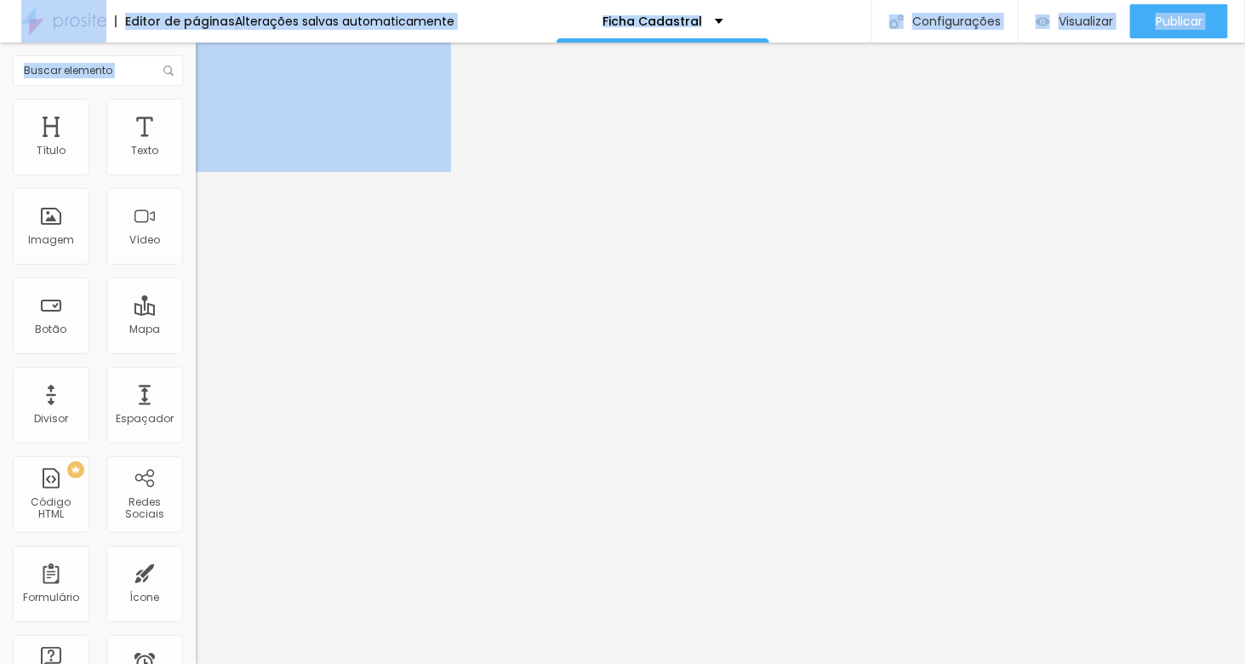
click at [207, 166] on div "Contato para CRM" at bounding box center [294, 158] width 174 height 15
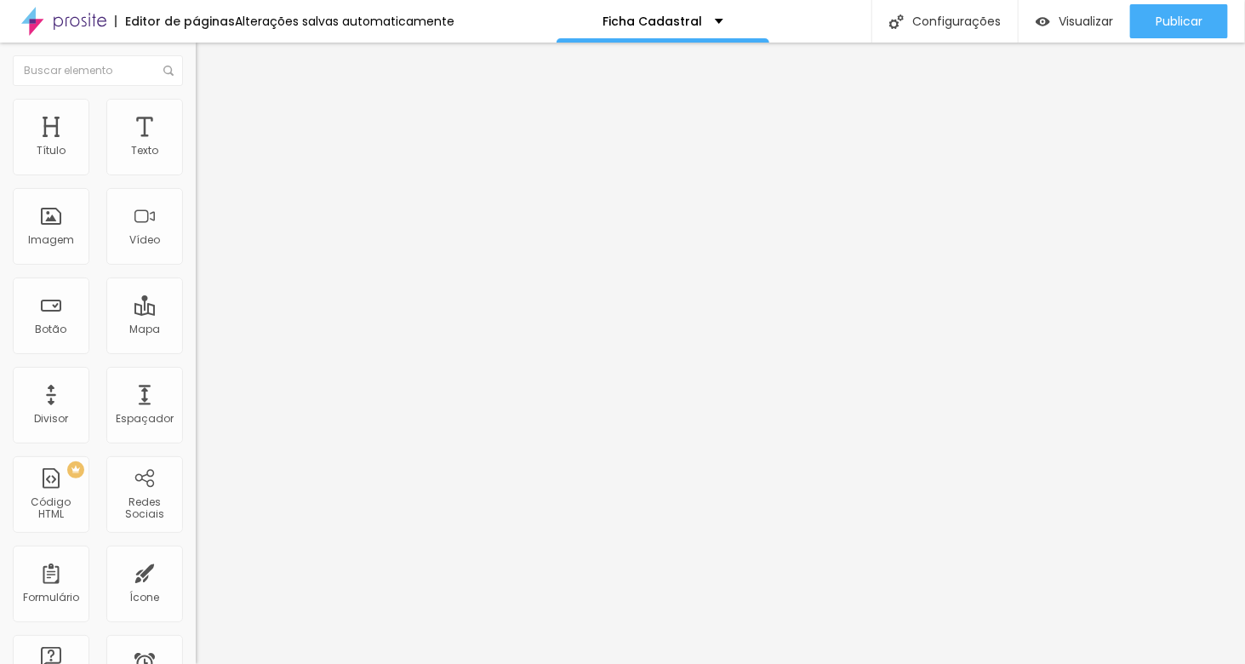
click at [72, 663] on div "Primeiro Contato" at bounding box center [85, 675] width 162 height 10
click at [196, 172] on div "Primeiro Contato" at bounding box center [294, 157] width 196 height 29
click at [196, 172] on img at bounding box center [201, 177] width 10 height 10
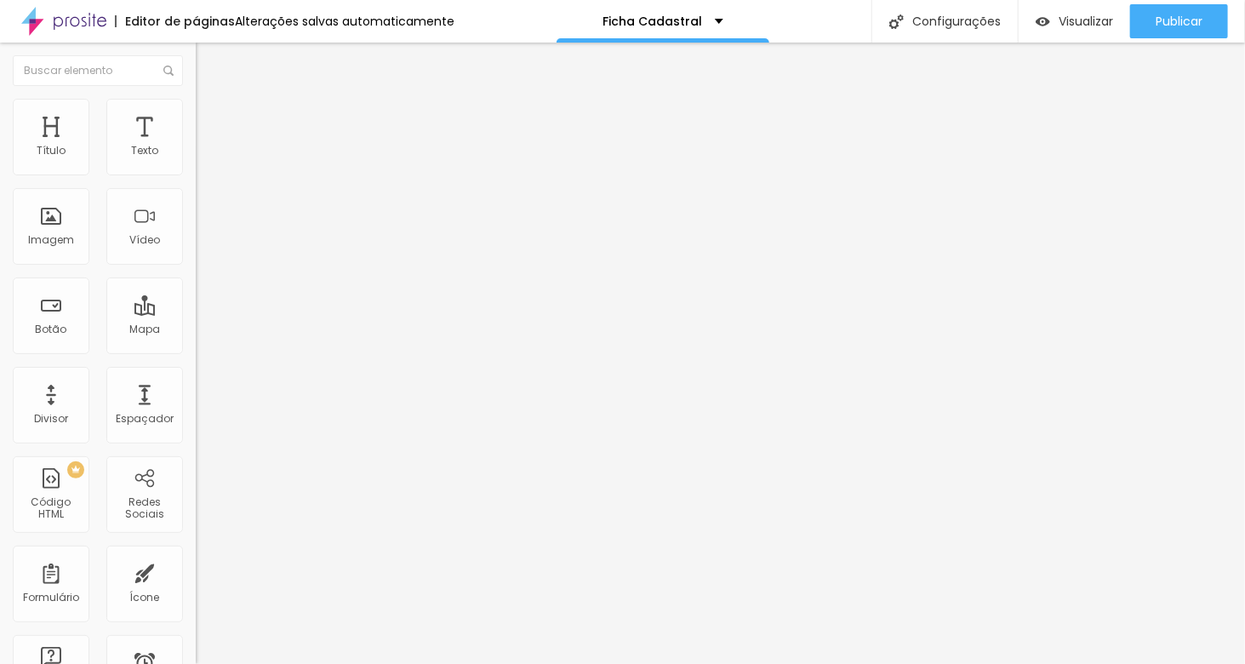
click at [196, 172] on div "Primeiro Contato" at bounding box center [294, 157] width 196 height 29
click at [196, 172] on img at bounding box center [201, 177] width 10 height 10
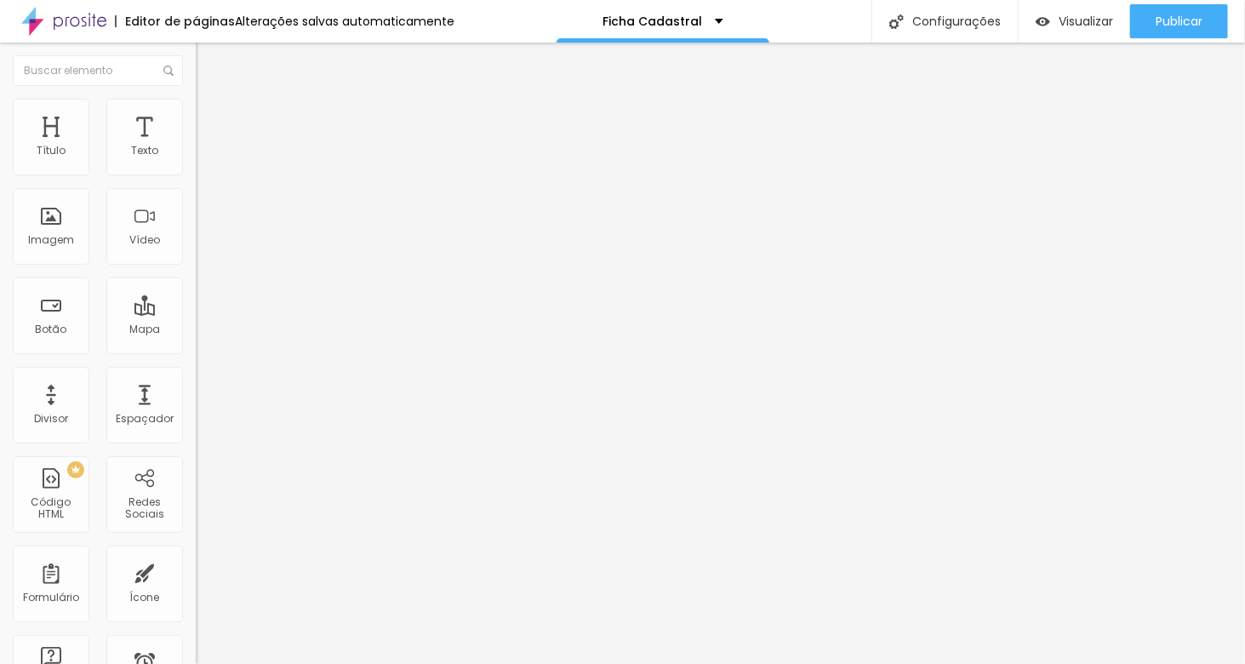
radio input "true"
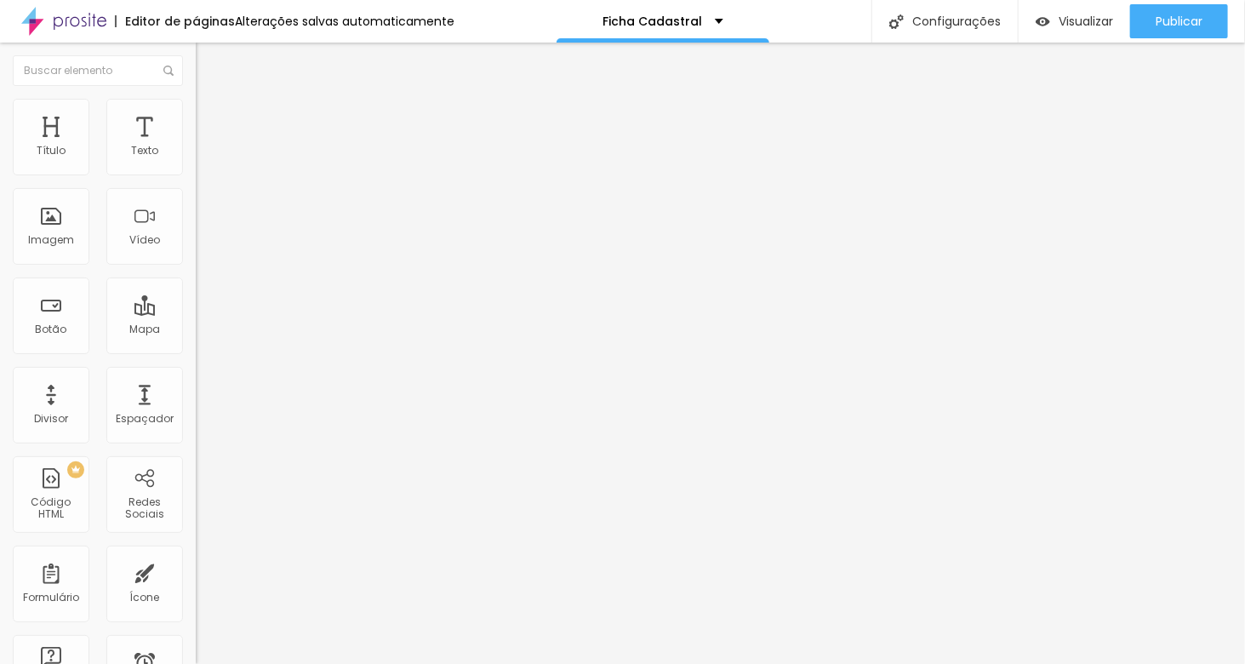
scroll to position [93, 0]
radio input "true"
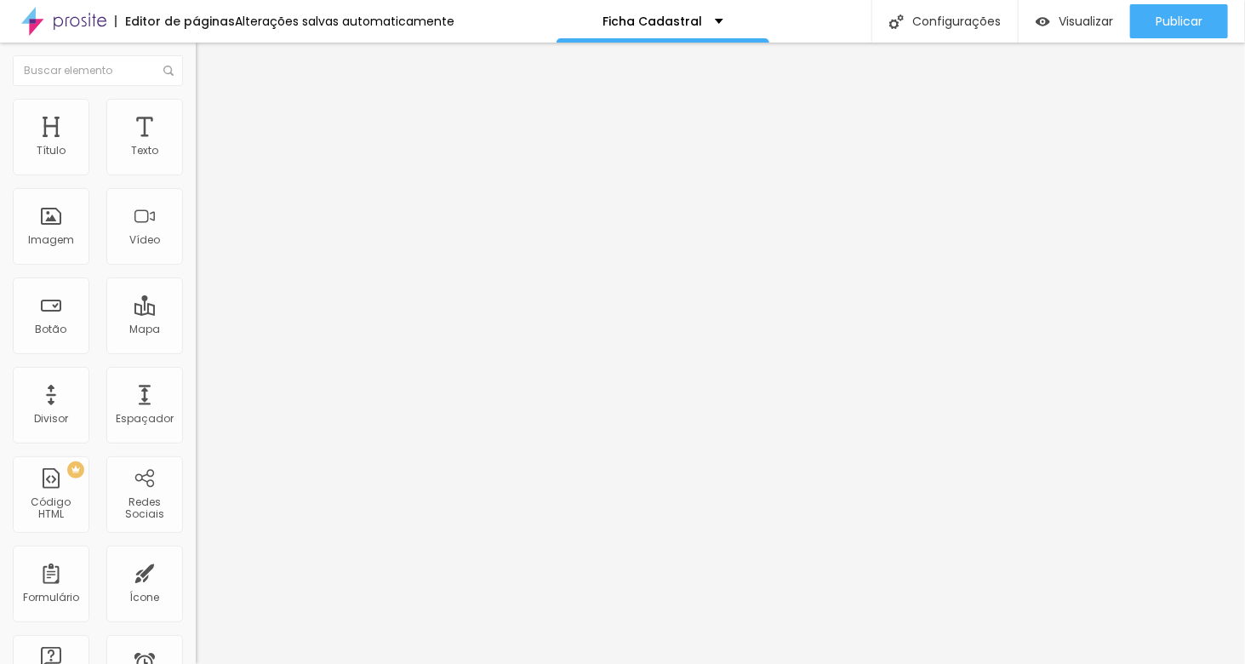
scroll to position [0, 0]
radio input "true"
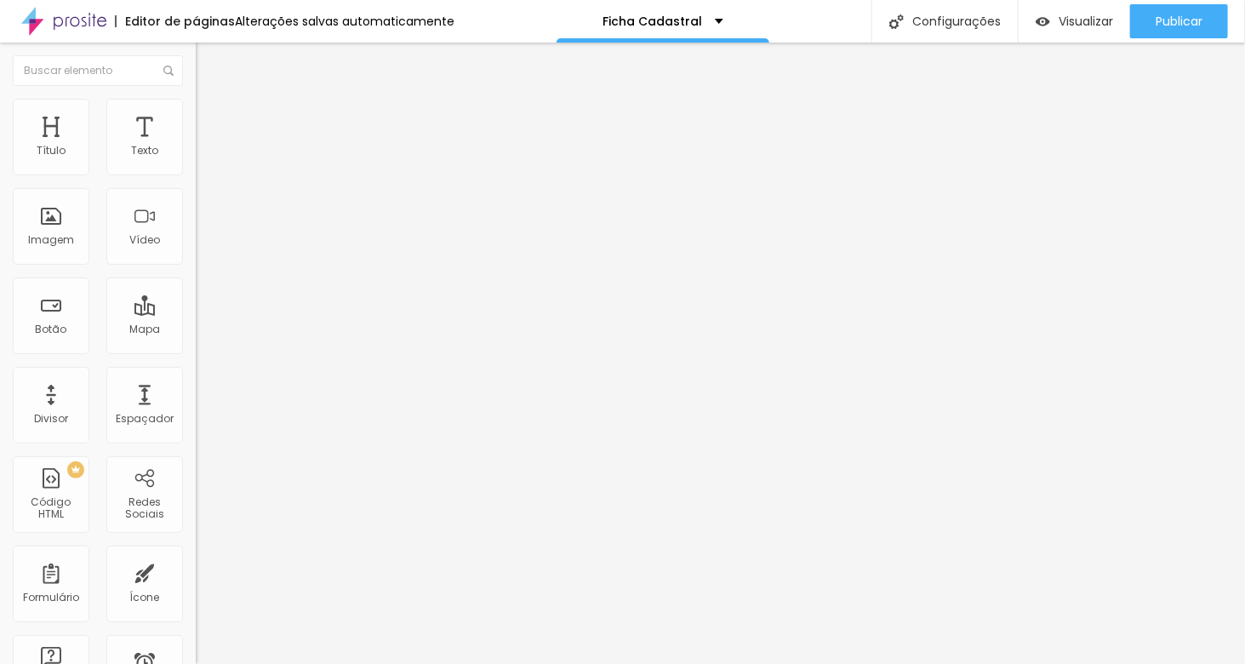
click at [49, 583] on div "Formulário" at bounding box center [51, 583] width 77 height 77
click at [52, 577] on div "Formulário" at bounding box center [51, 583] width 77 height 77
click at [196, 172] on img at bounding box center [201, 177] width 10 height 10
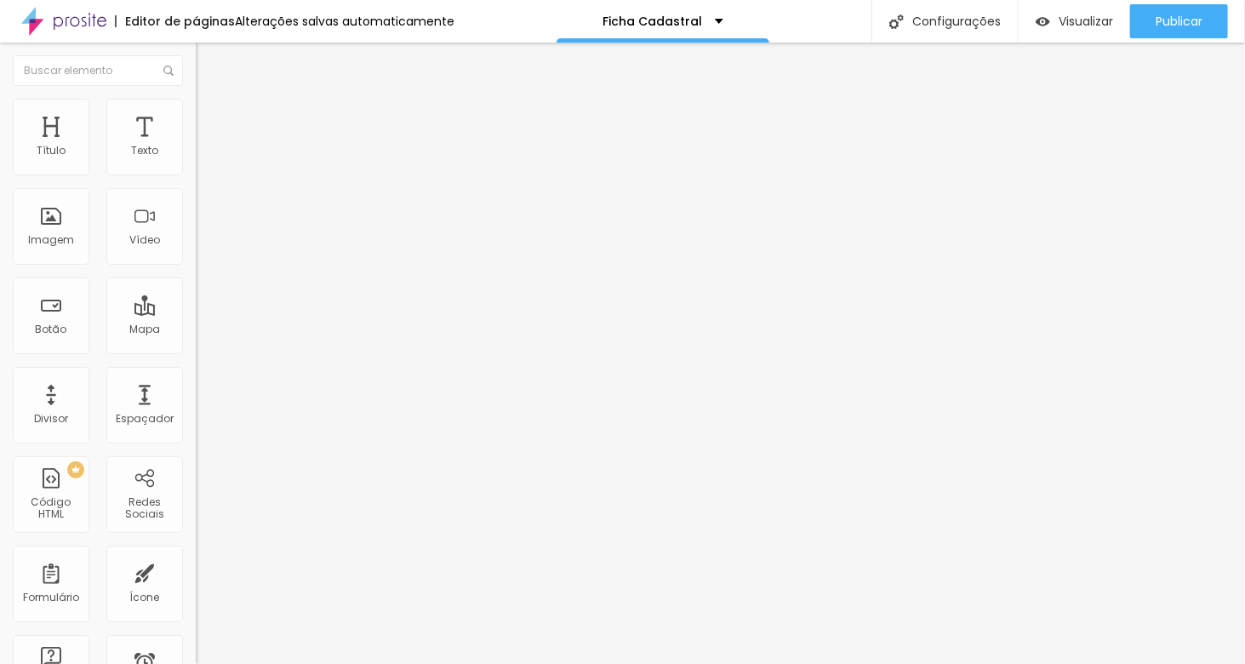
radio input "true"
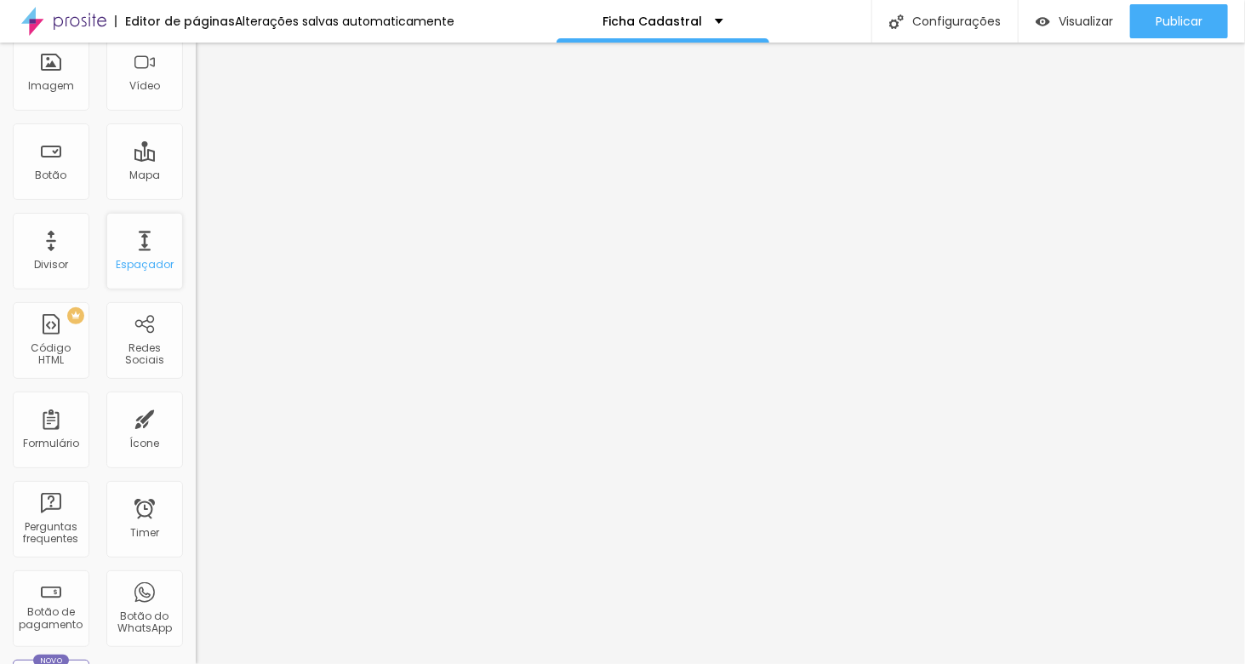
scroll to position [144, 0]
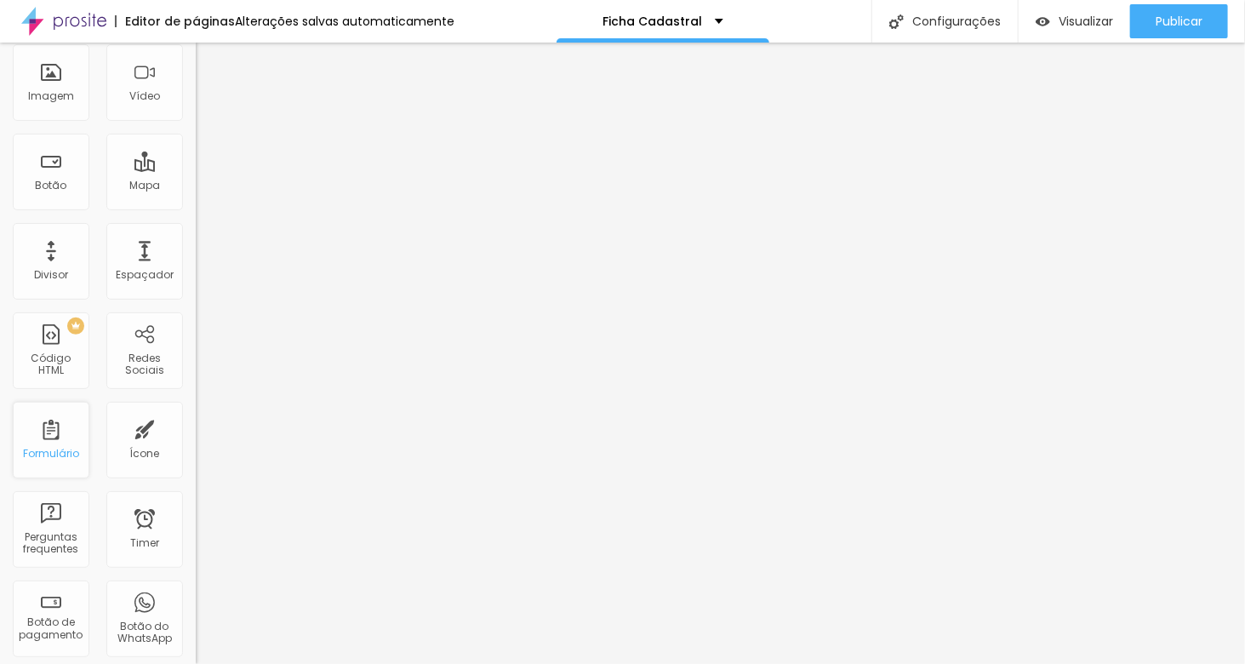
click at [51, 420] on div "Formulário" at bounding box center [51, 440] width 77 height 77
click at [55, 431] on div "Formulário" at bounding box center [51, 440] width 77 height 77
click at [49, 440] on div "Formulário" at bounding box center [51, 440] width 77 height 77
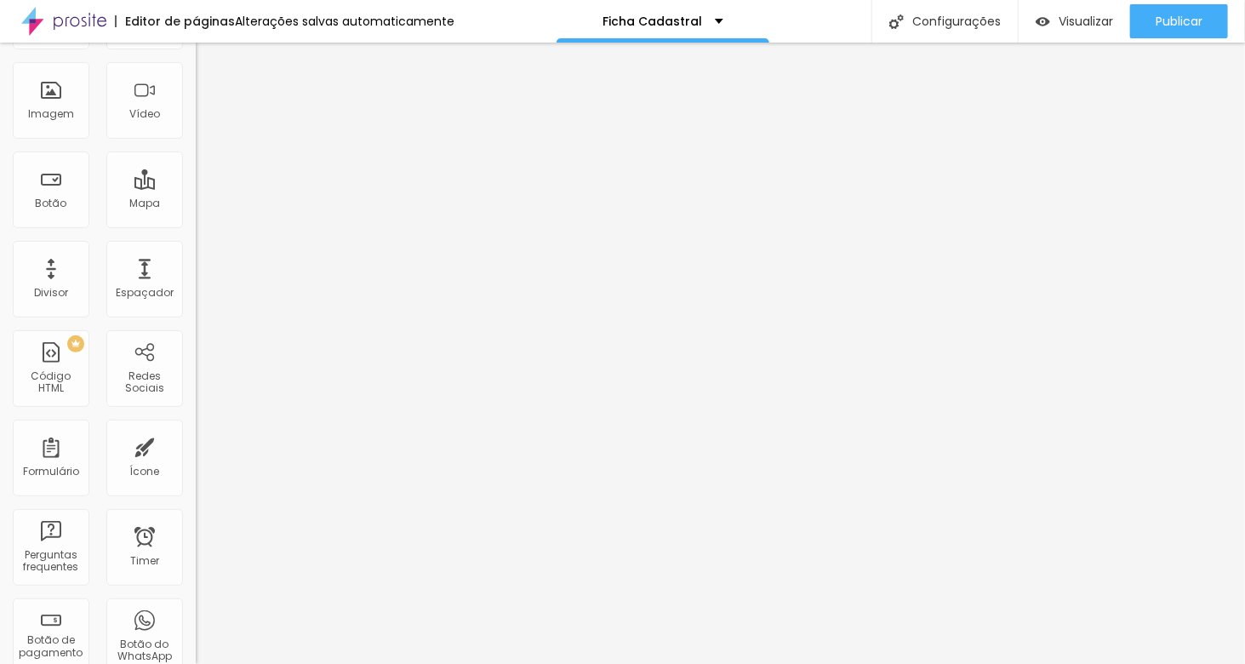
scroll to position [0, 0]
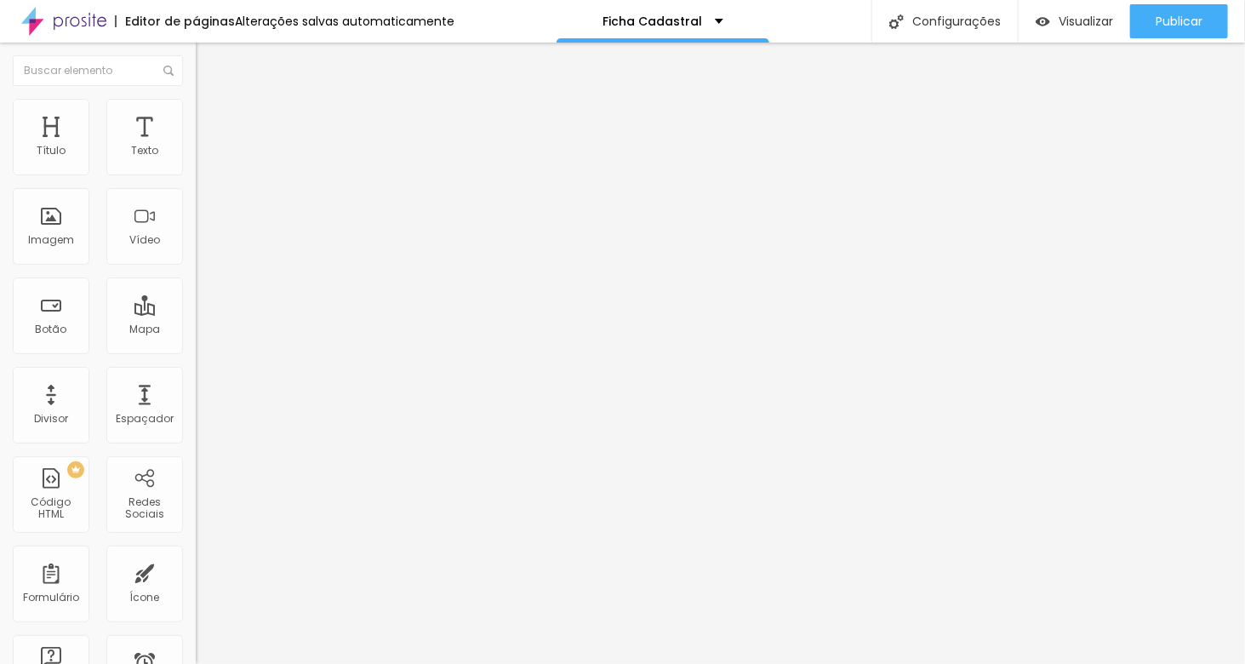
click at [196, 172] on img at bounding box center [201, 177] width 10 height 10
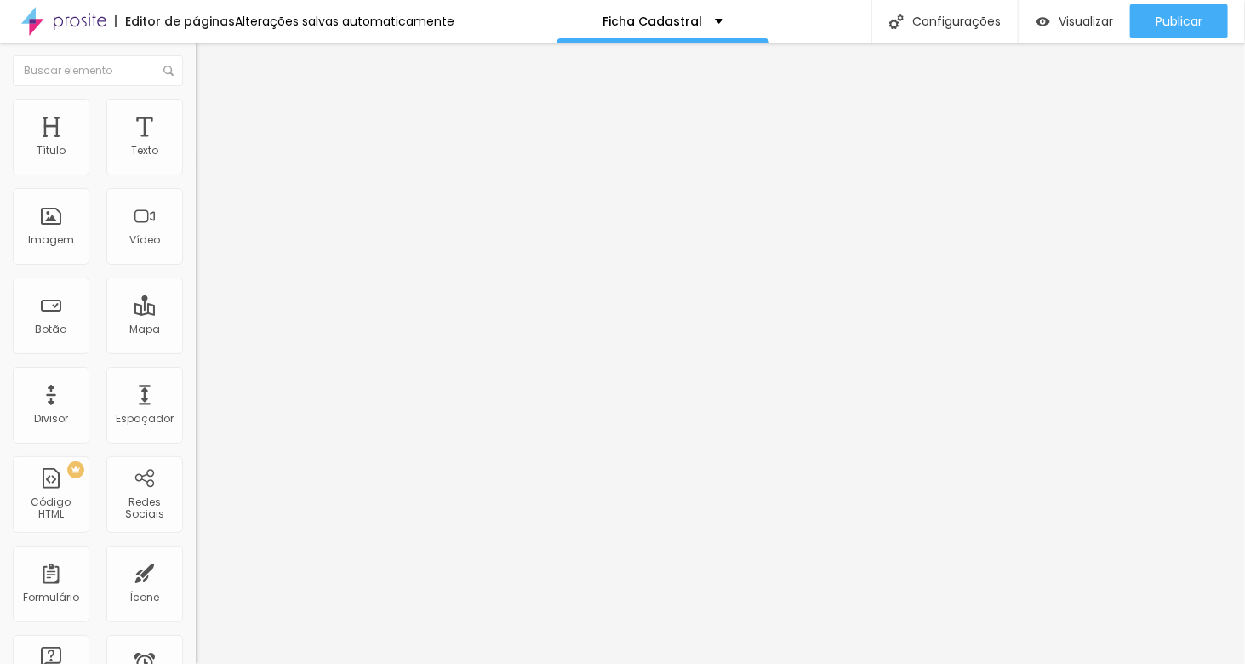
scroll to position [208, 0]
click at [196, 116] on img at bounding box center [203, 123] width 15 height 15
click at [196, 103] on img at bounding box center [203, 106] width 15 height 15
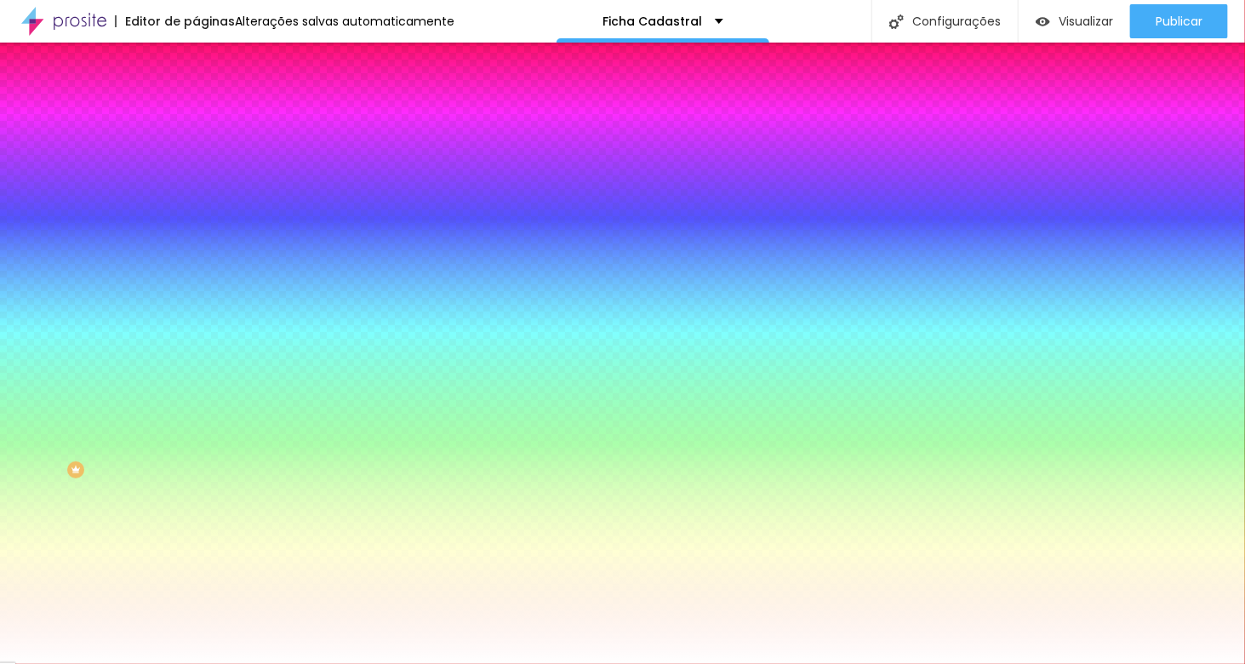
click at [196, 103] on img at bounding box center [203, 106] width 15 height 15
click at [196, 99] on li "Conteúdo" at bounding box center [294, 90] width 196 height 17
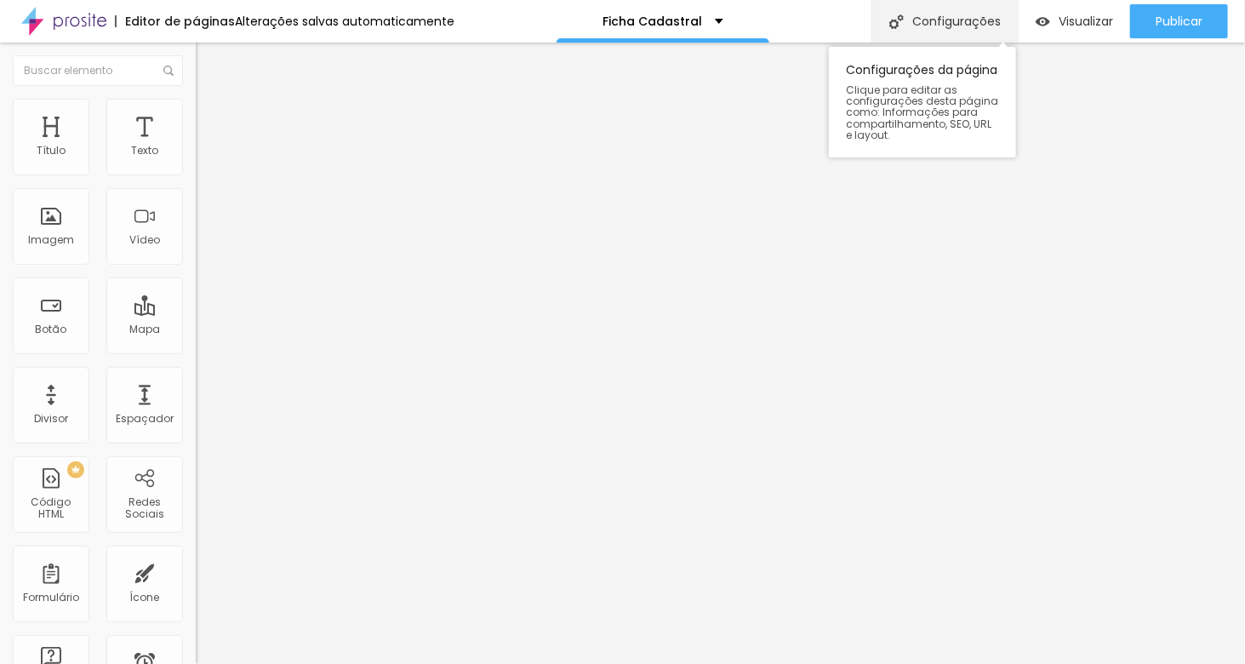
click at [911, 21] on div "Configurações" at bounding box center [944, 21] width 146 height 43
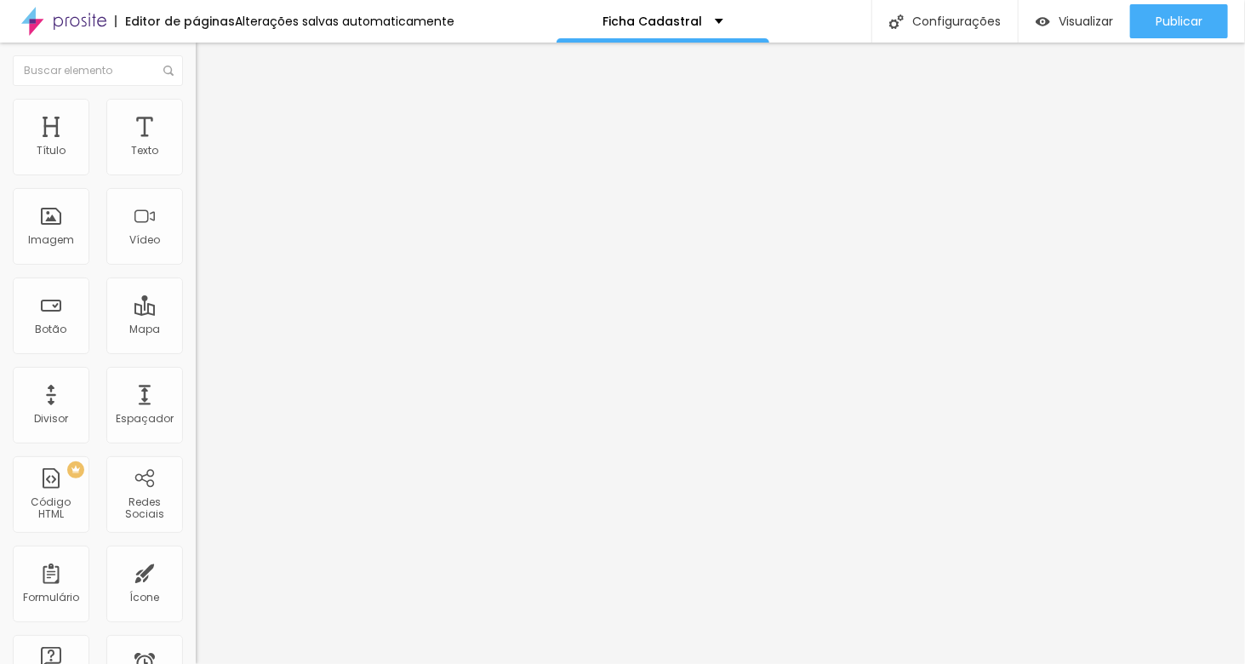
click at [196, 171] on span at bounding box center [201, 178] width 10 height 14
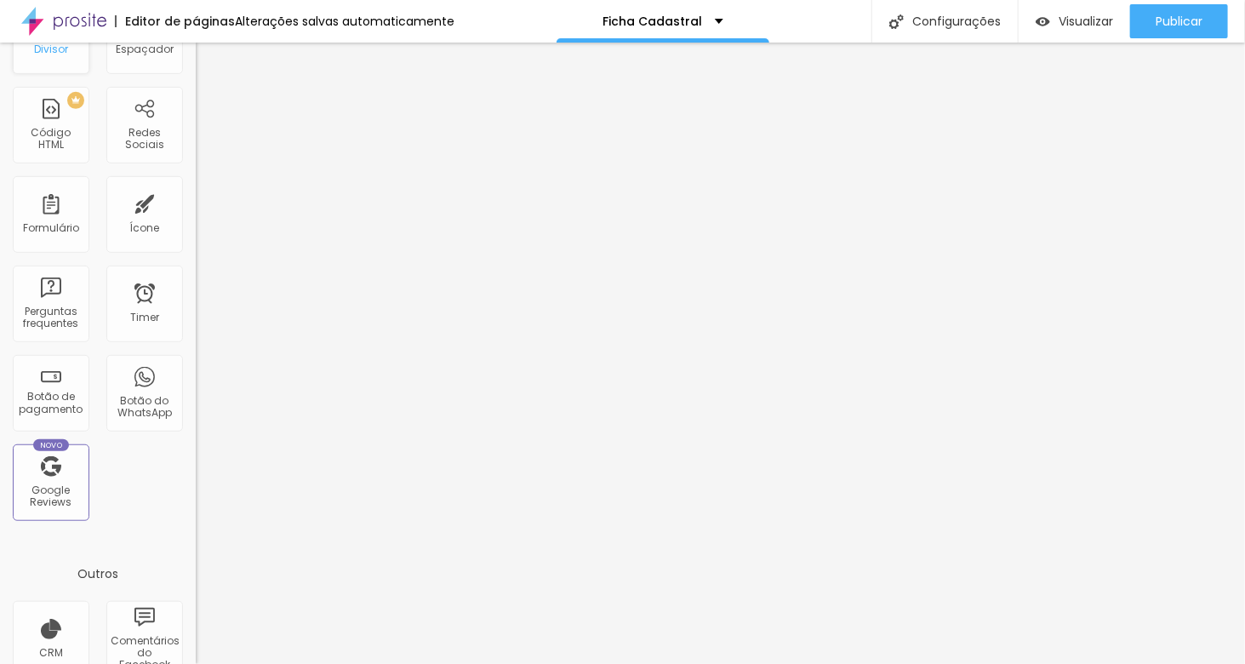
scroll to position [425, 0]
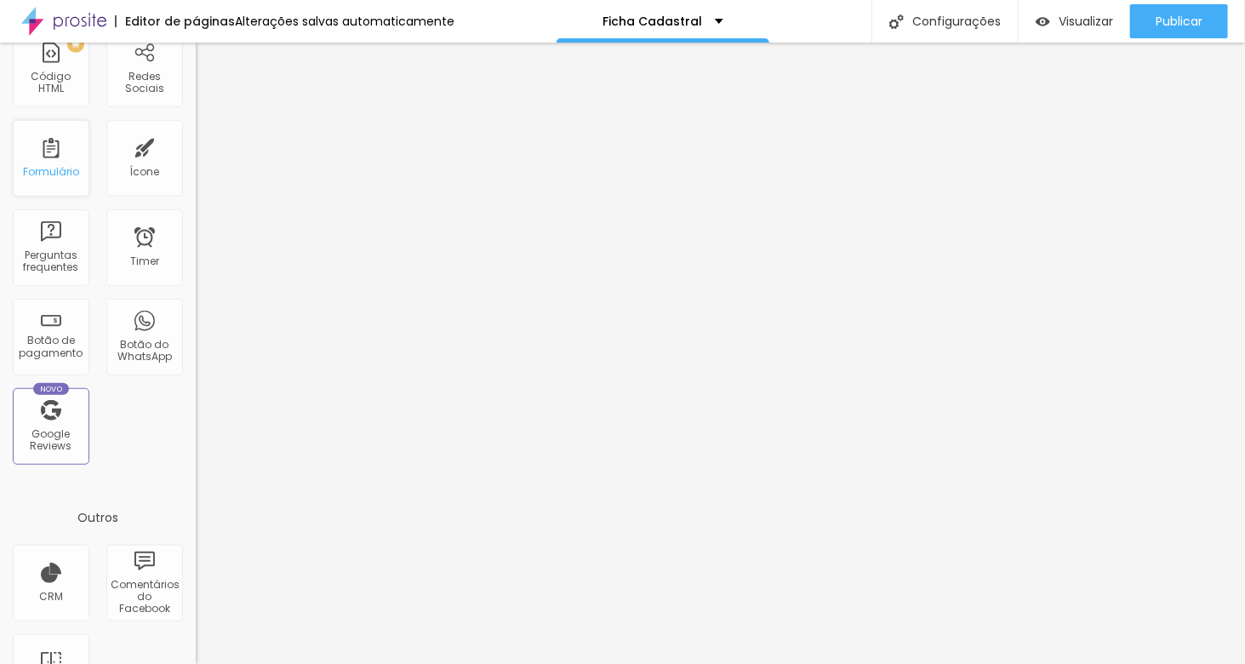
click at [55, 169] on div "Formulário" at bounding box center [51, 172] width 56 height 12
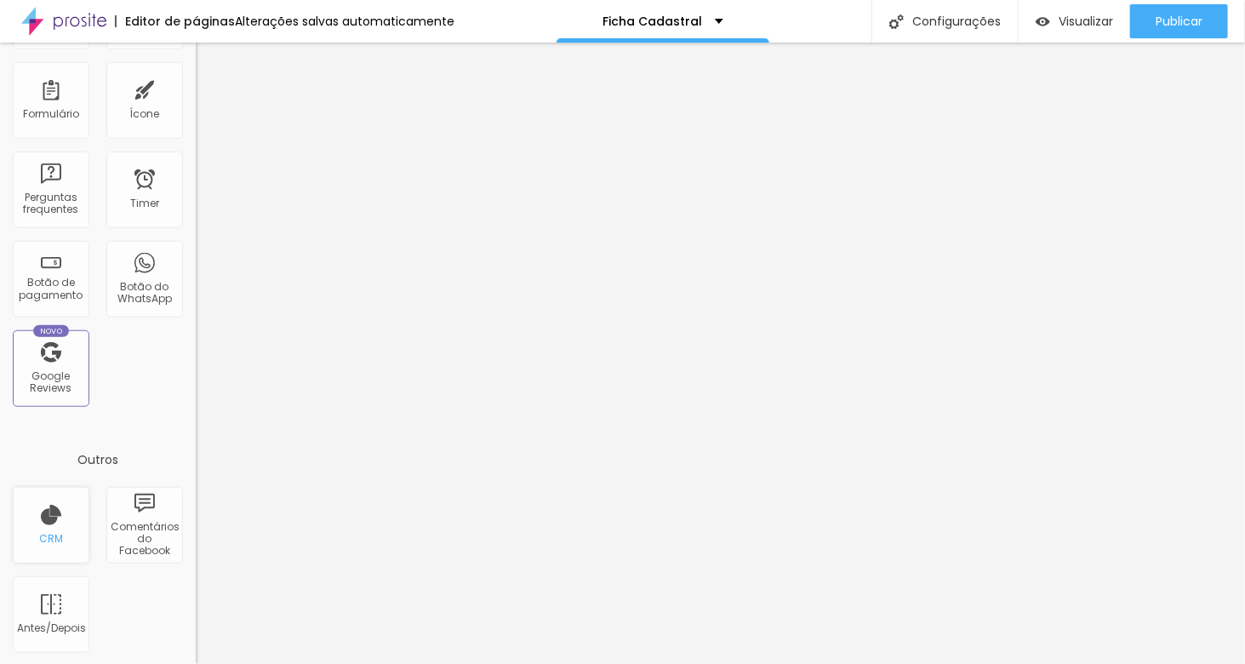
click at [50, 522] on div "CRM" at bounding box center [51, 525] width 77 height 77
